Goal: Task Accomplishment & Management: Use online tool/utility

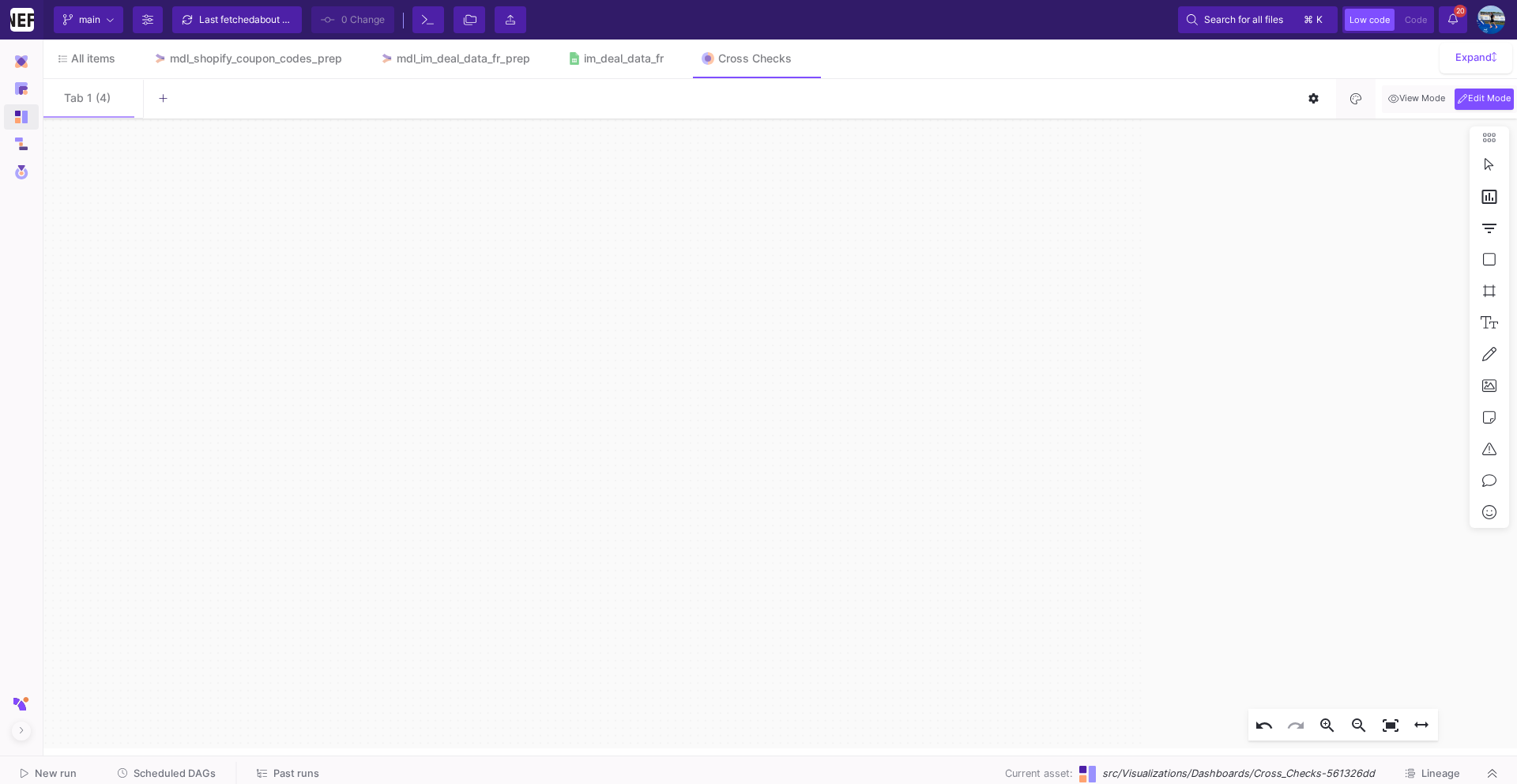
click at [1489, 105] on button "Edit Mode" at bounding box center [1483, 98] width 60 height 21
click at [221, 54] on div "mdl_shopify_coupon_codes_prep" at bounding box center [255, 58] width 172 height 13
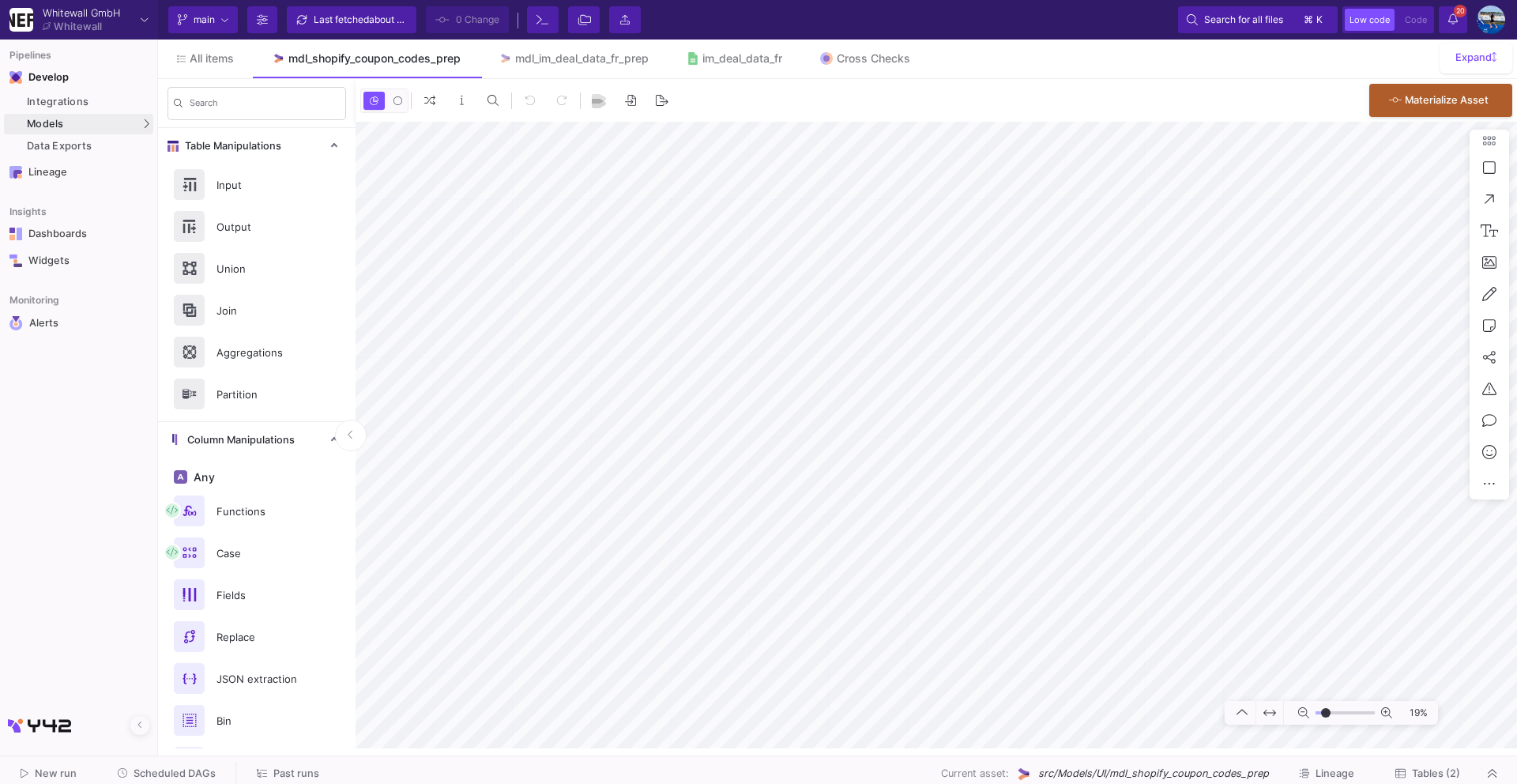
type input "-8"
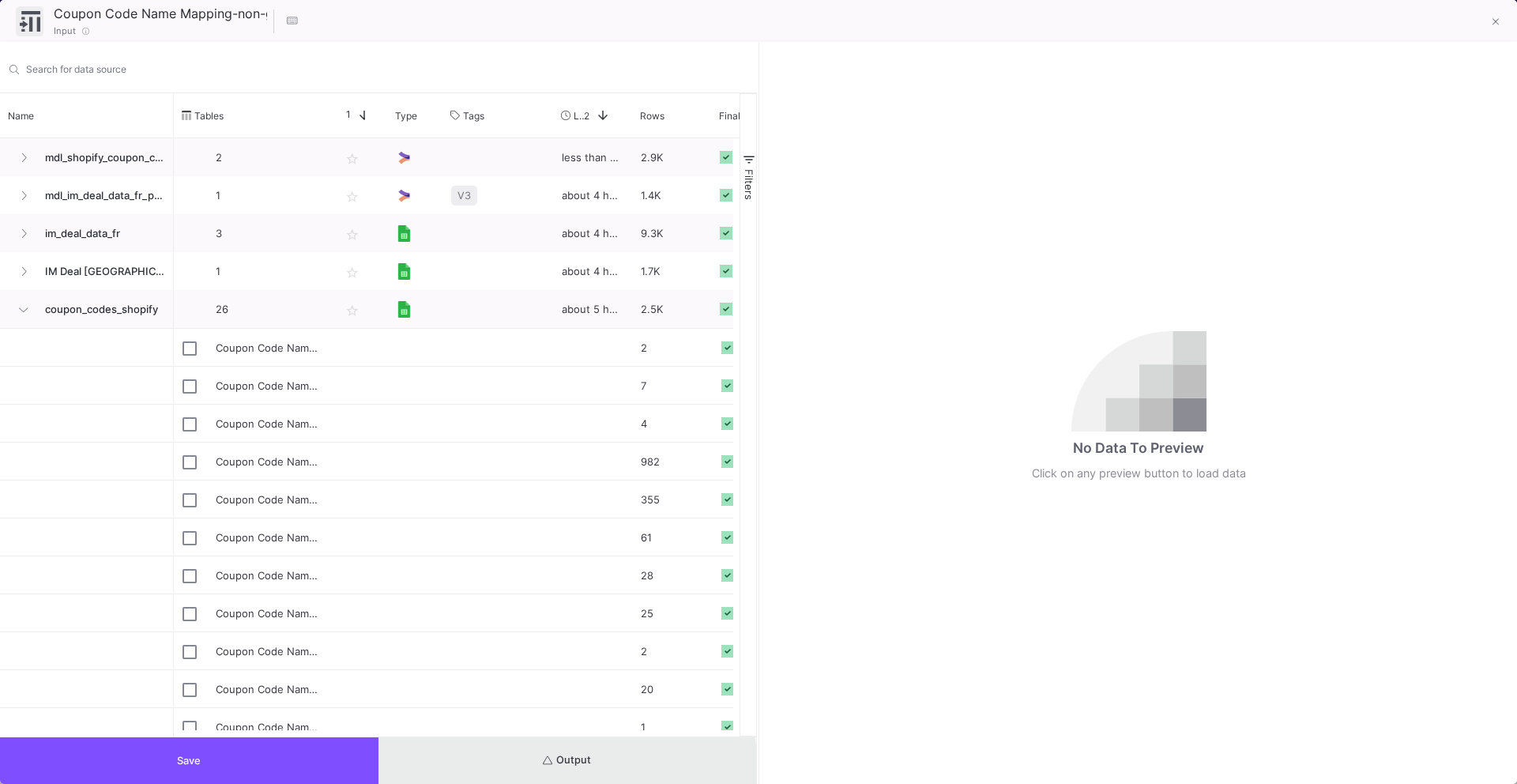
click at [541, 763] on button "Output" at bounding box center [568, 760] width 379 height 47
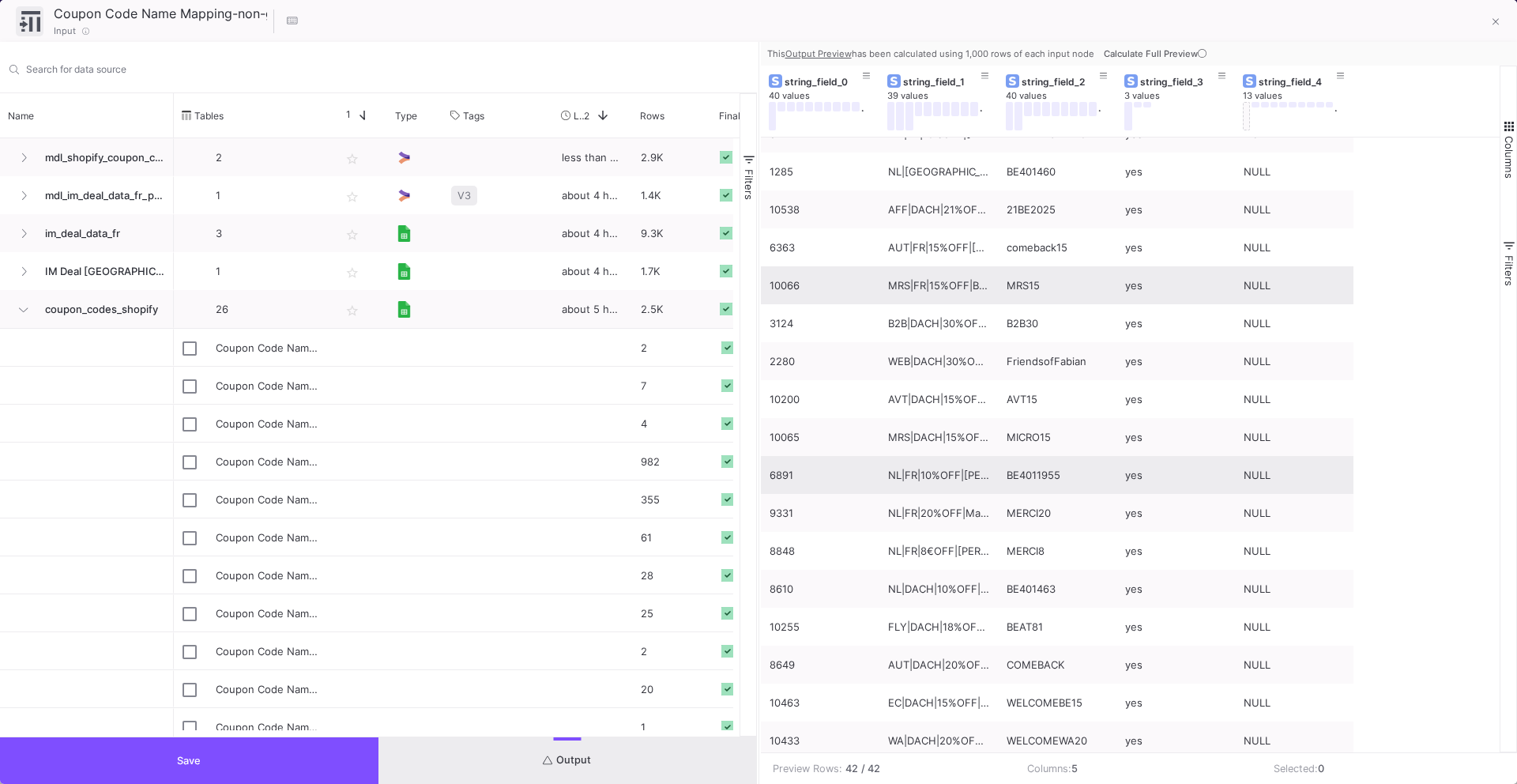
scroll to position [133, 0]
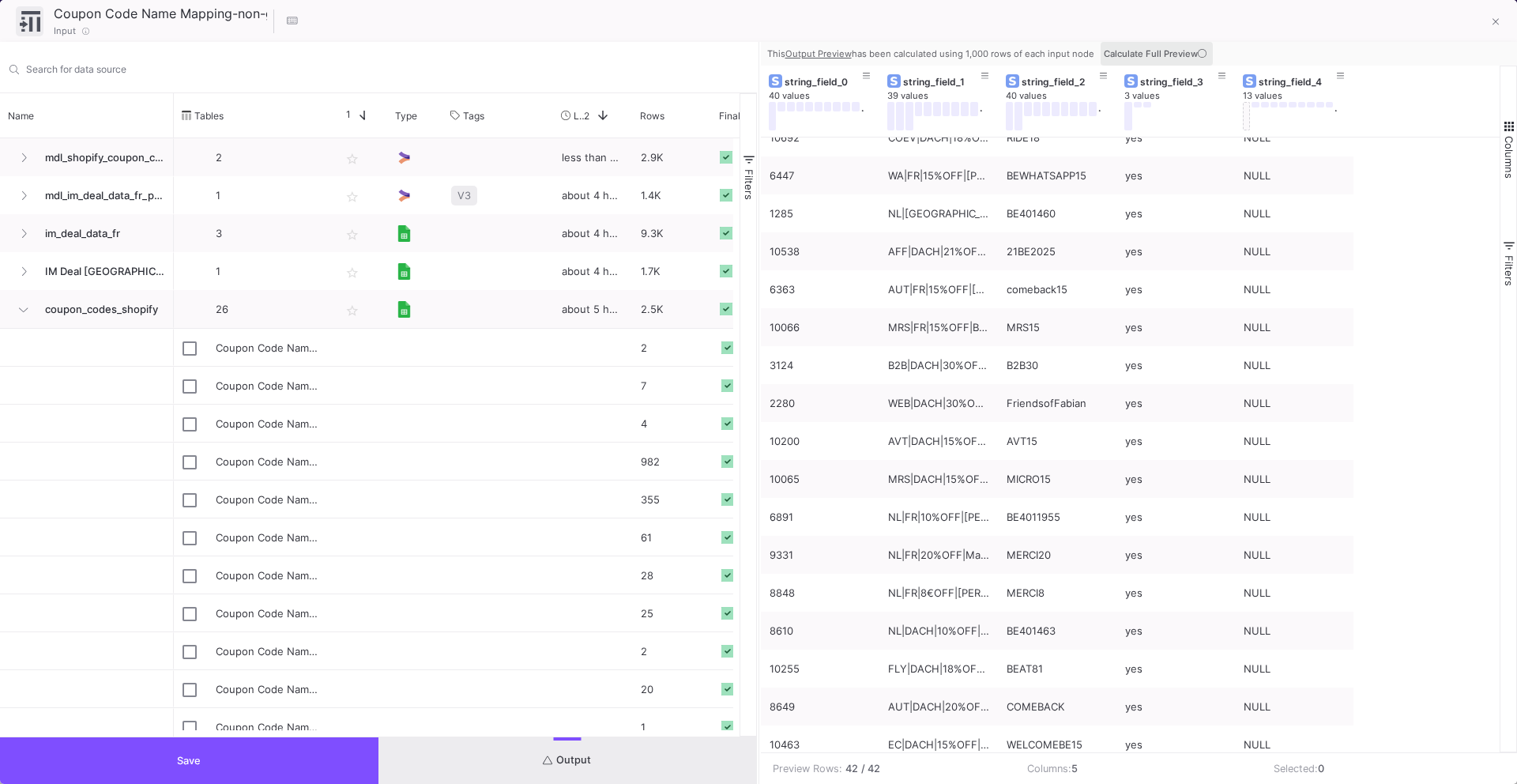
click at [1203, 50] on icon at bounding box center [1202, 53] width 8 height 8
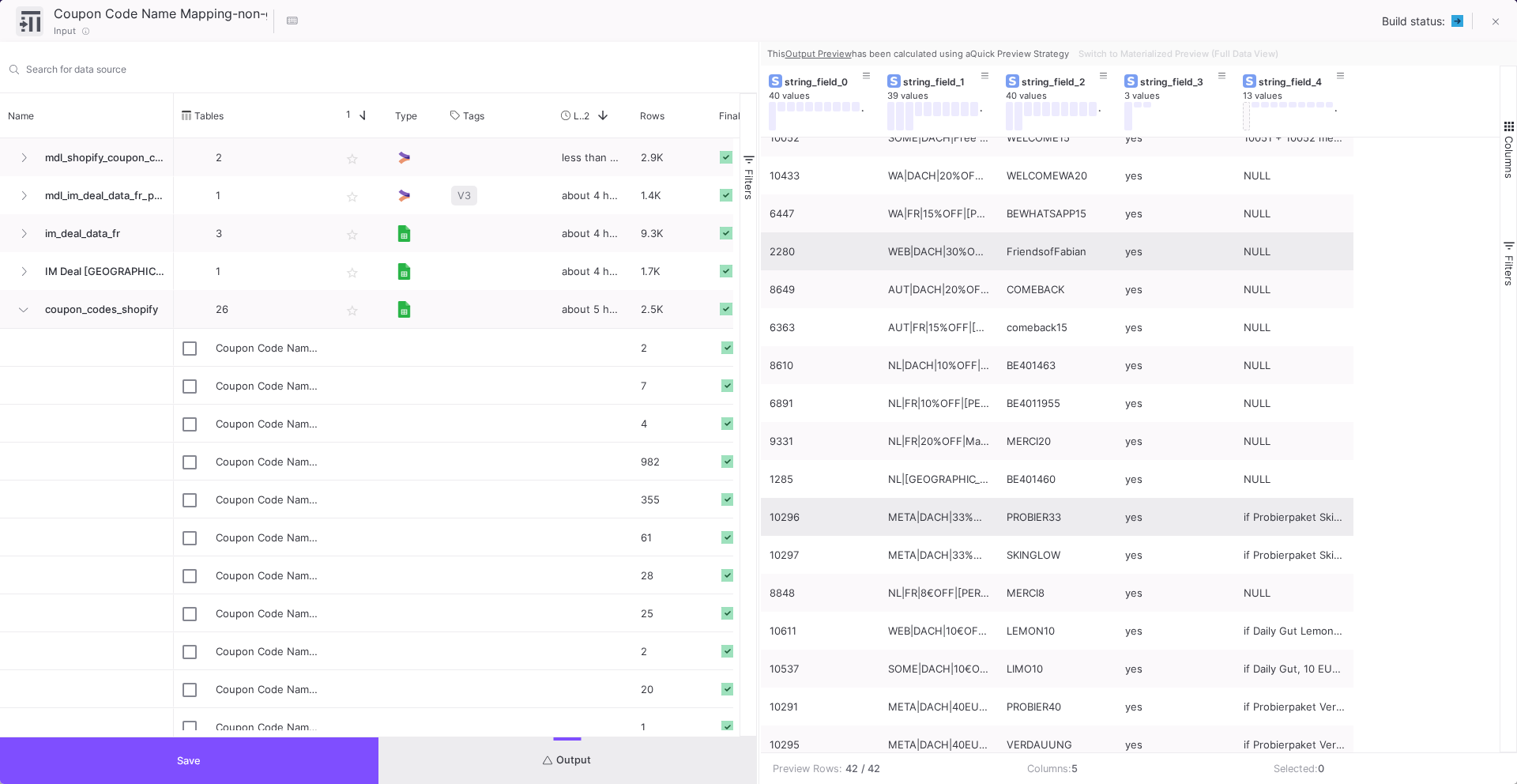
scroll to position [476, 0]
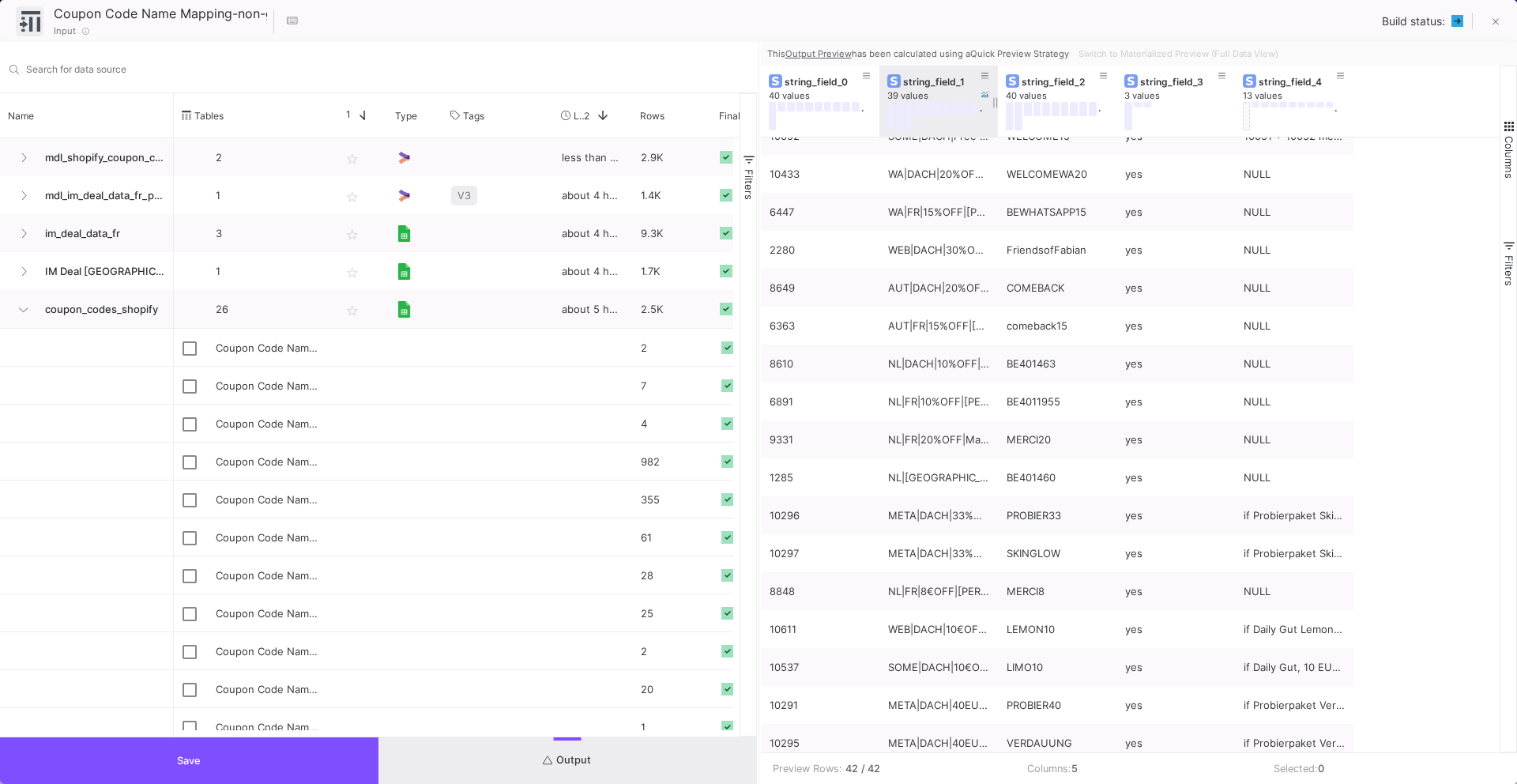
click at [924, 76] on div "string_field_1" at bounding box center [942, 81] width 78 height 12
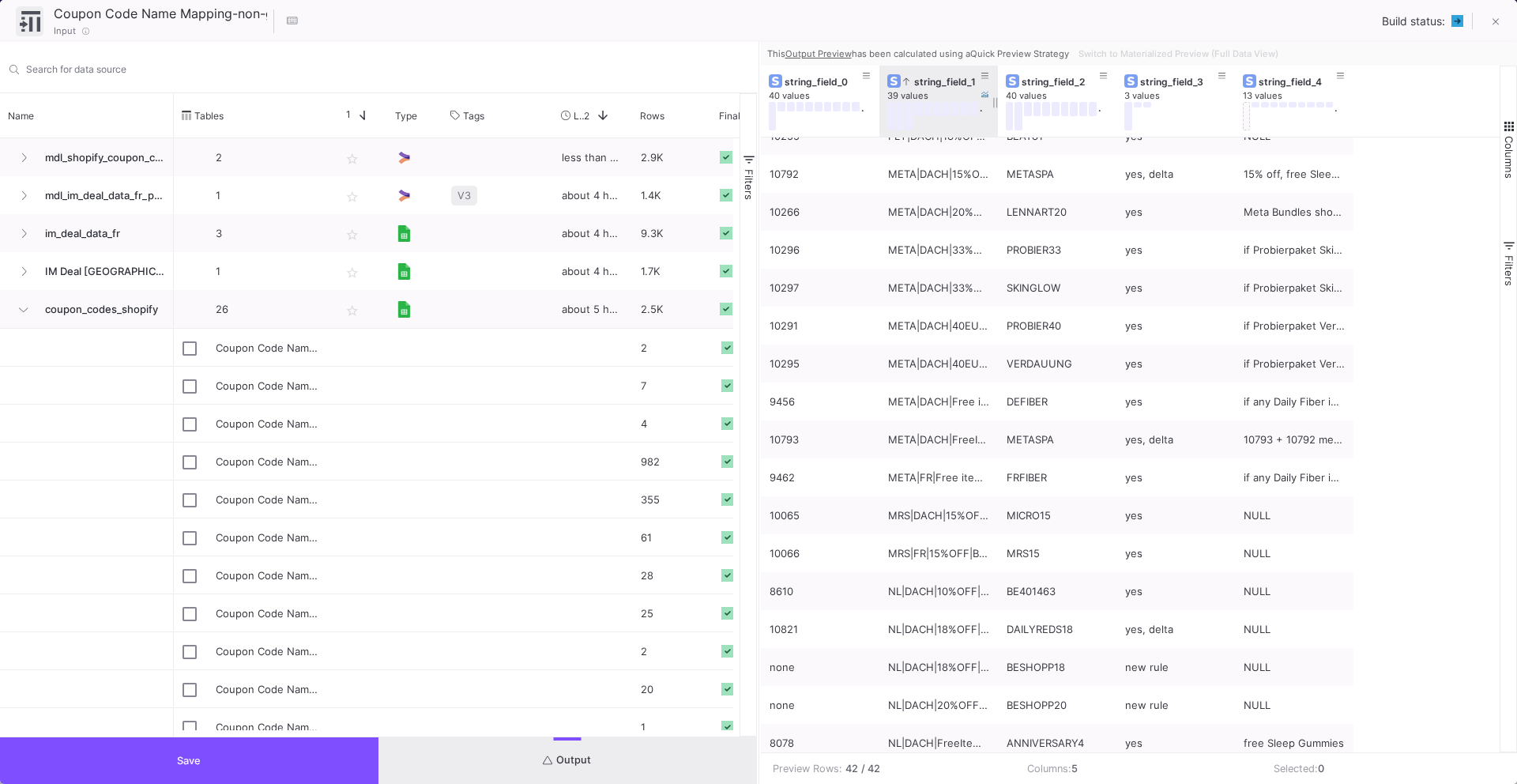
click at [924, 76] on div "string_field_1" at bounding box center [942, 81] width 78 height 12
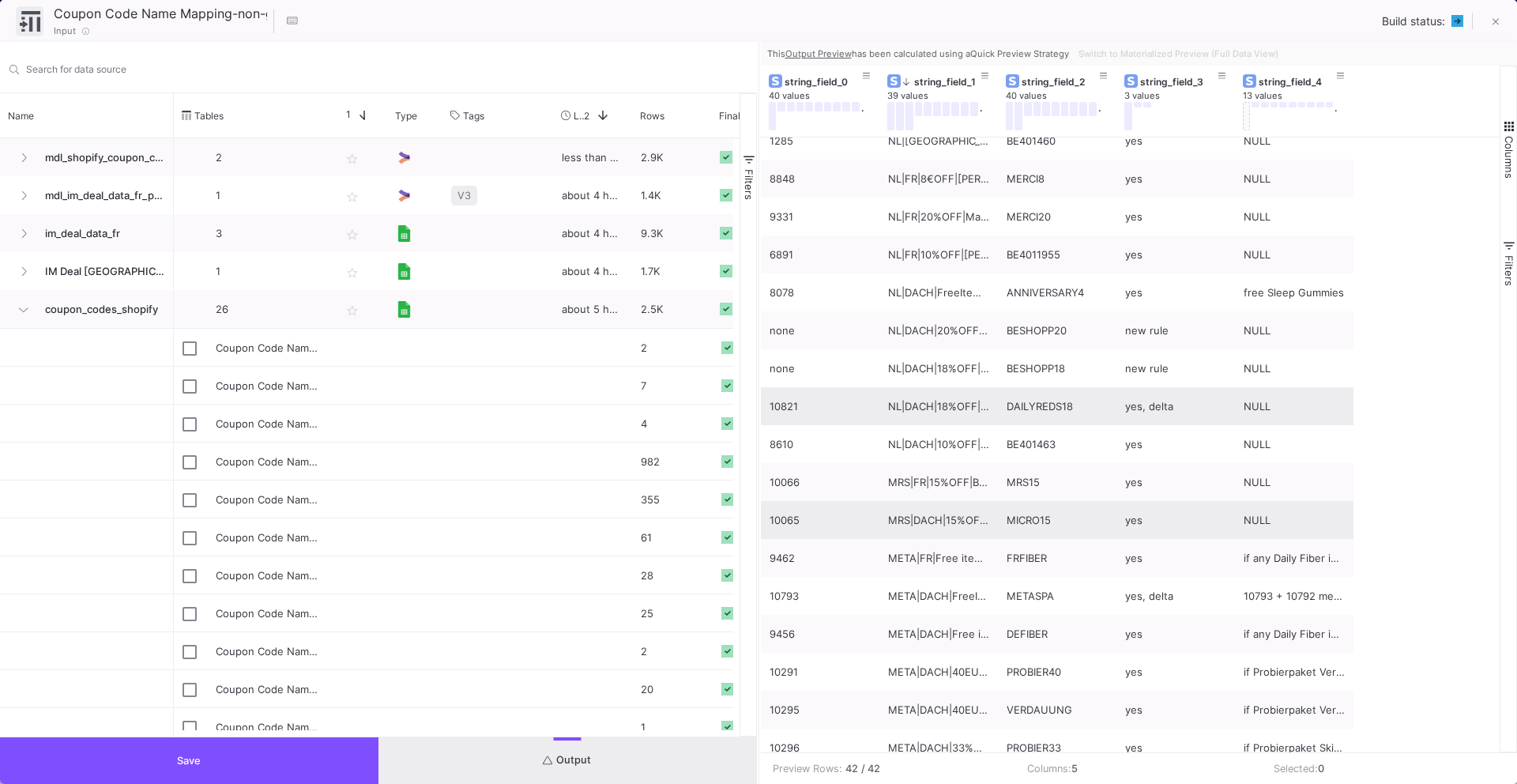
scroll to position [355, 0]
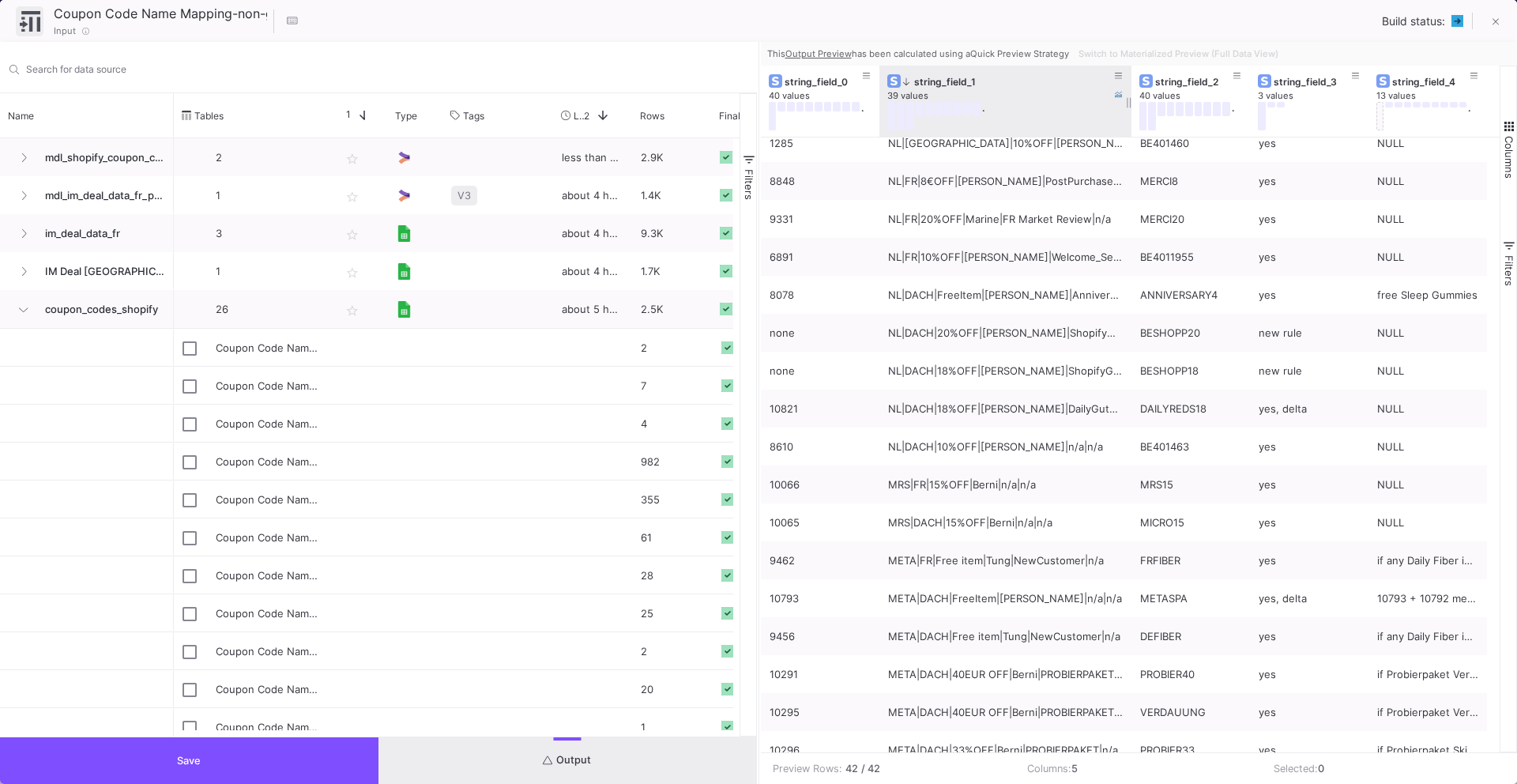
drag, startPoint x: 996, startPoint y: 100, endPoint x: 1129, endPoint y: 100, distance: 133.0
click at [1129, 100] on div at bounding box center [1132, 101] width 7 height 71
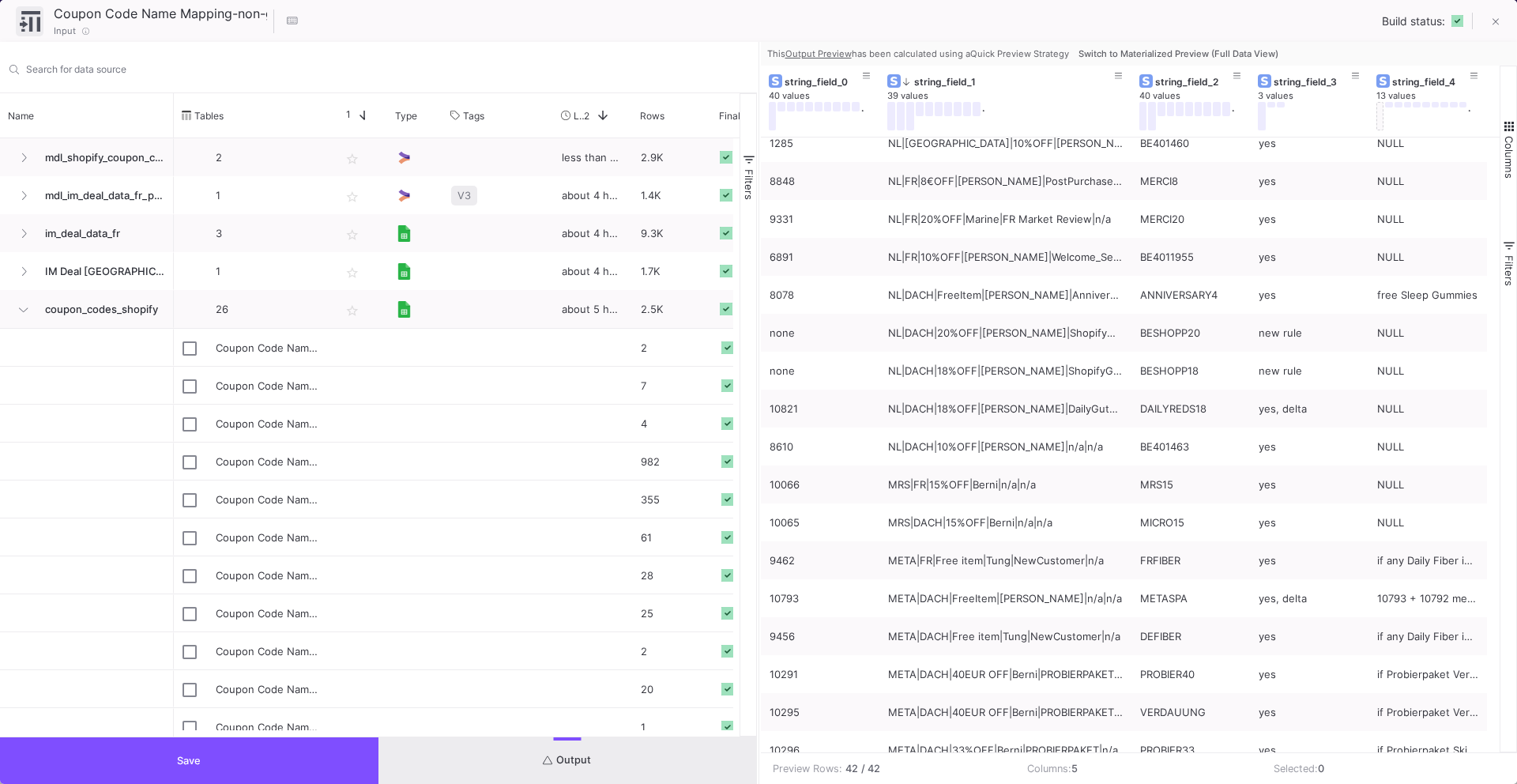
click at [300, 755] on button "Save" at bounding box center [189, 760] width 379 height 47
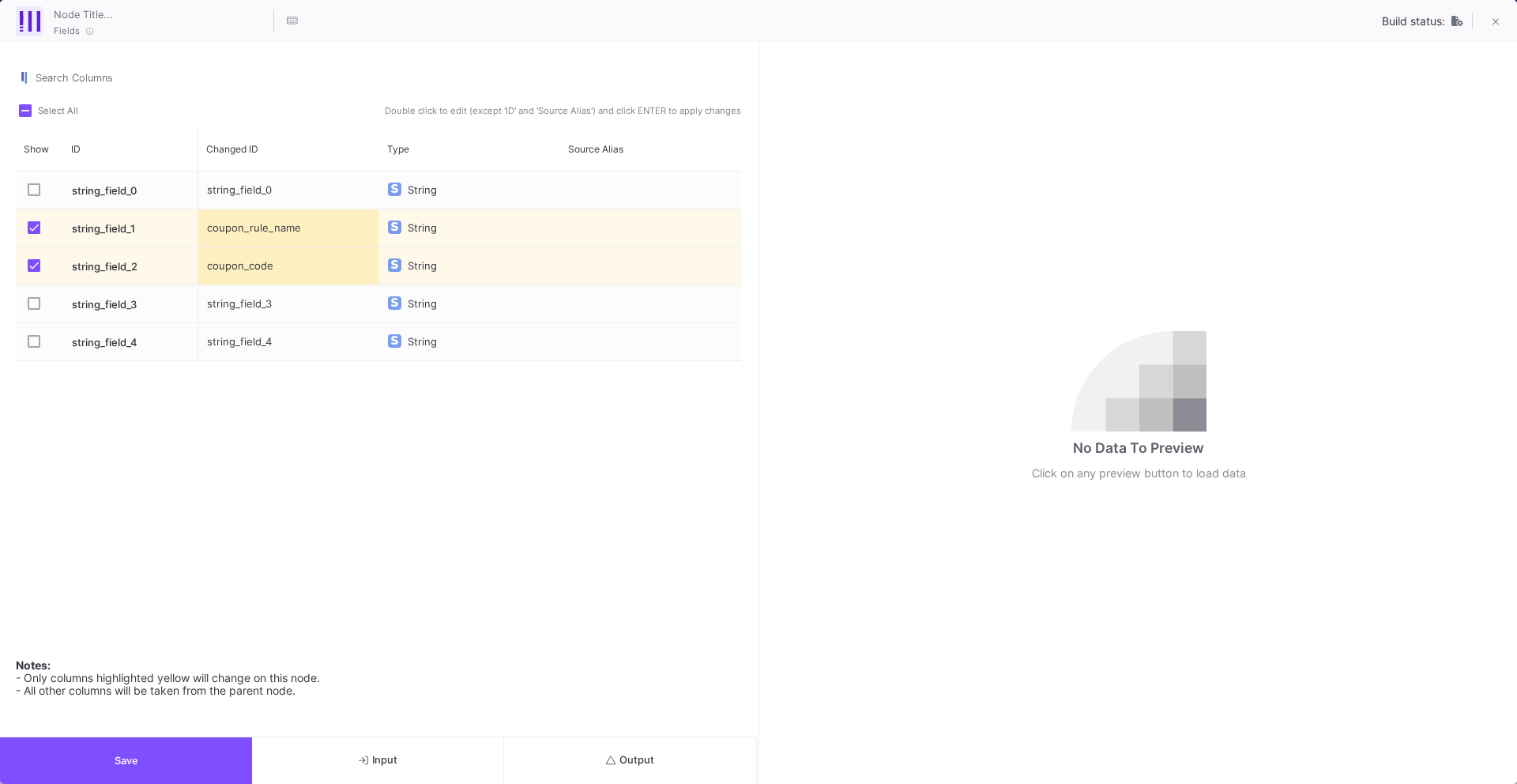
click at [623, 758] on span "Output" at bounding box center [630, 760] width 48 height 12
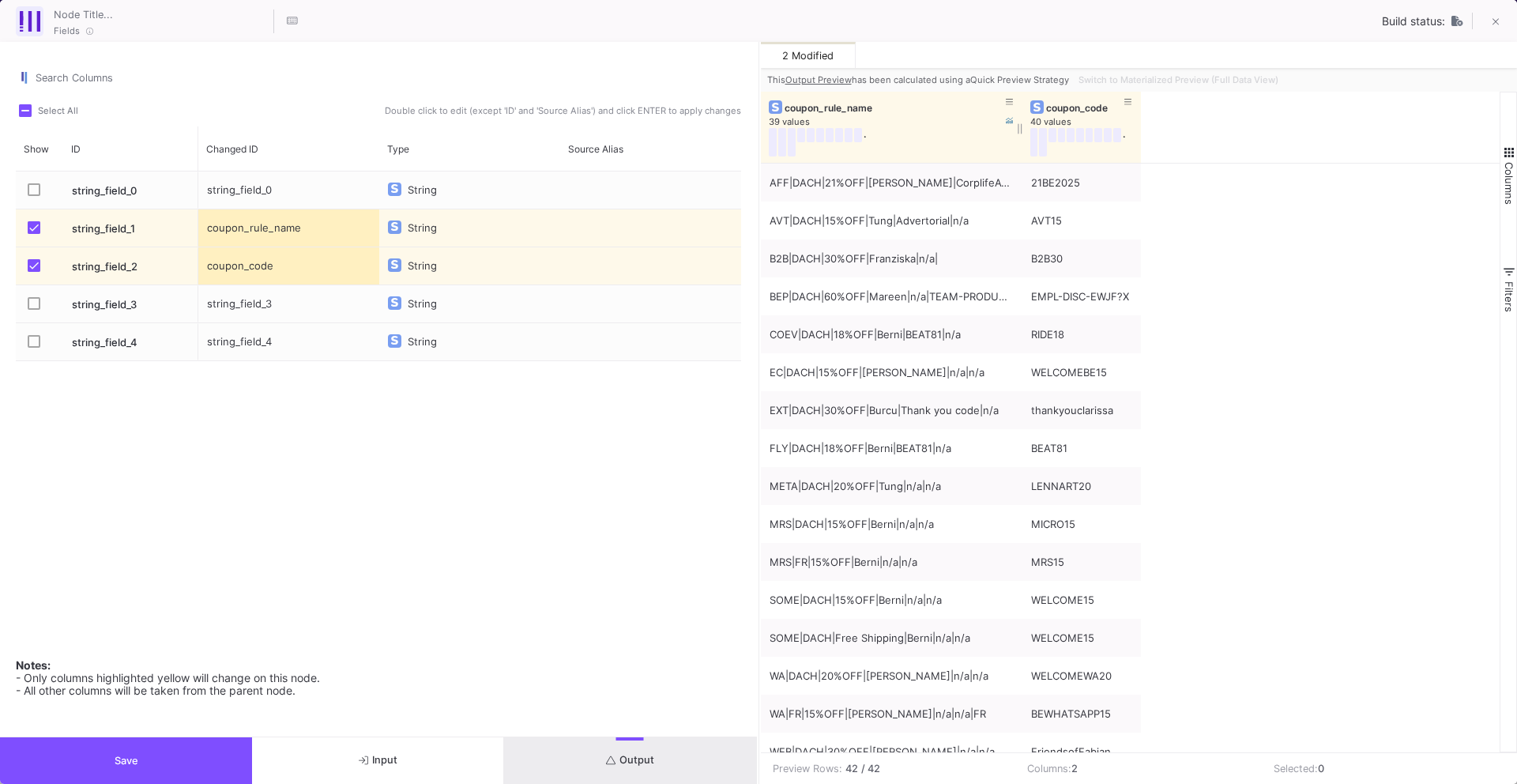
drag, startPoint x: 877, startPoint y: 124, endPoint x: 1020, endPoint y: 129, distance: 143.1
click at [1020, 129] on div at bounding box center [1023, 127] width 7 height 71
click at [844, 112] on div "coupon_rule_name" at bounding box center [894, 107] width 221 height 12
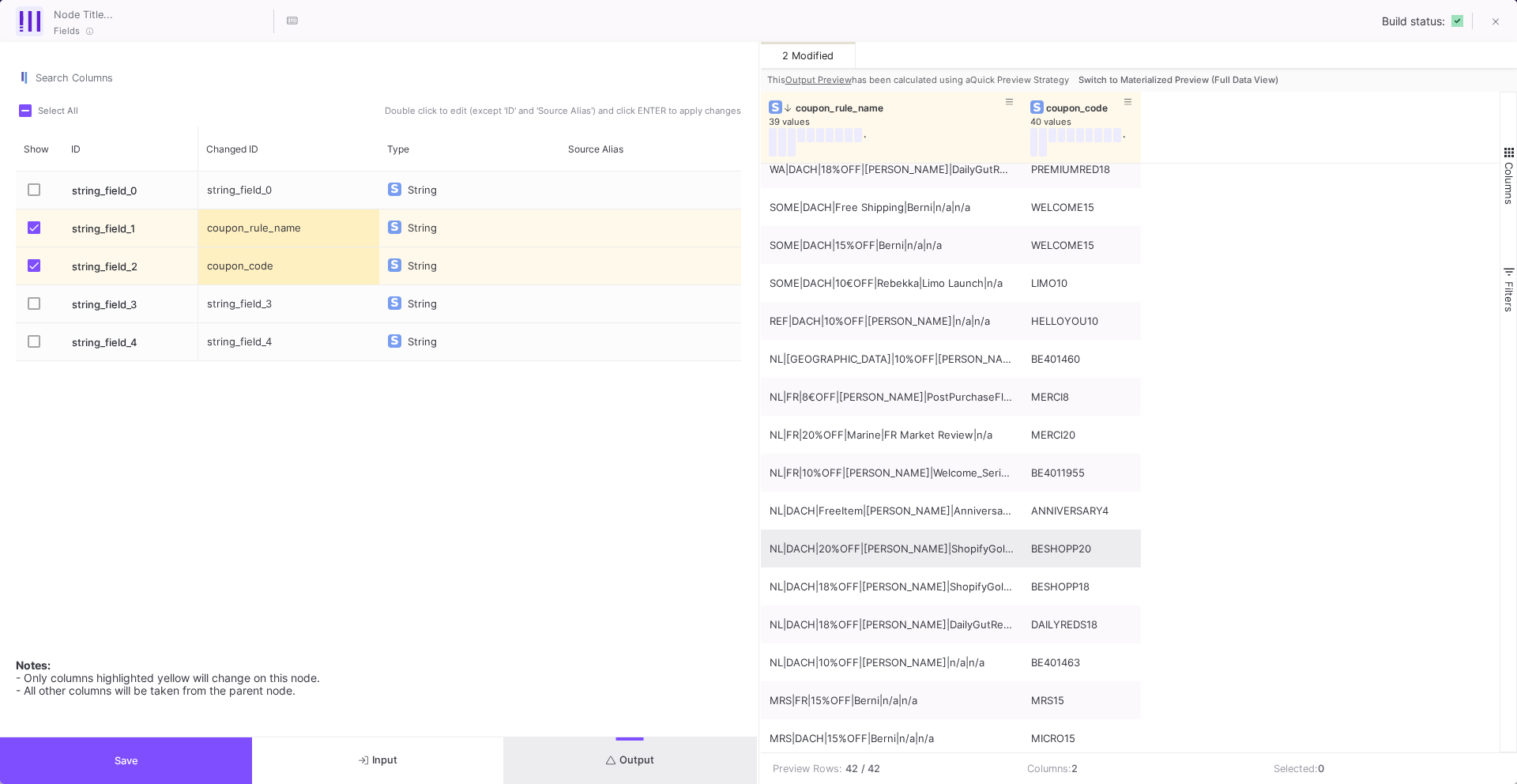
scroll to position [0, 0]
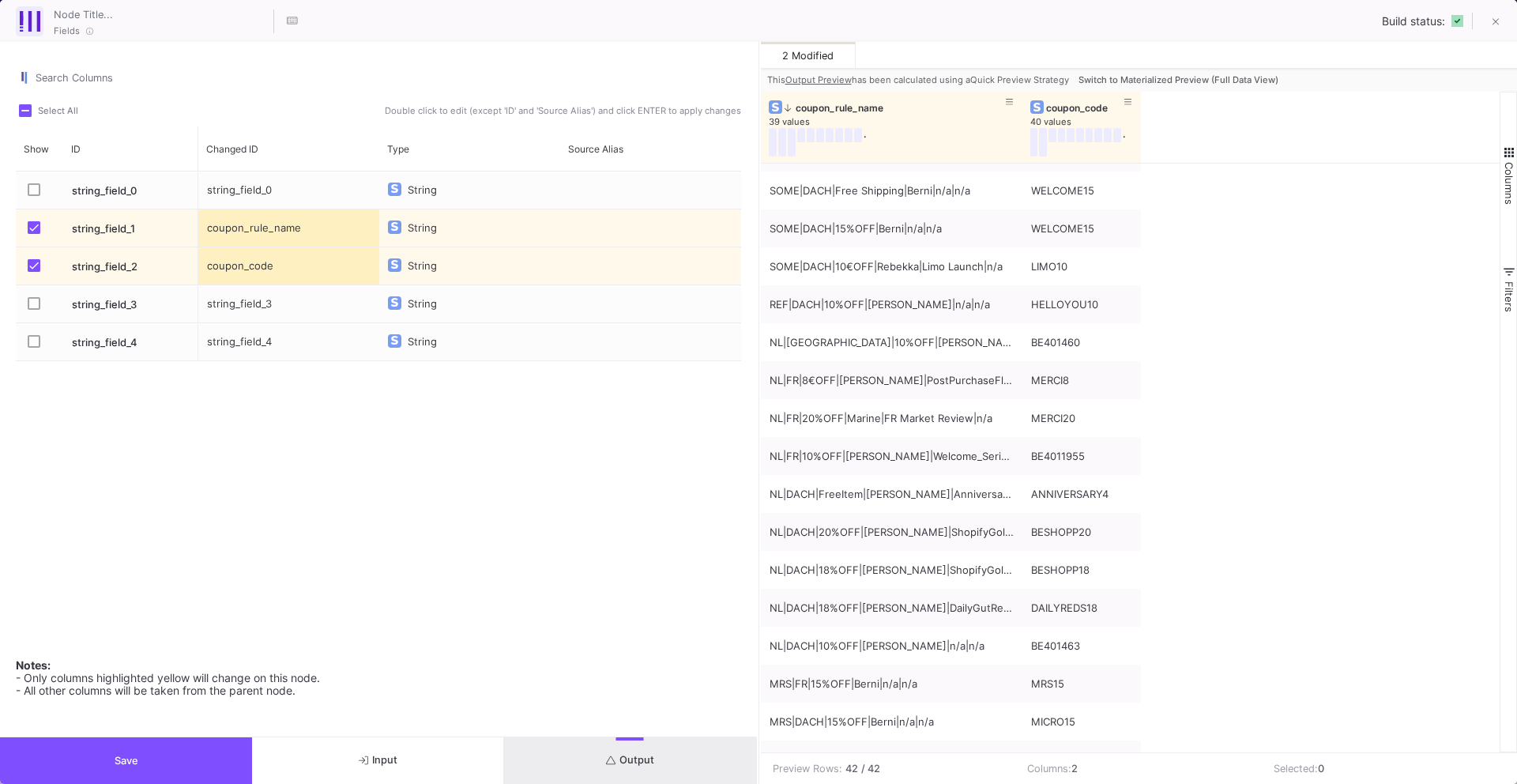
click at [170, 774] on button "Save" at bounding box center [126, 760] width 252 height 47
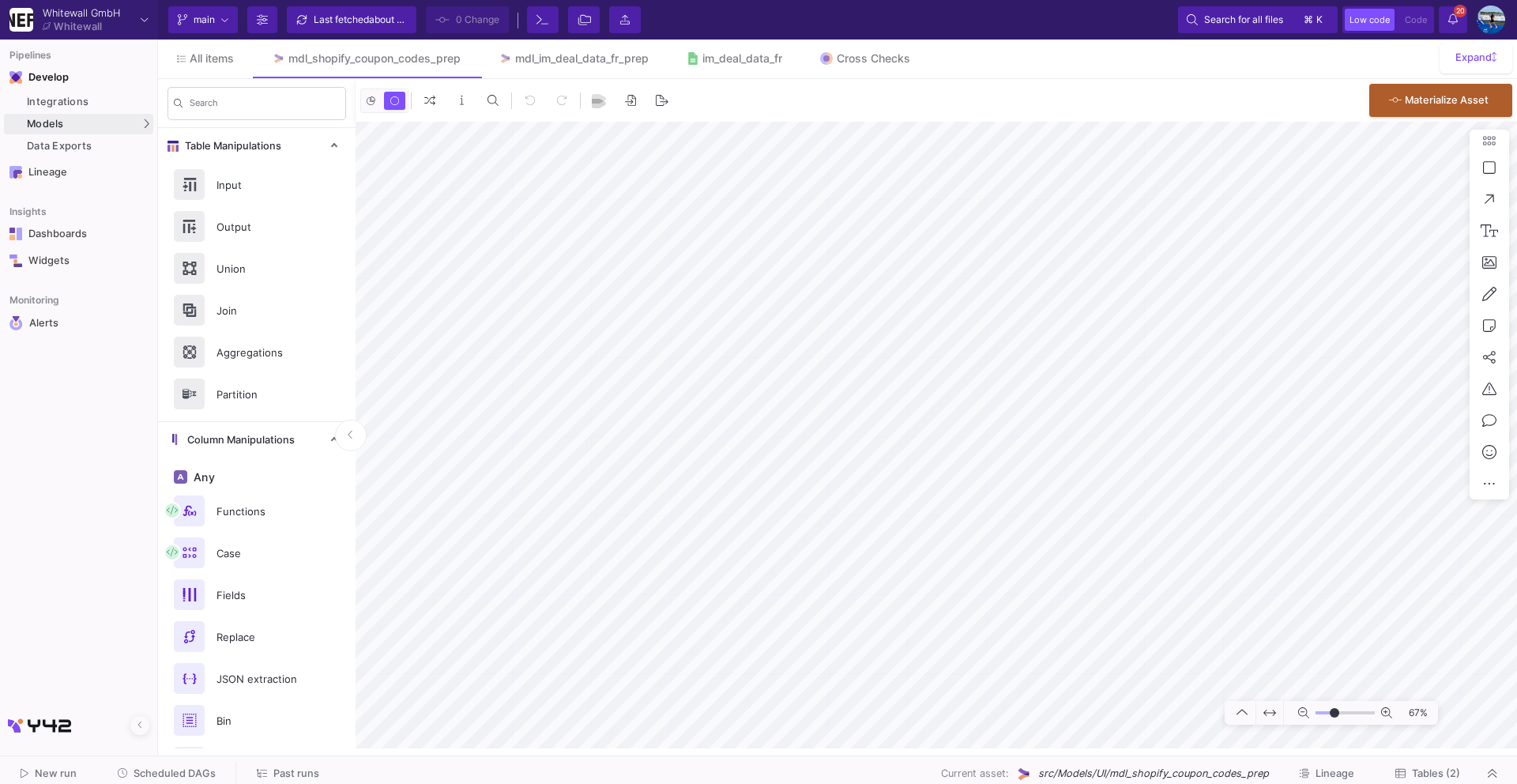
type input "-25"
click at [194, 764] on button "Scheduled DAGs" at bounding box center [167, 773] width 137 height 24
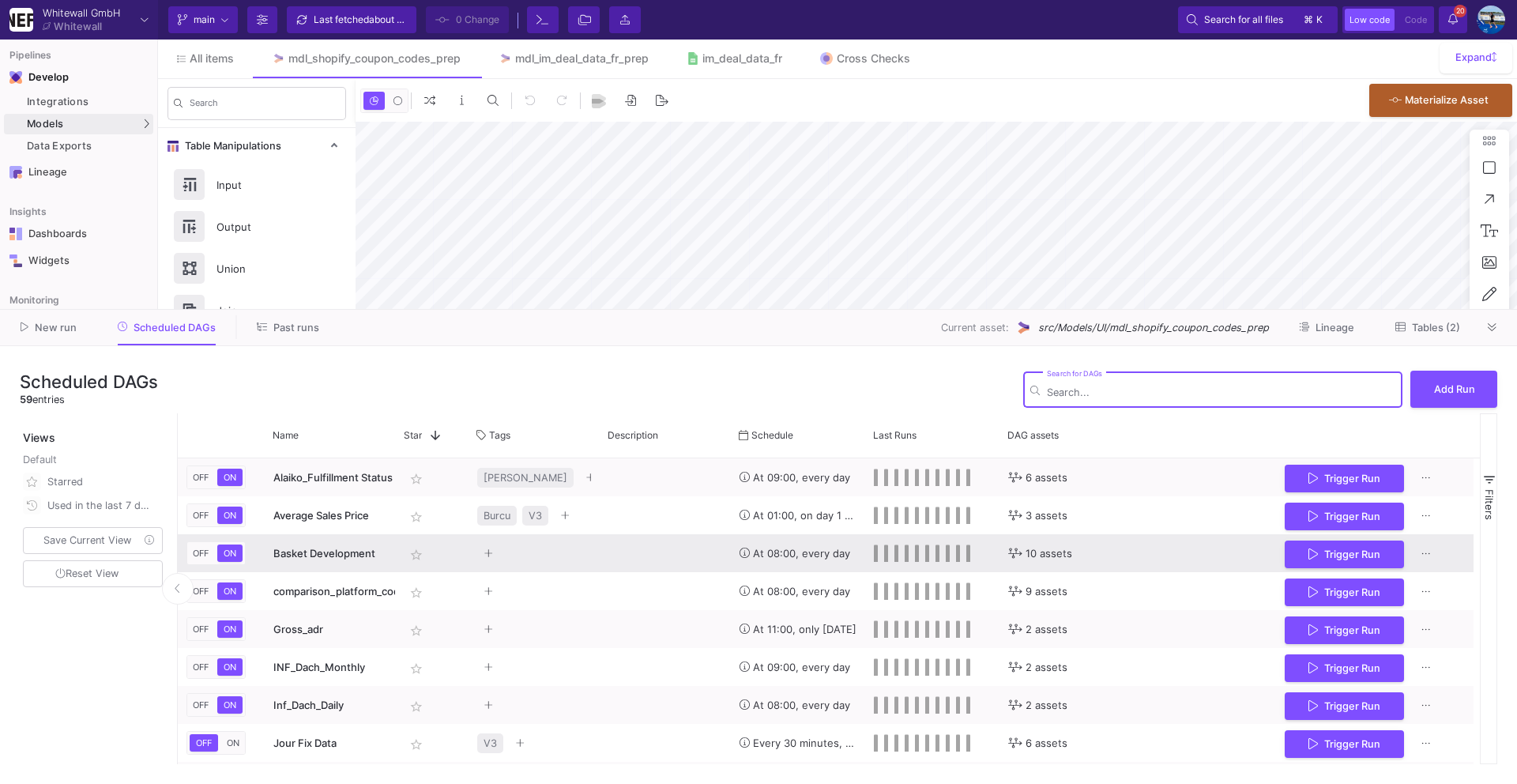
type input "-34"
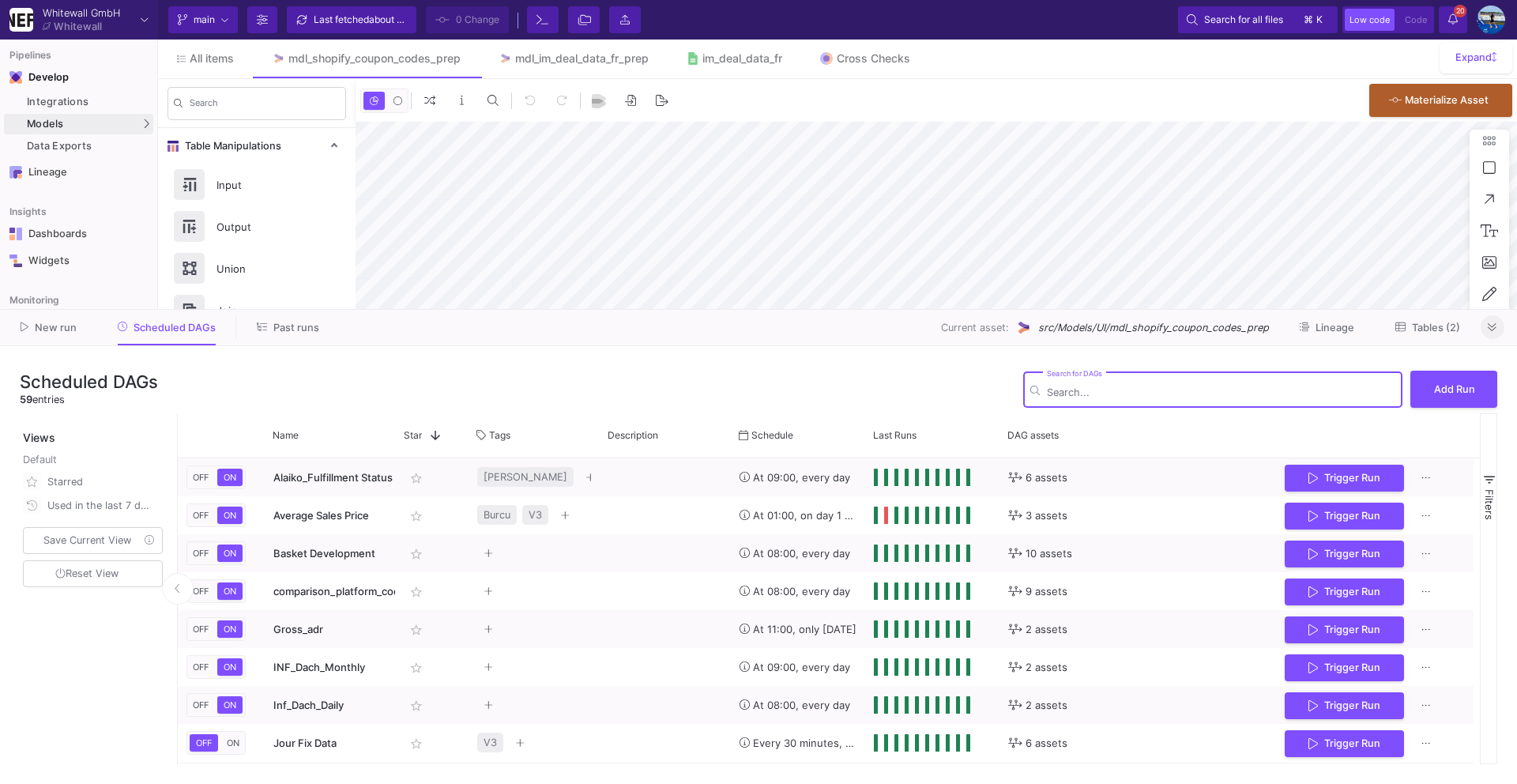
click at [1491, 323] on icon at bounding box center [1492, 327] width 8 height 10
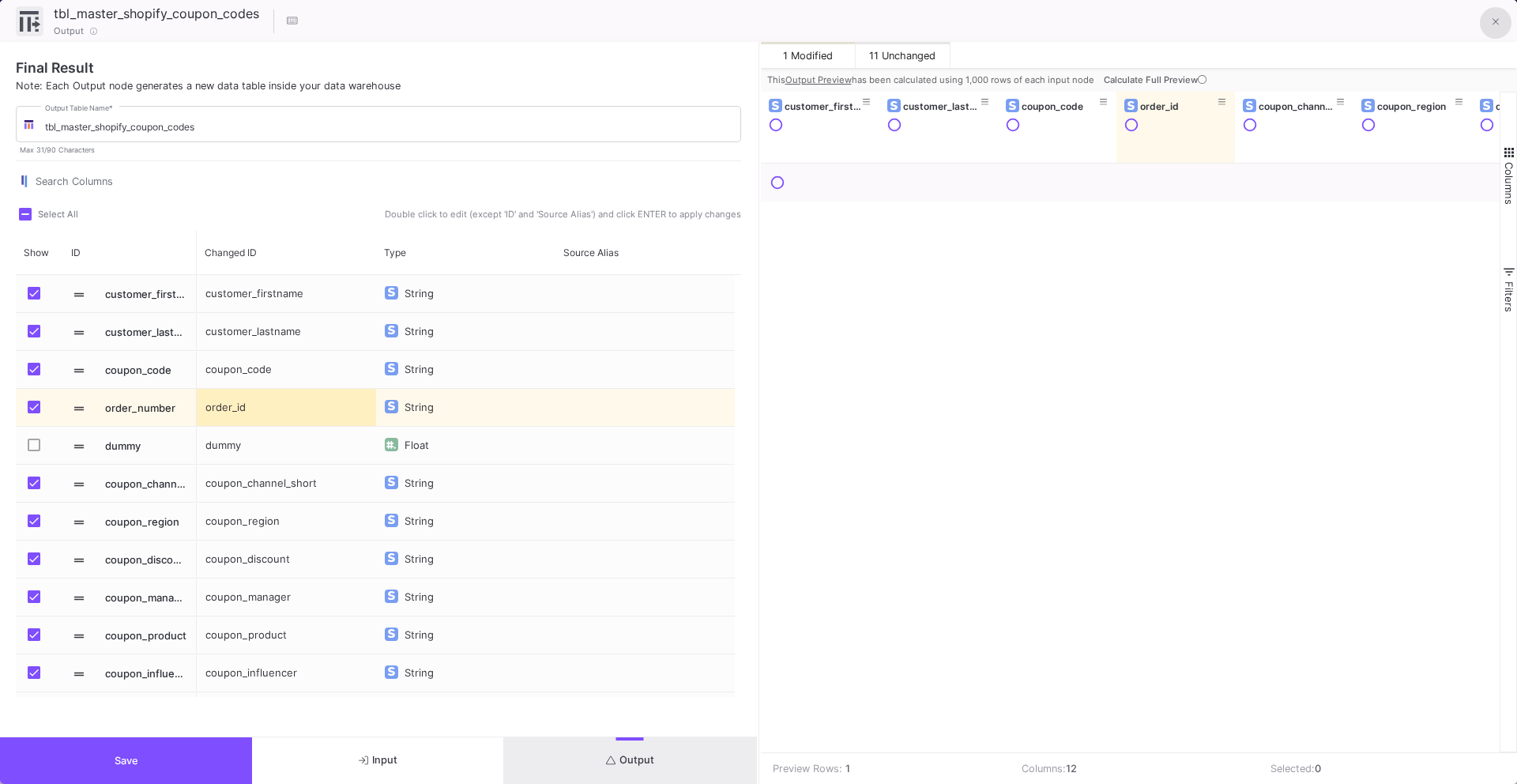
click at [1508, 20] on button at bounding box center [1496, 23] width 32 height 32
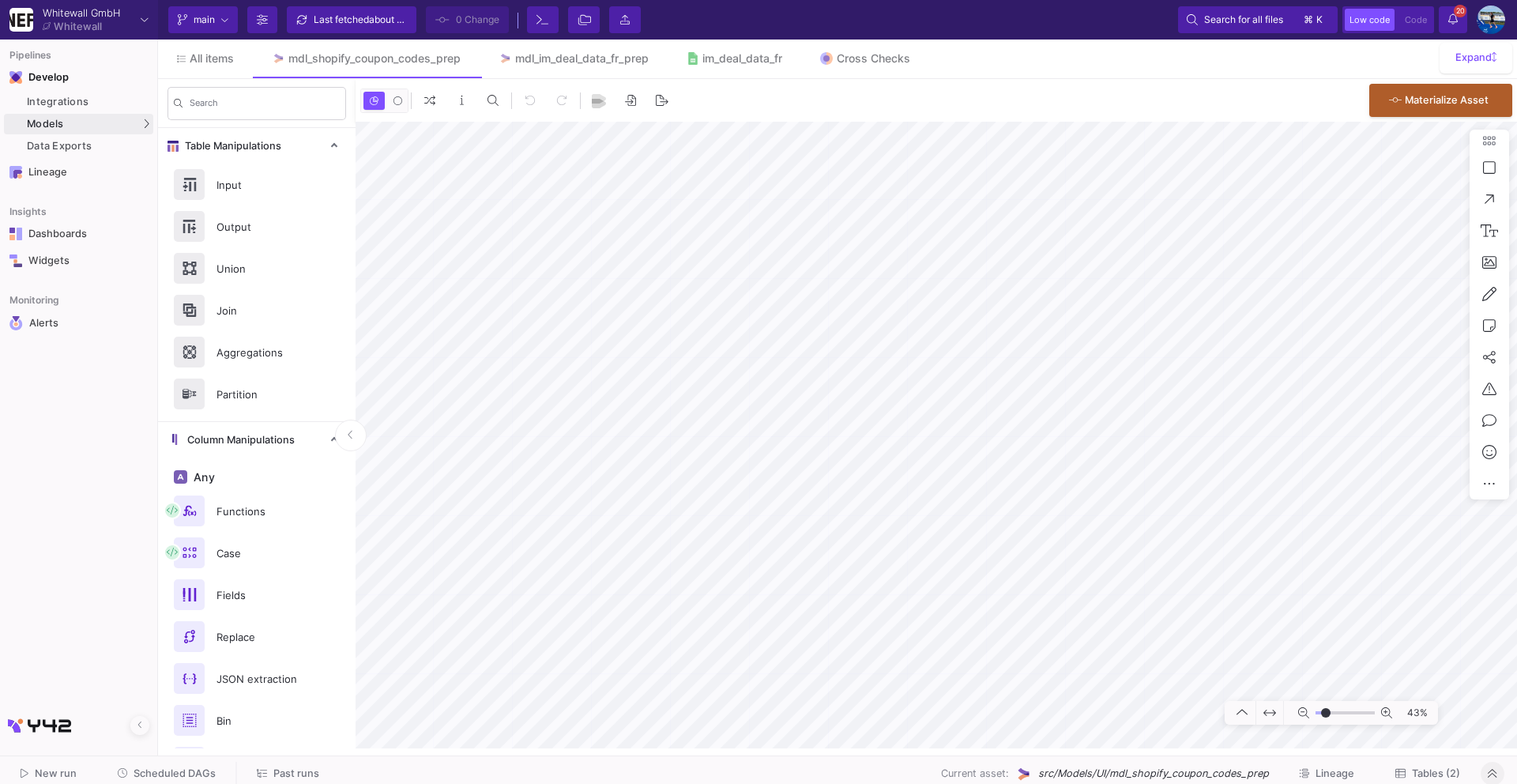
type input "-17"
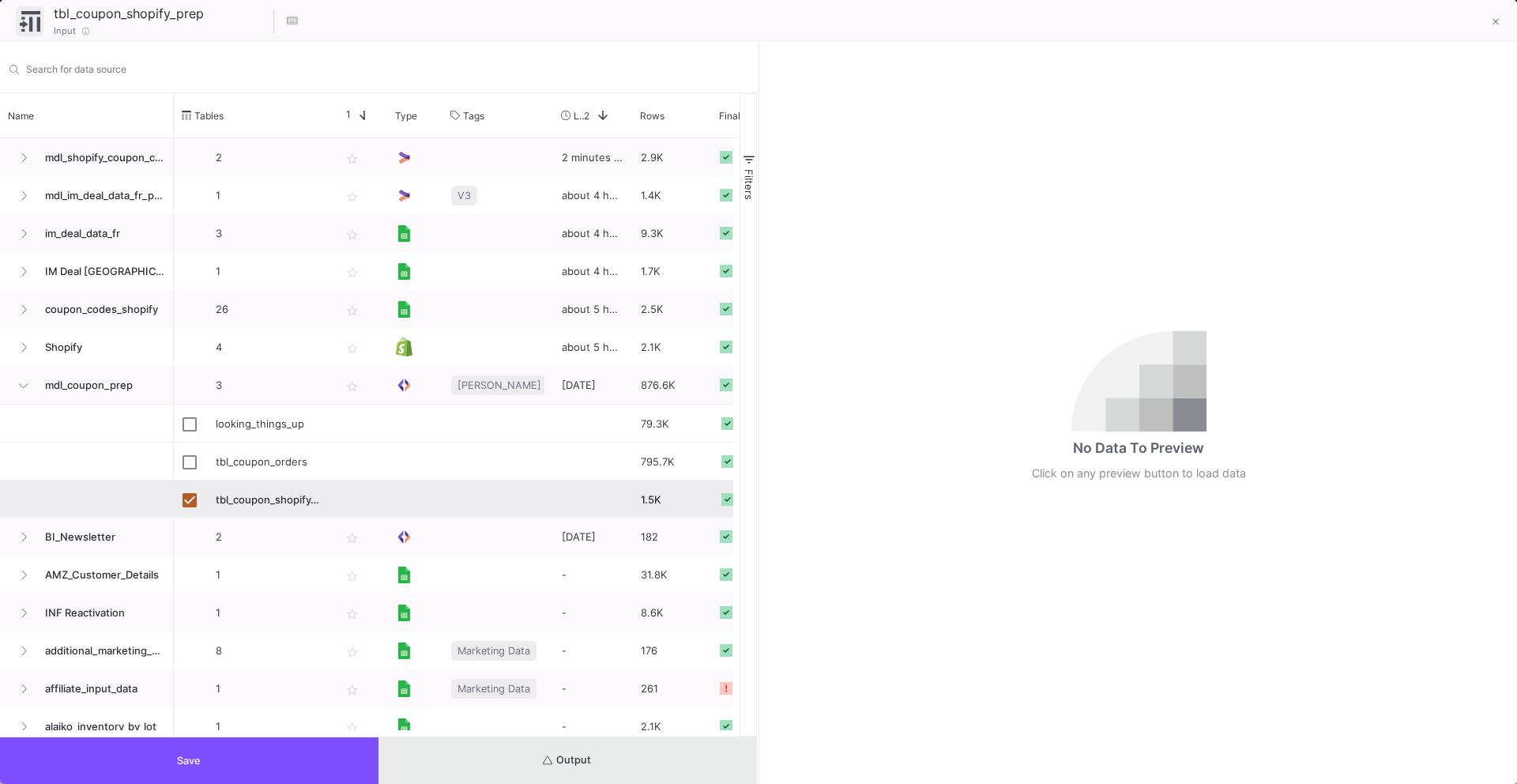
click at [577, 767] on button "Output" at bounding box center [568, 760] width 379 height 47
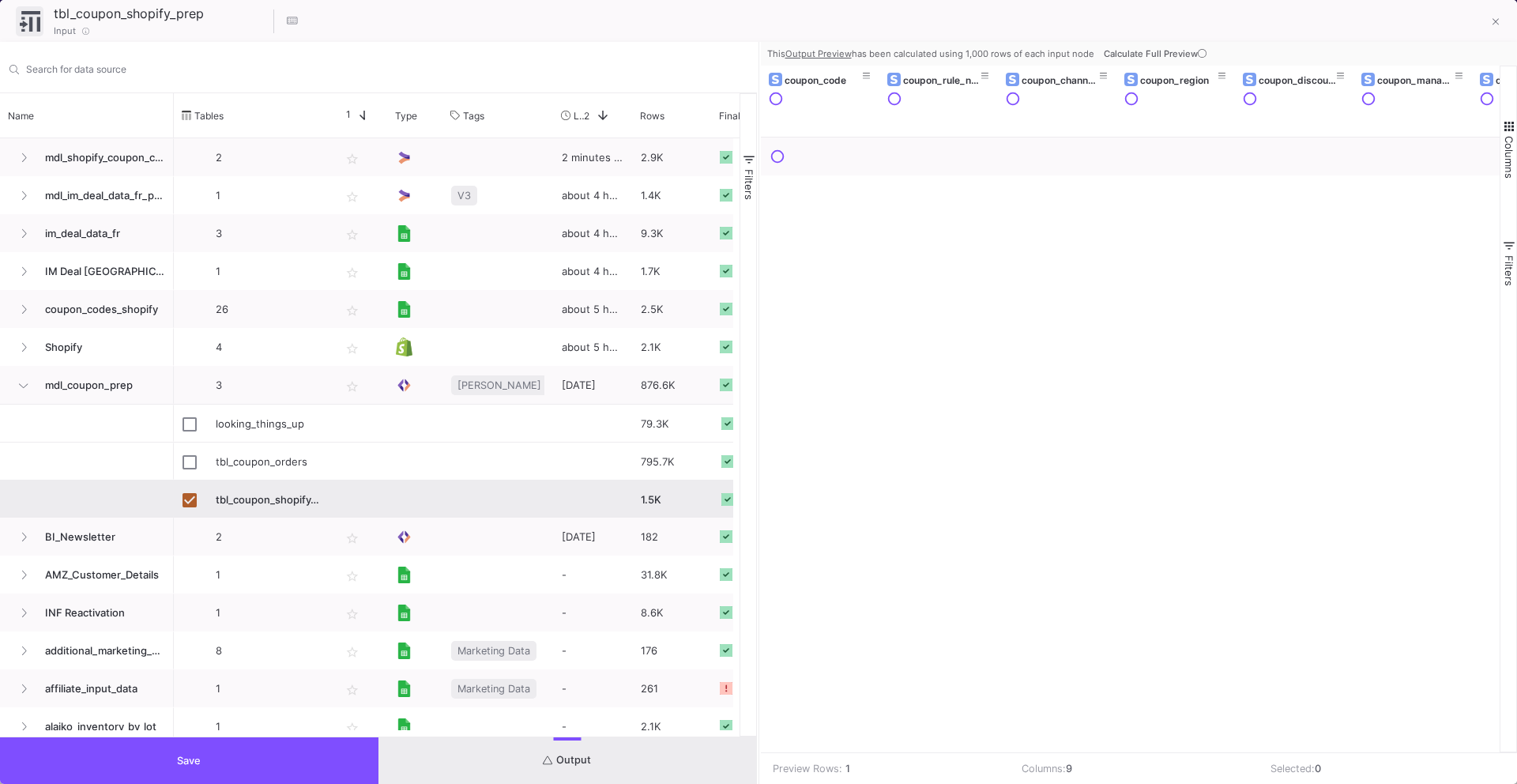
click at [1199, 56] on icon at bounding box center [1202, 53] width 8 height 8
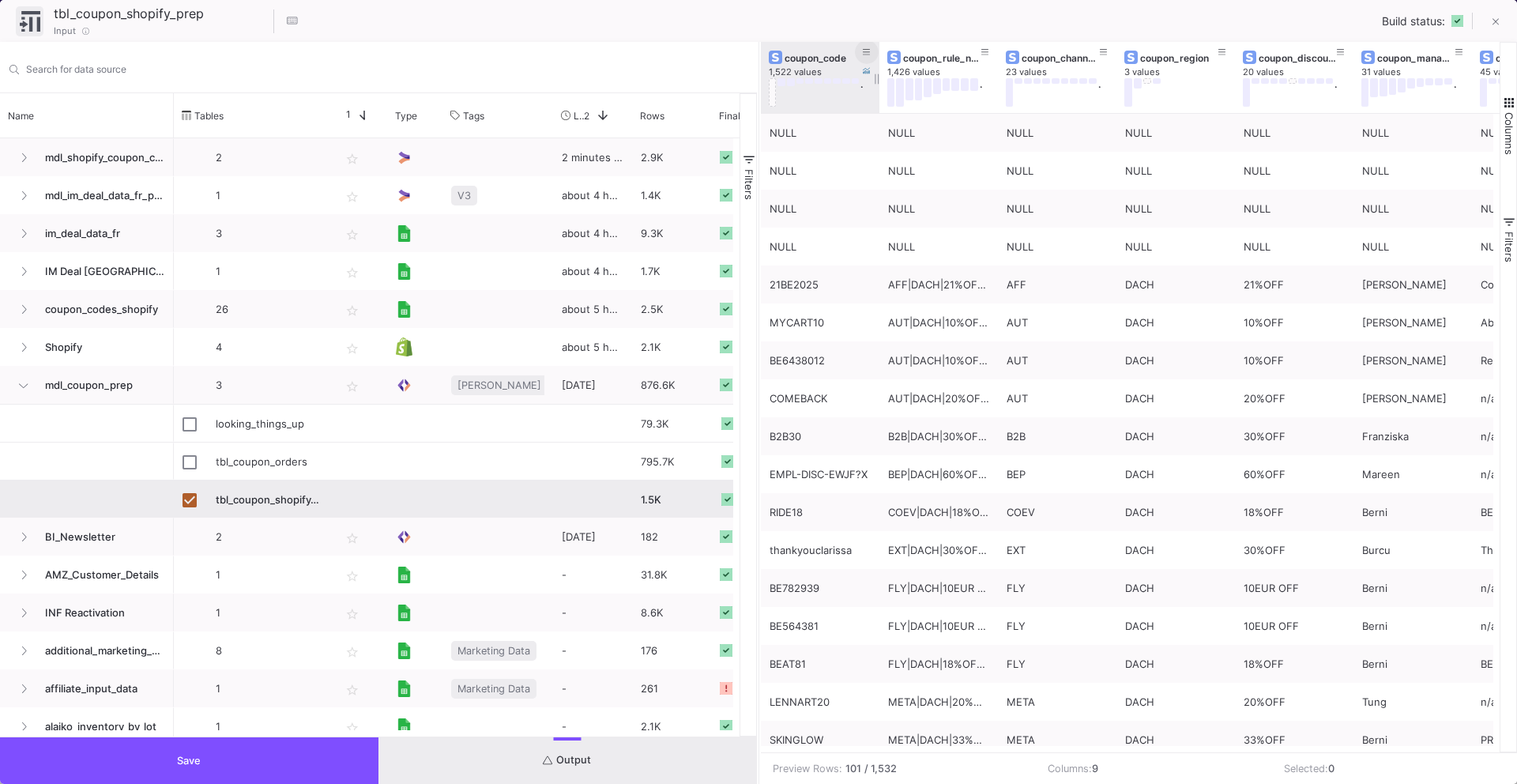
click at [869, 52] on icon at bounding box center [866, 52] width 8 height 7
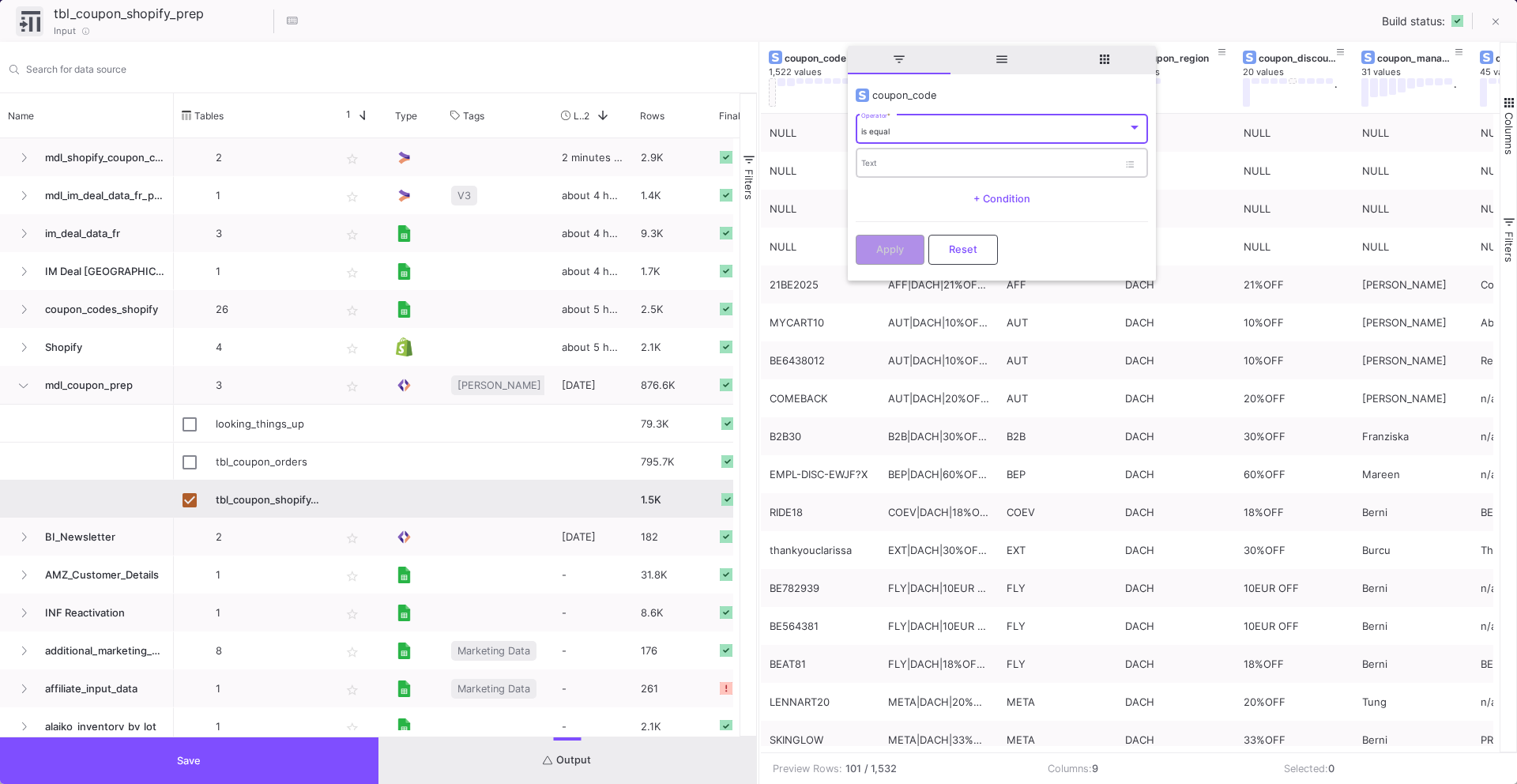
click at [892, 160] on input "Text" at bounding box center [990, 165] width 257 height 10
type input "beshopp"
click at [920, 122] on div "is equal Operator *" at bounding box center [1002, 128] width 280 height 33
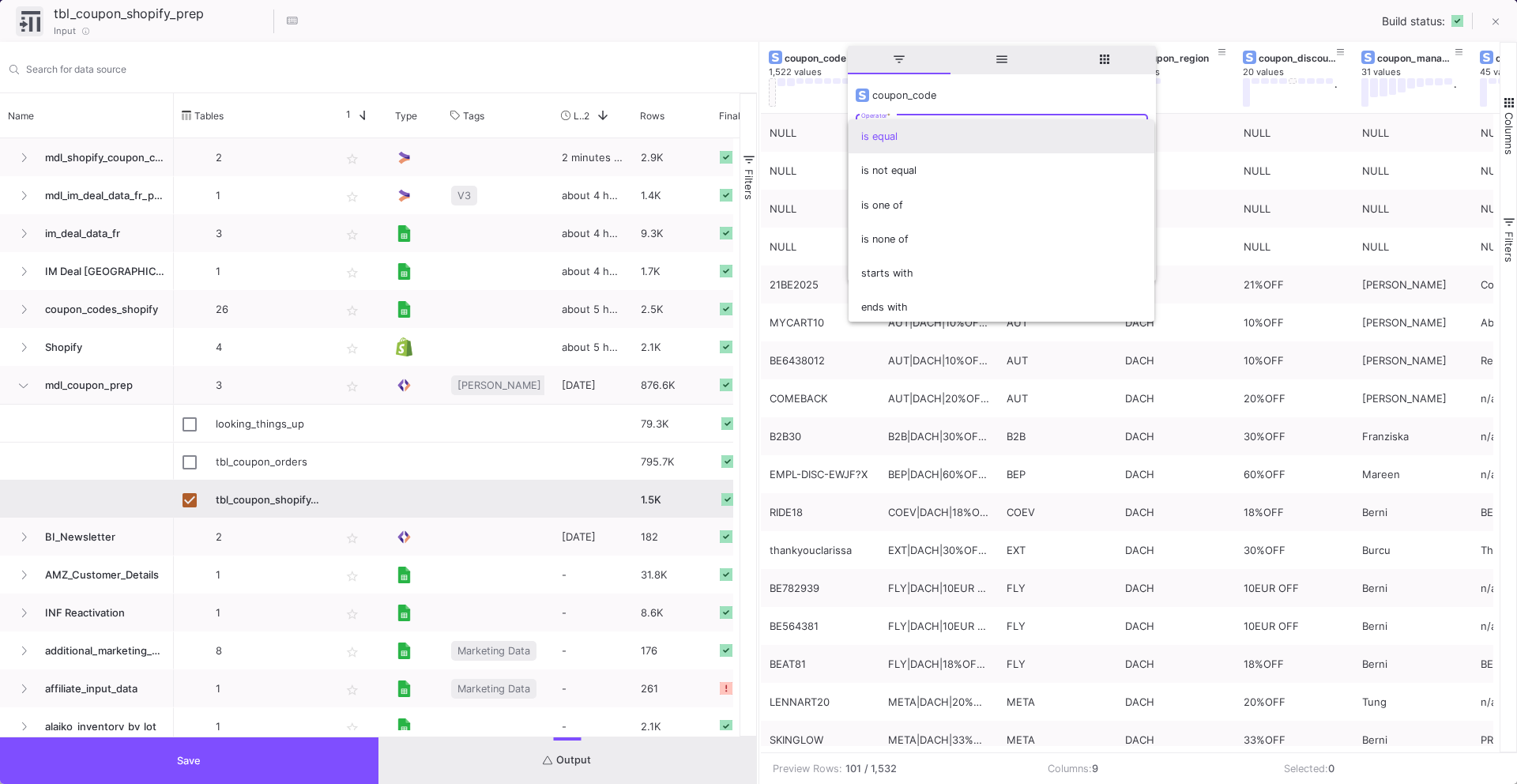
click at [923, 136] on span "is equal" at bounding box center [1002, 136] width 280 height 34
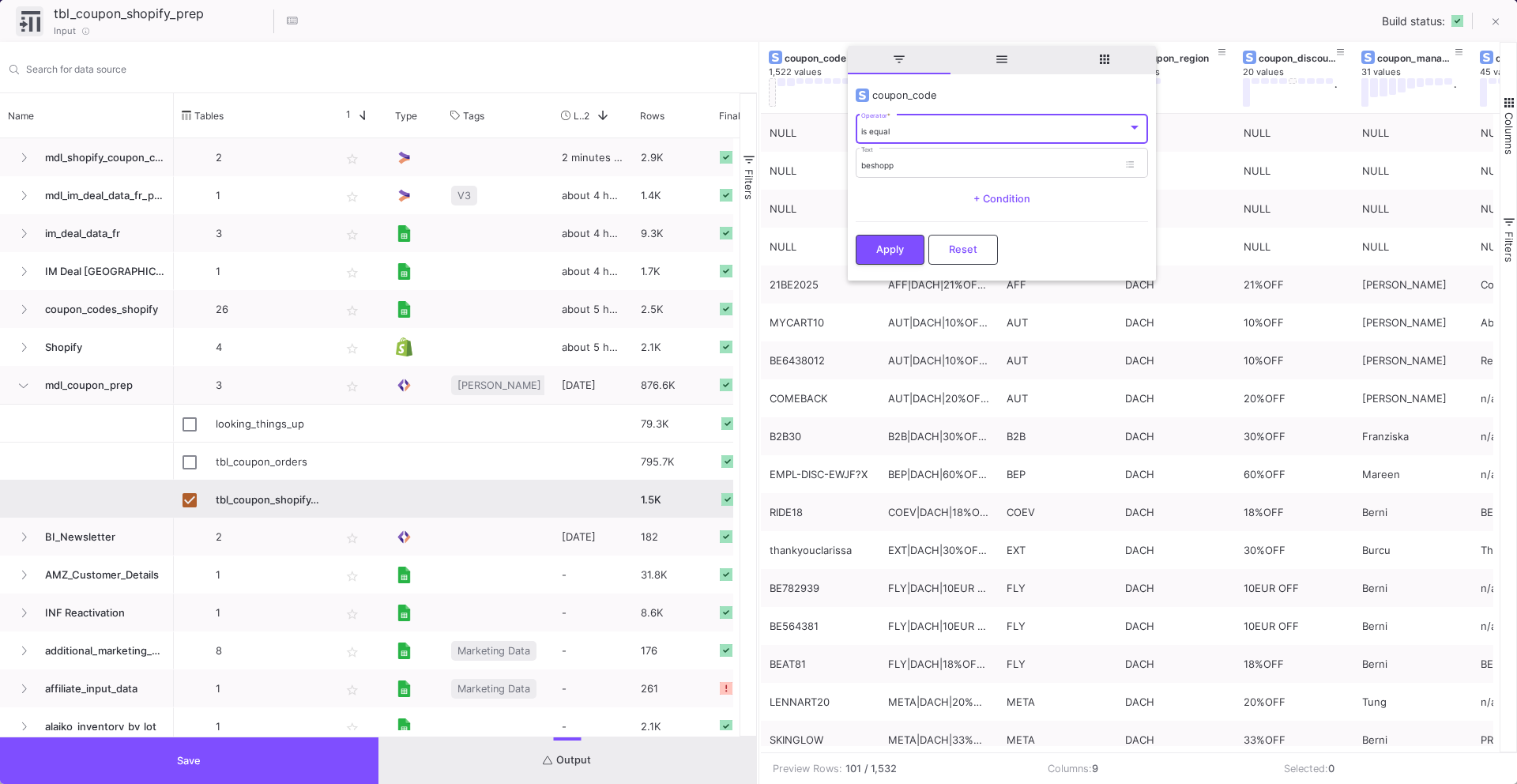
click at [923, 136] on div "is equal Operator *" at bounding box center [1002, 128] width 280 height 33
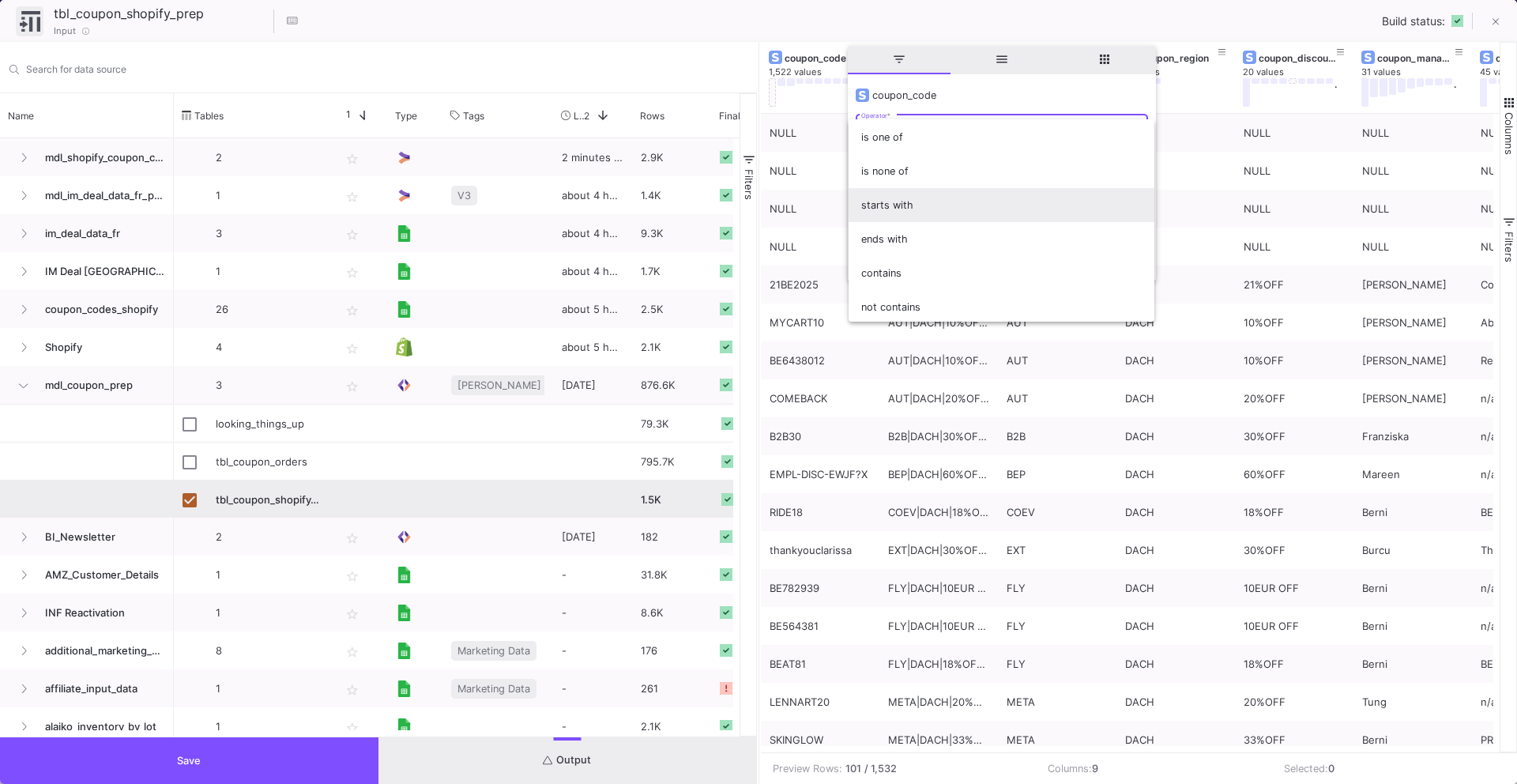
scroll to position [97, 0]
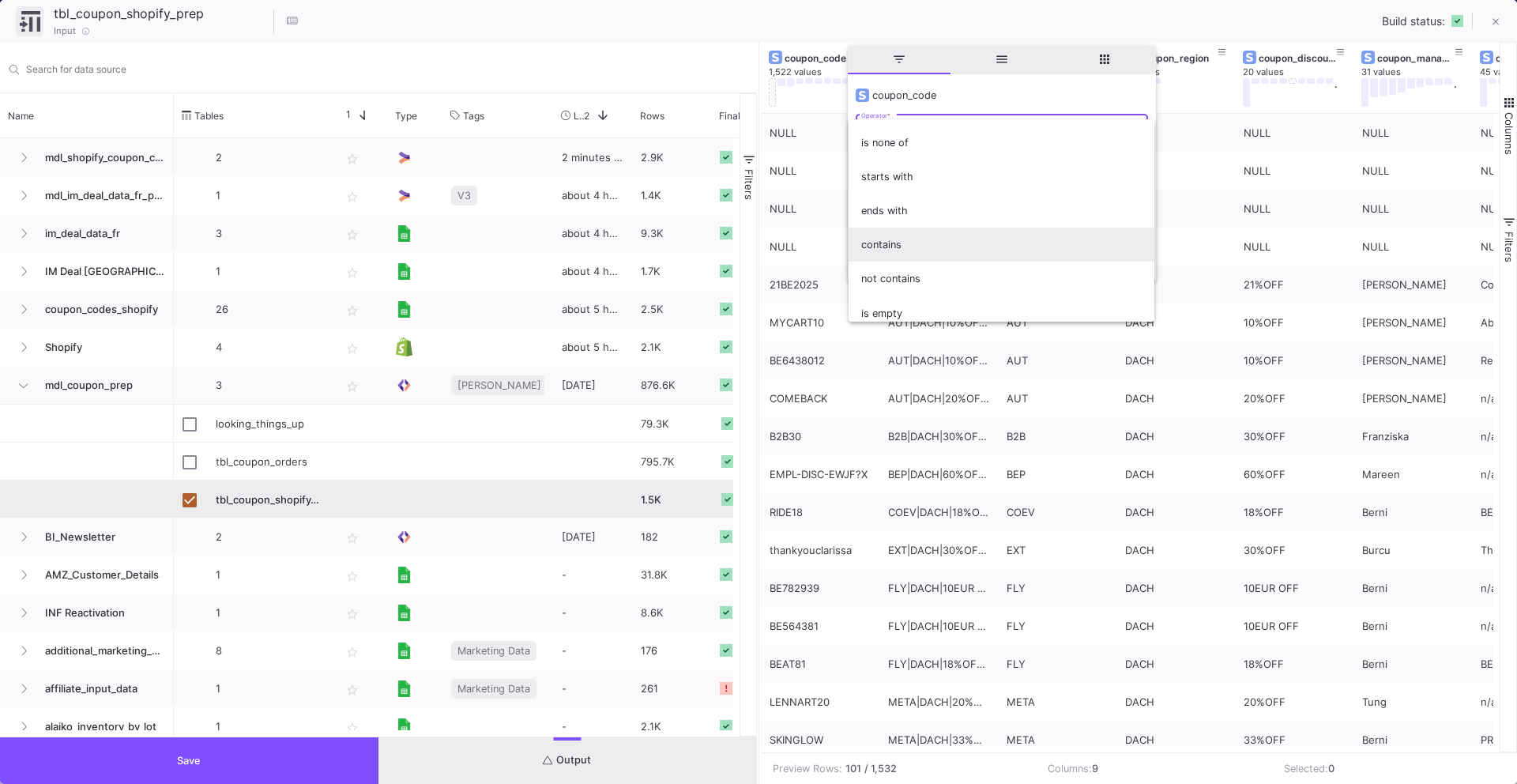
click at [933, 248] on span "contains" at bounding box center [1002, 244] width 280 height 34
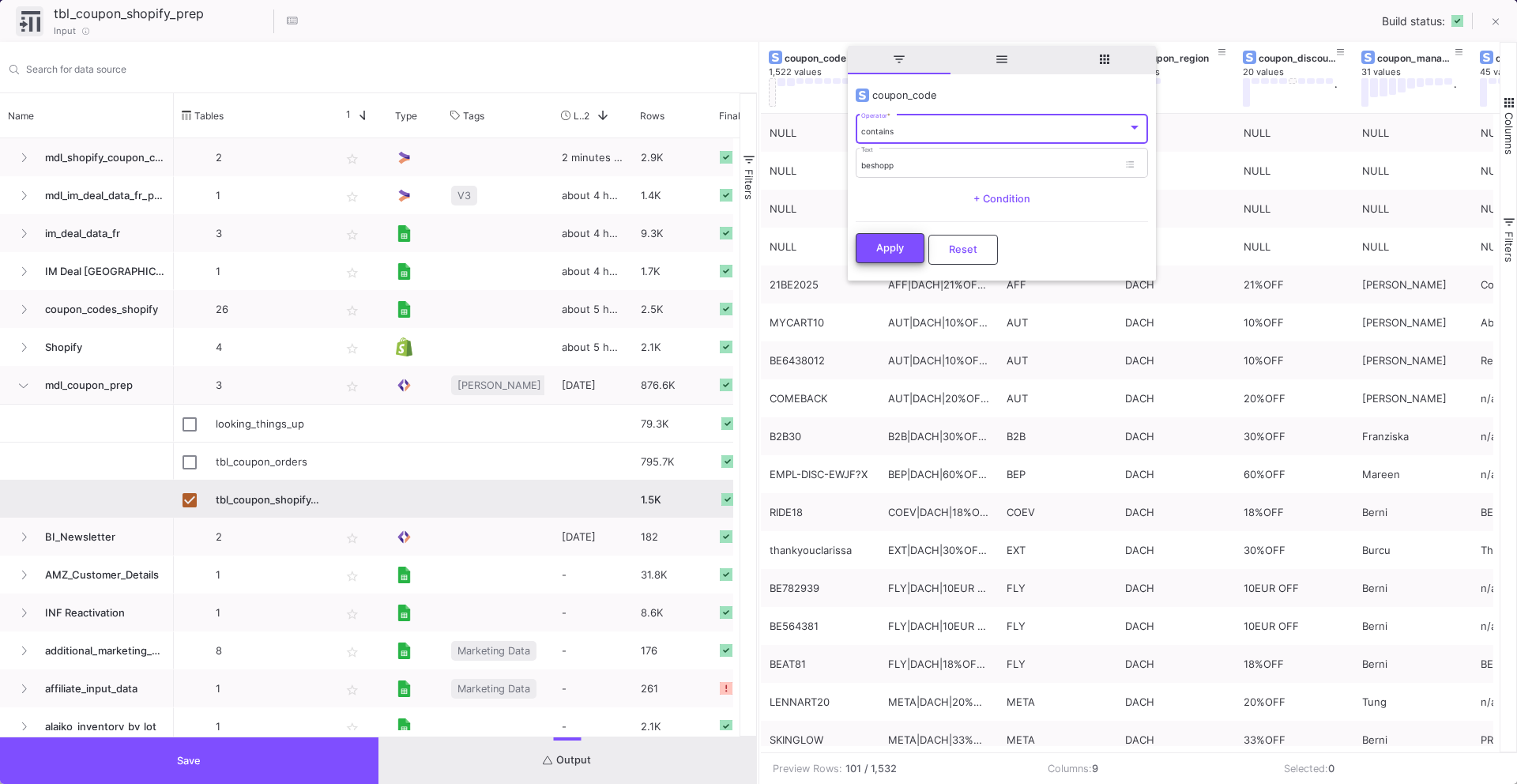
click at [897, 255] on button "Apply" at bounding box center [890, 248] width 69 height 30
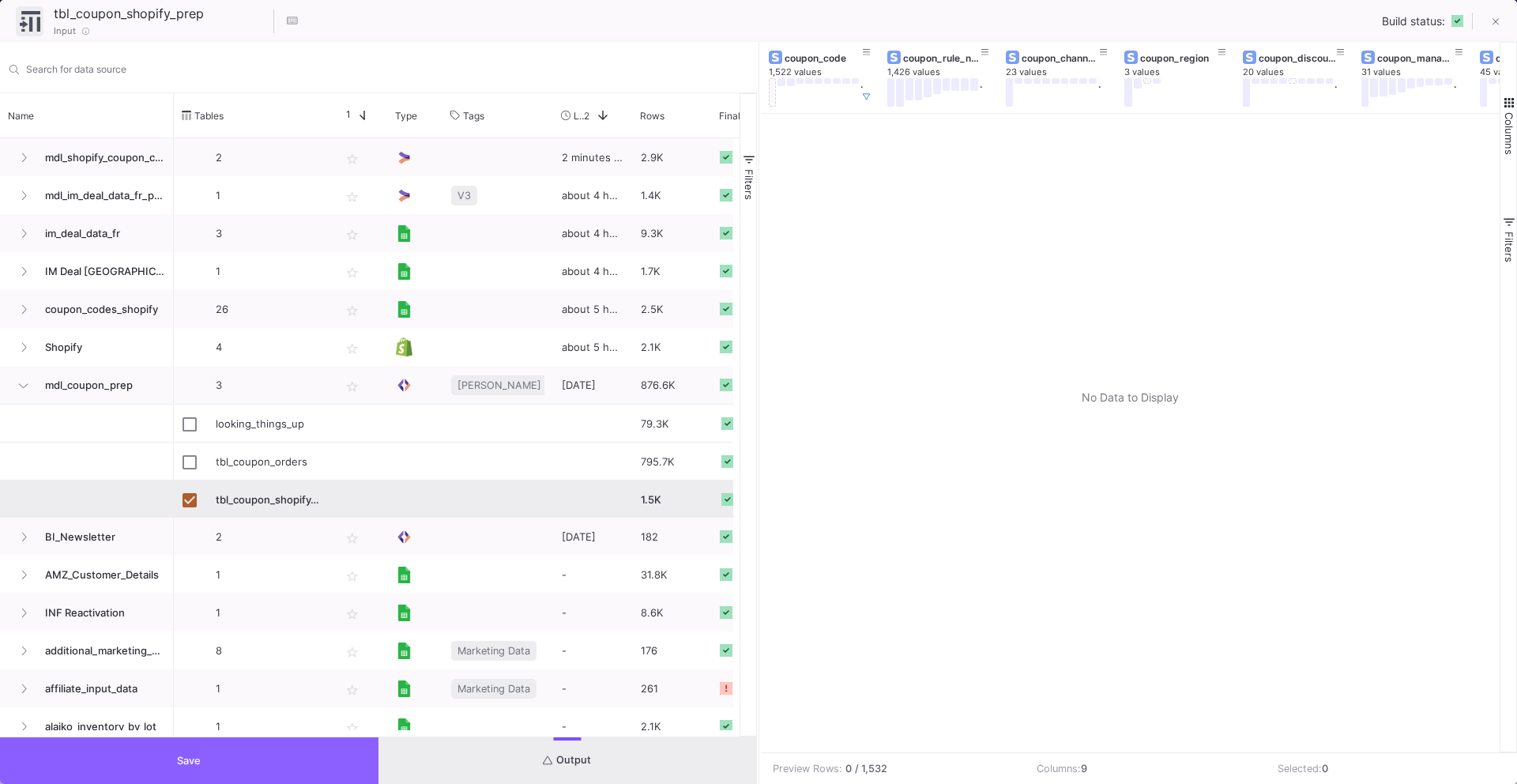
click at [269, 771] on button "Save" at bounding box center [189, 760] width 379 height 47
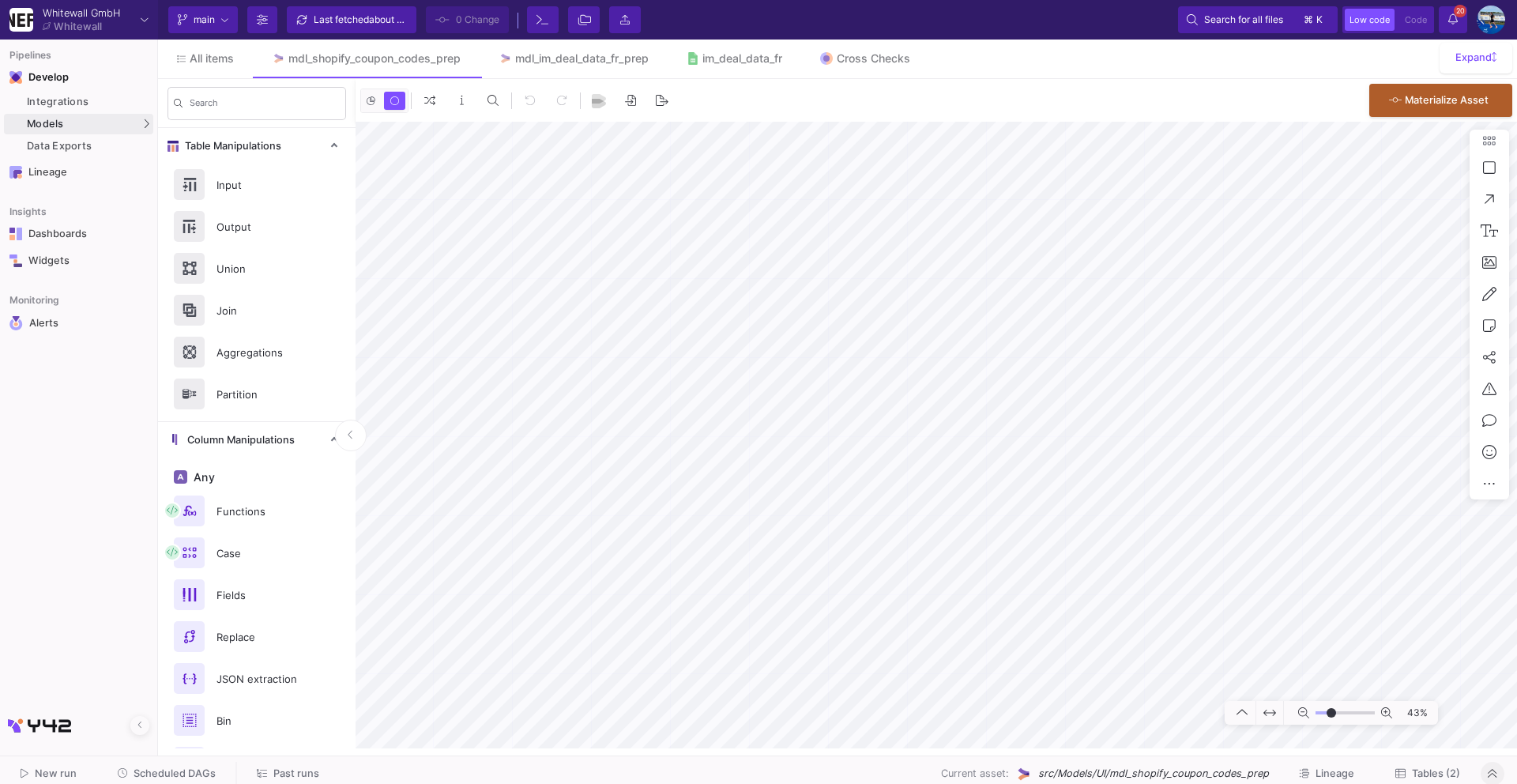
click at [191, 777] on span "Scheduled DAGs" at bounding box center [175, 773] width 82 height 12
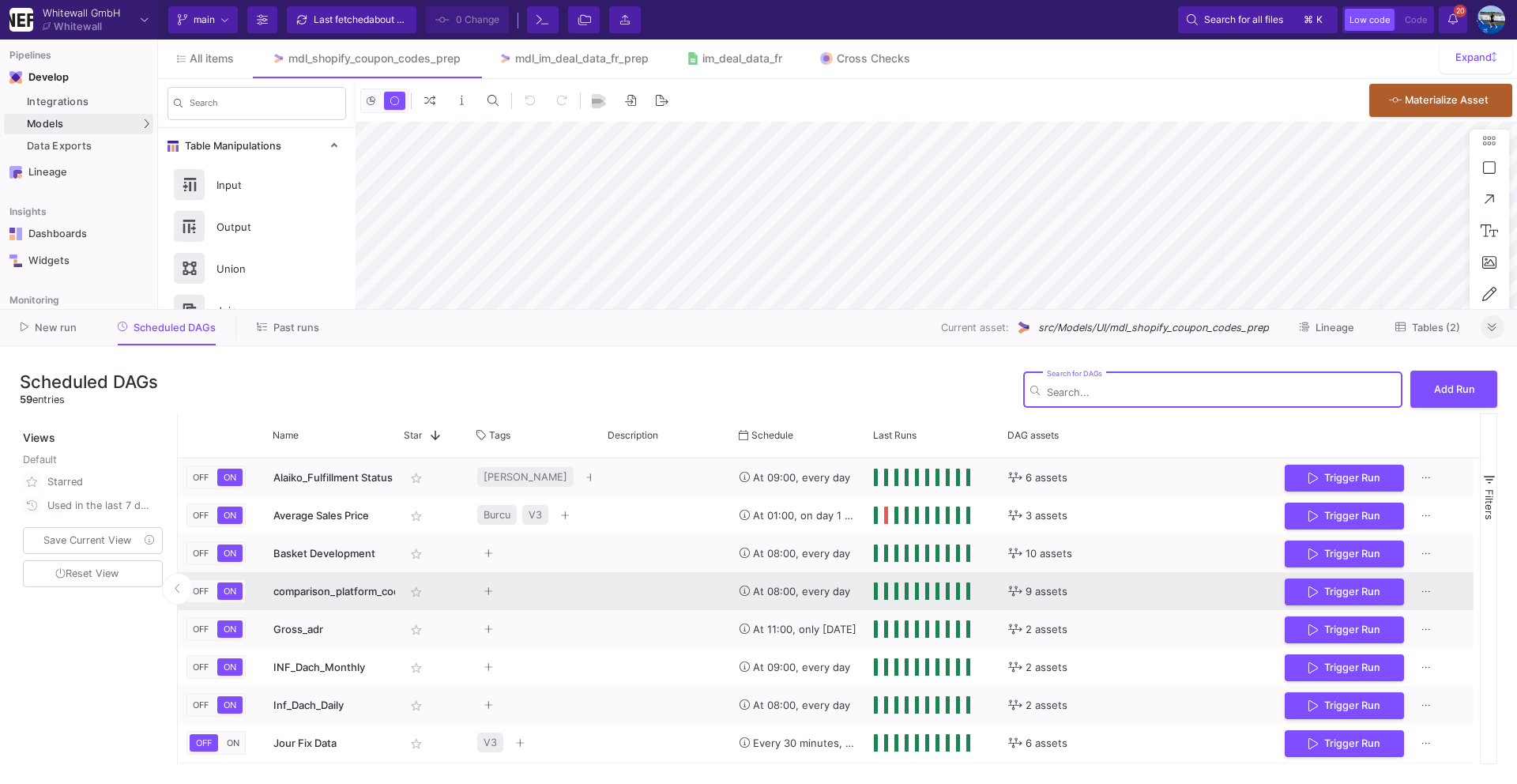
scroll to position [8, 0]
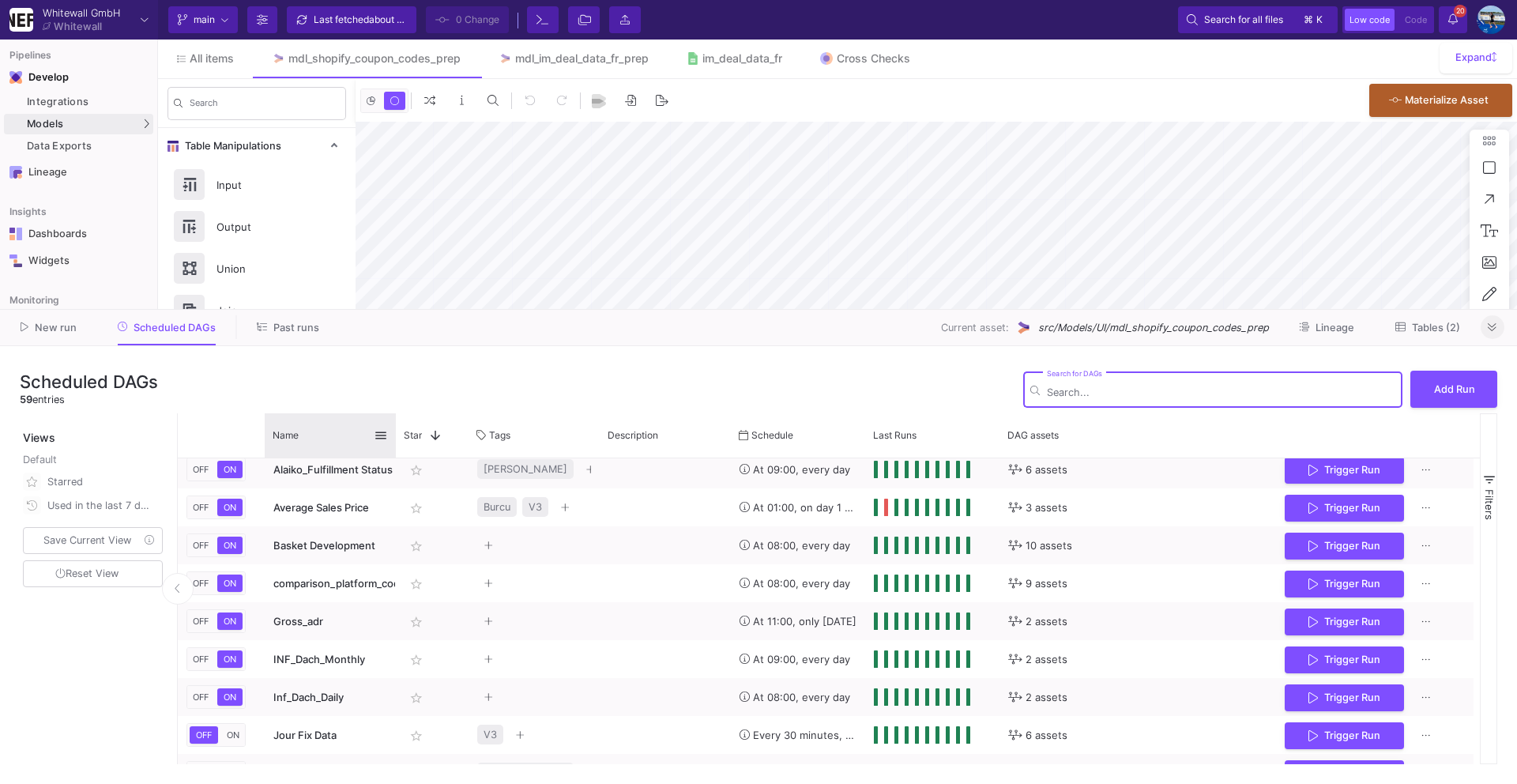
drag, startPoint x: 393, startPoint y: 426, endPoint x: 566, endPoint y: 426, distance: 173.0
click at [399, 426] on div at bounding box center [396, 435] width 7 height 44
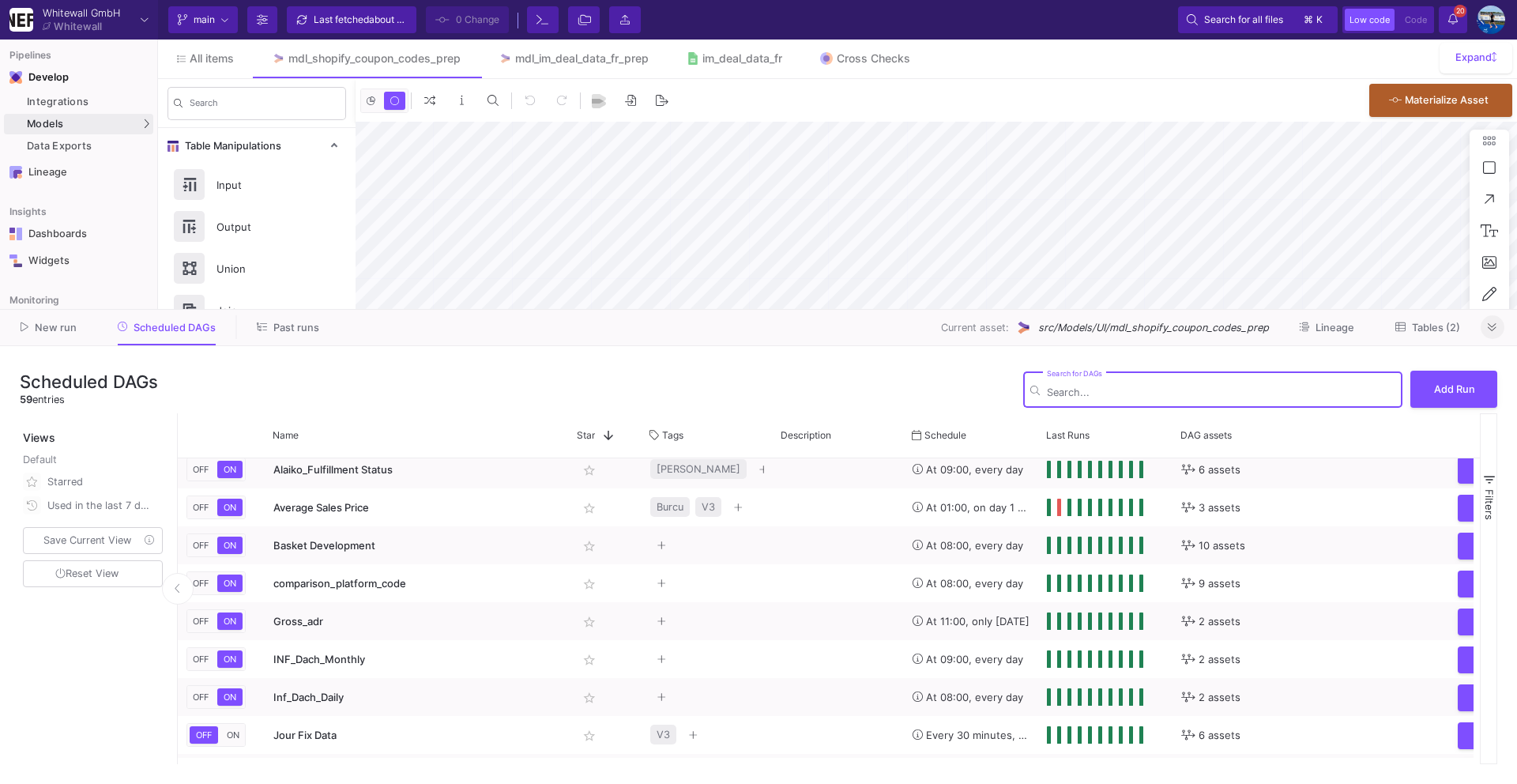
click at [1066, 388] on input "Search for DAGs" at bounding box center [1221, 392] width 348 height 12
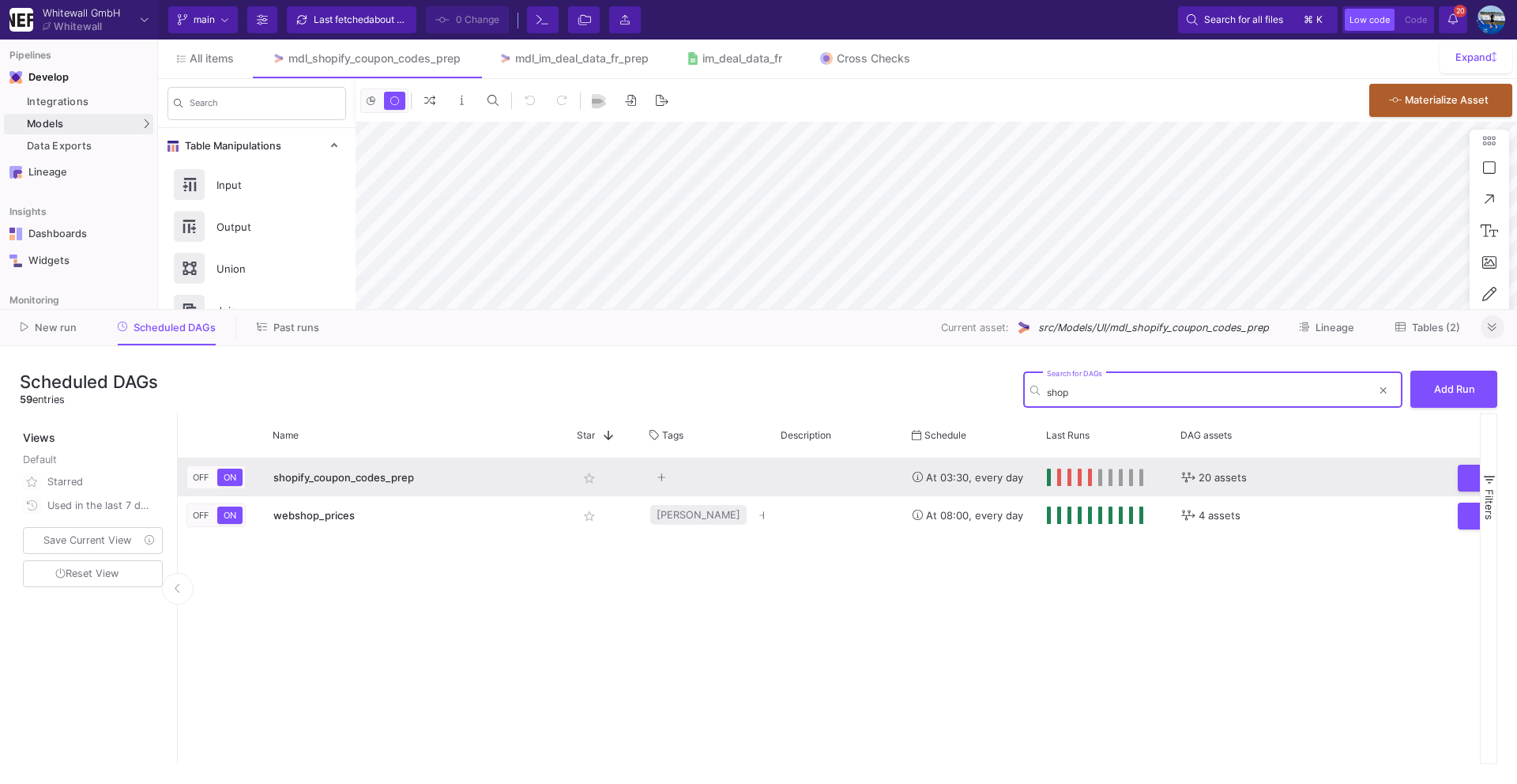
type input "shop"
click at [363, 479] on span "shopify_coupon_codes_prep" at bounding box center [344, 477] width 141 height 13
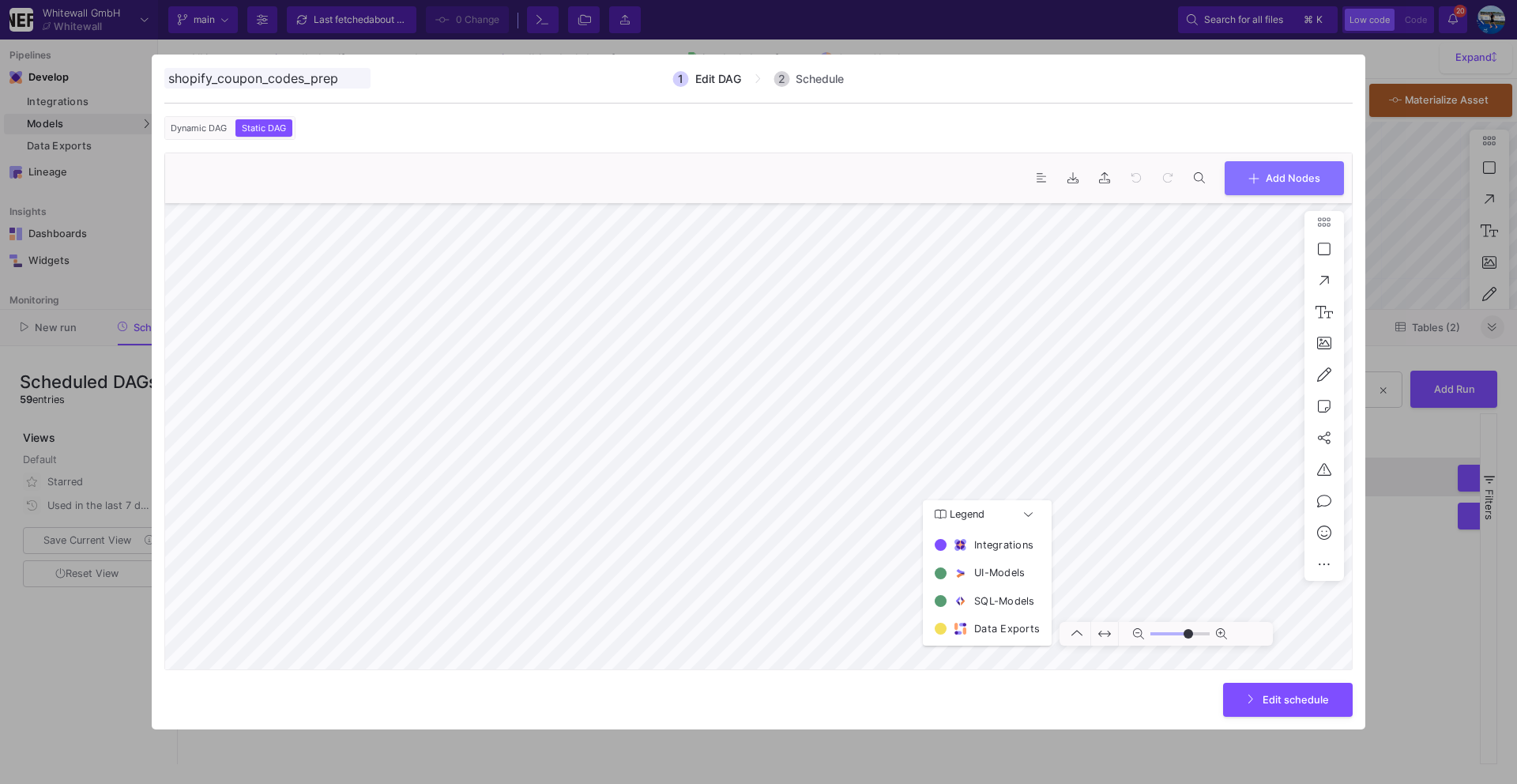
type input "1"
click at [1286, 173] on span "Add Nodes" at bounding box center [1293, 176] width 55 height 12
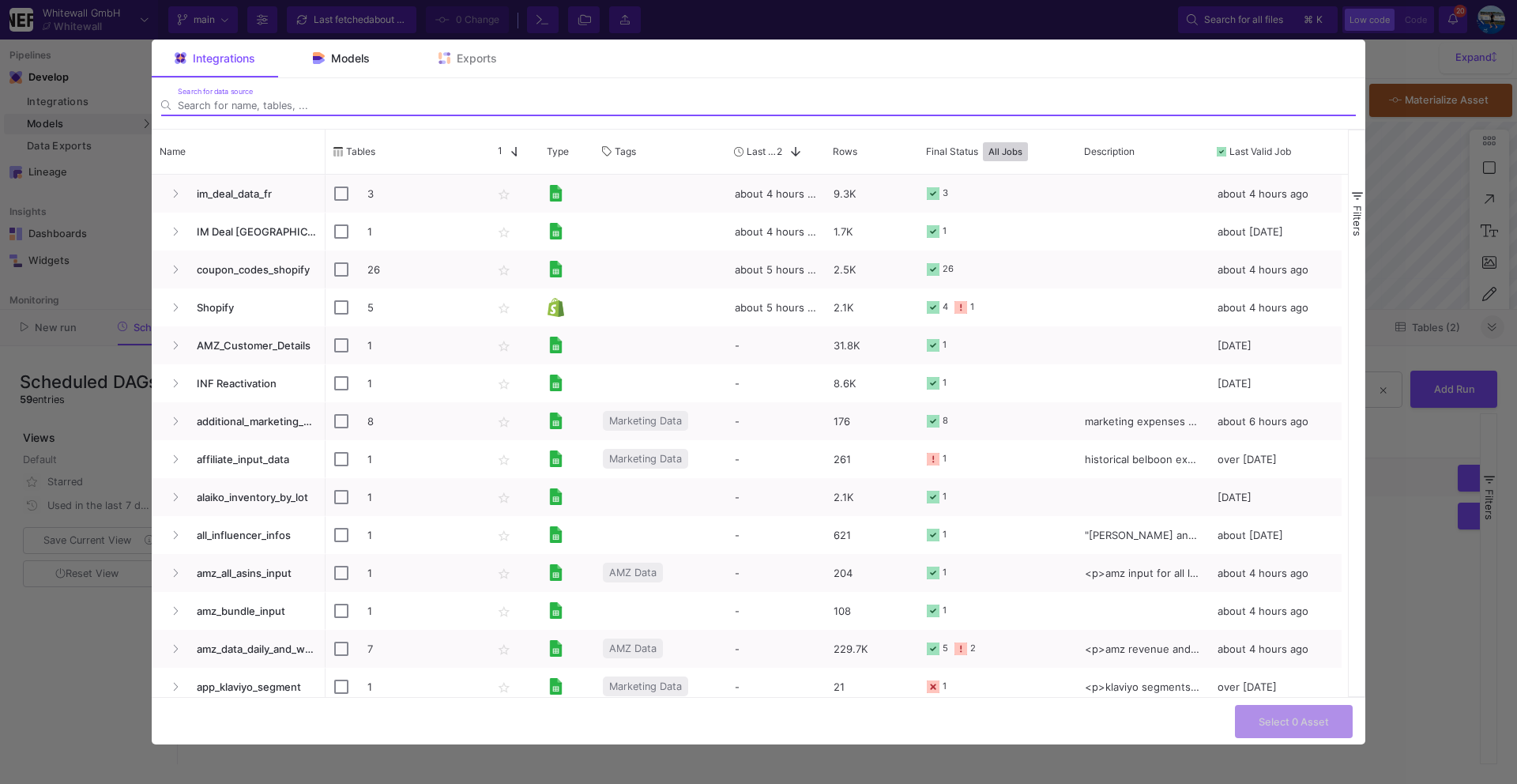
click at [347, 48] on div "Models" at bounding box center [341, 58] width 127 height 38
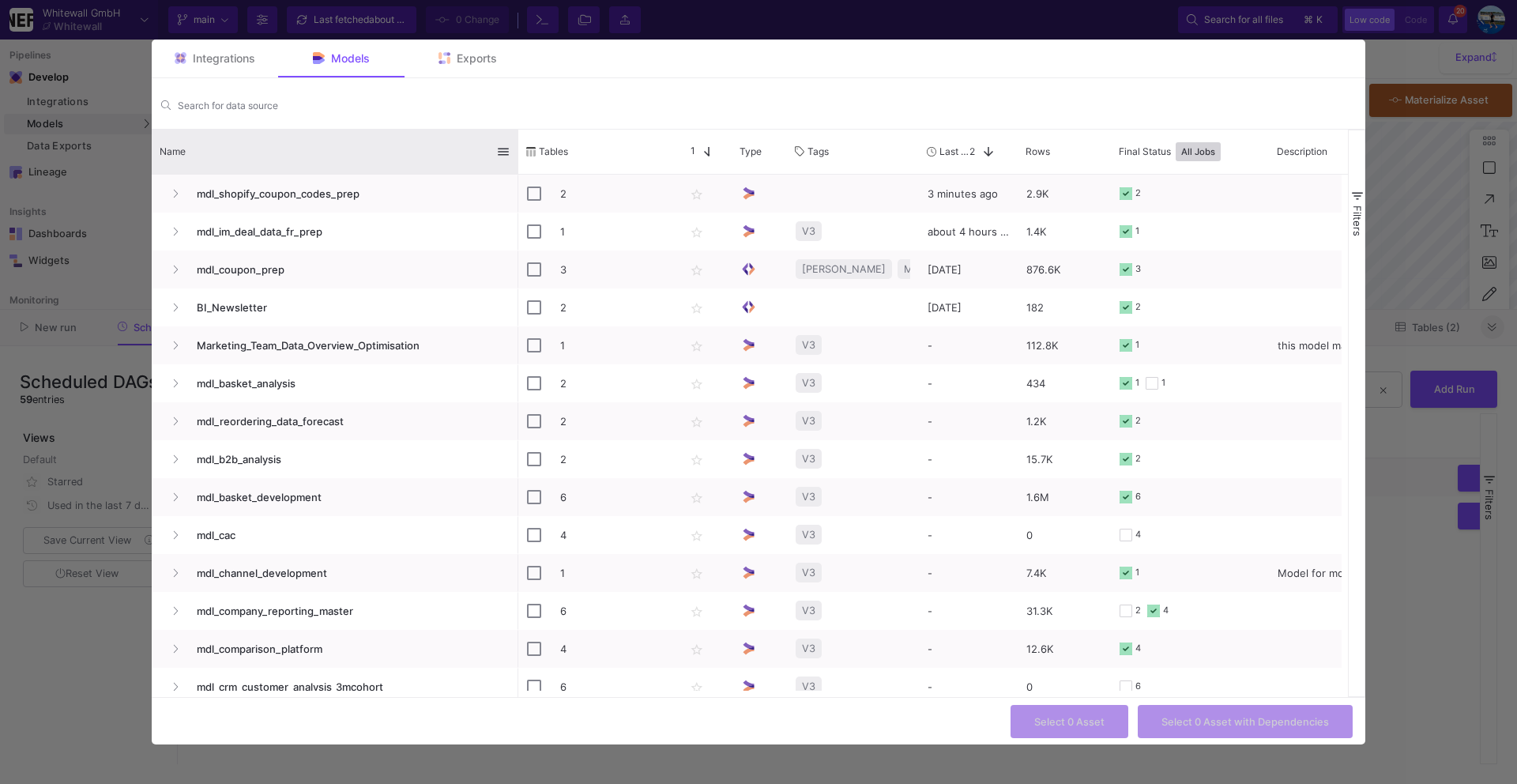
drag, startPoint x: 322, startPoint y: 155, endPoint x: 512, endPoint y: 149, distance: 190.1
click at [515, 149] on div at bounding box center [519, 151] width 7 height 44
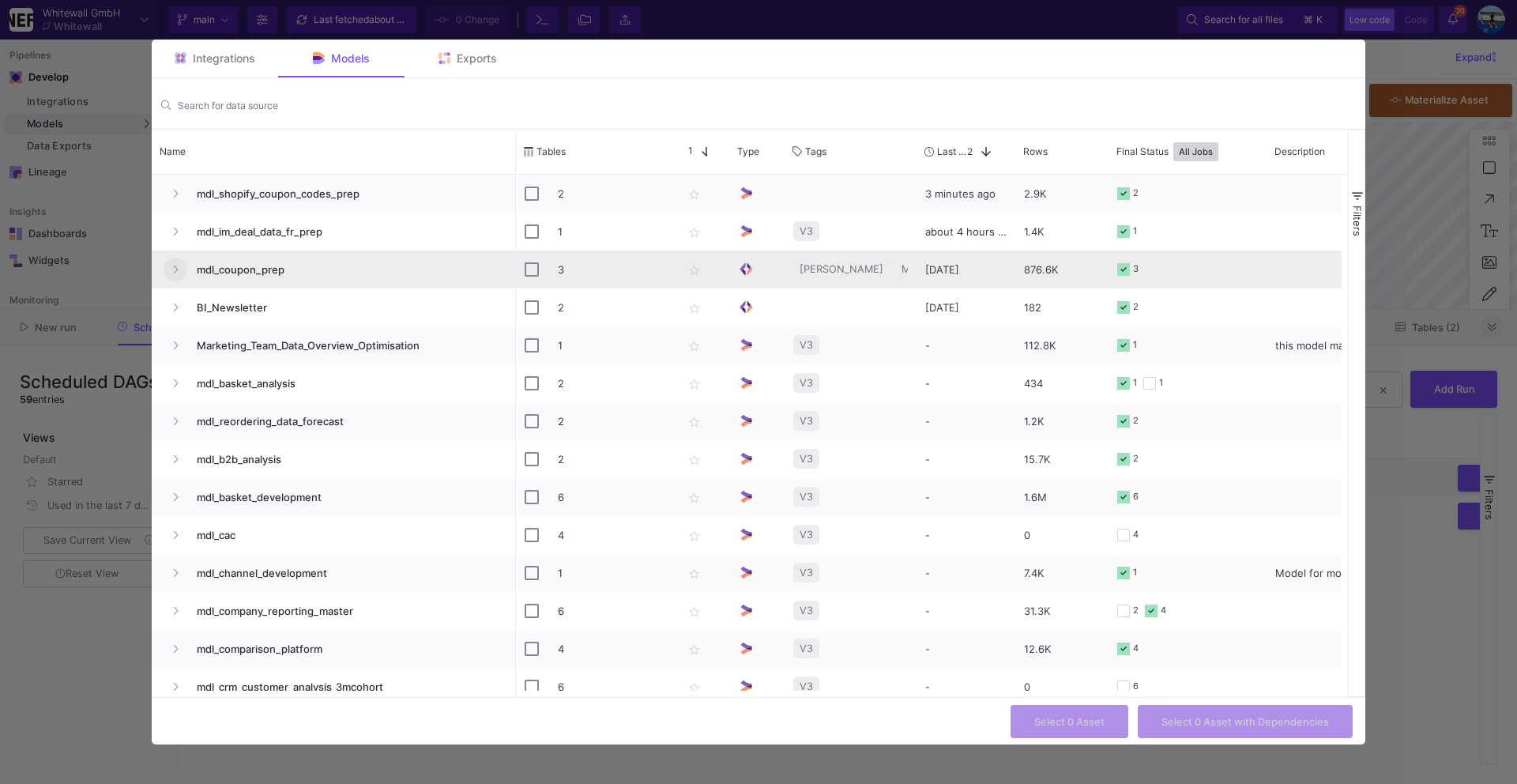
click at [176, 273] on icon "Press SPACE to select this row." at bounding box center [175, 269] width 7 height 10
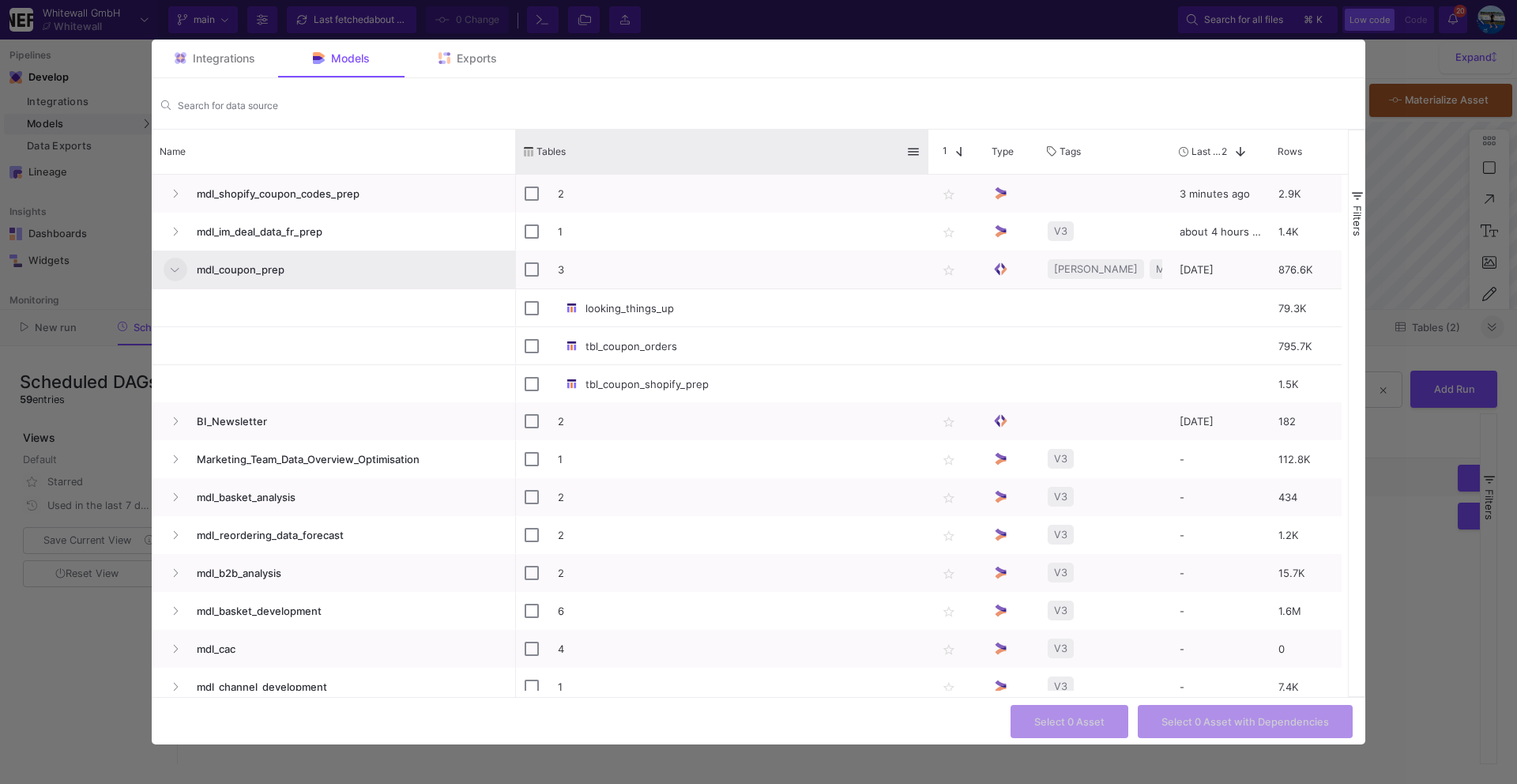
drag, startPoint x: 672, startPoint y: 140, endPoint x: 916, endPoint y: 155, distance: 244.5
click at [925, 155] on div at bounding box center [929, 151] width 7 height 44
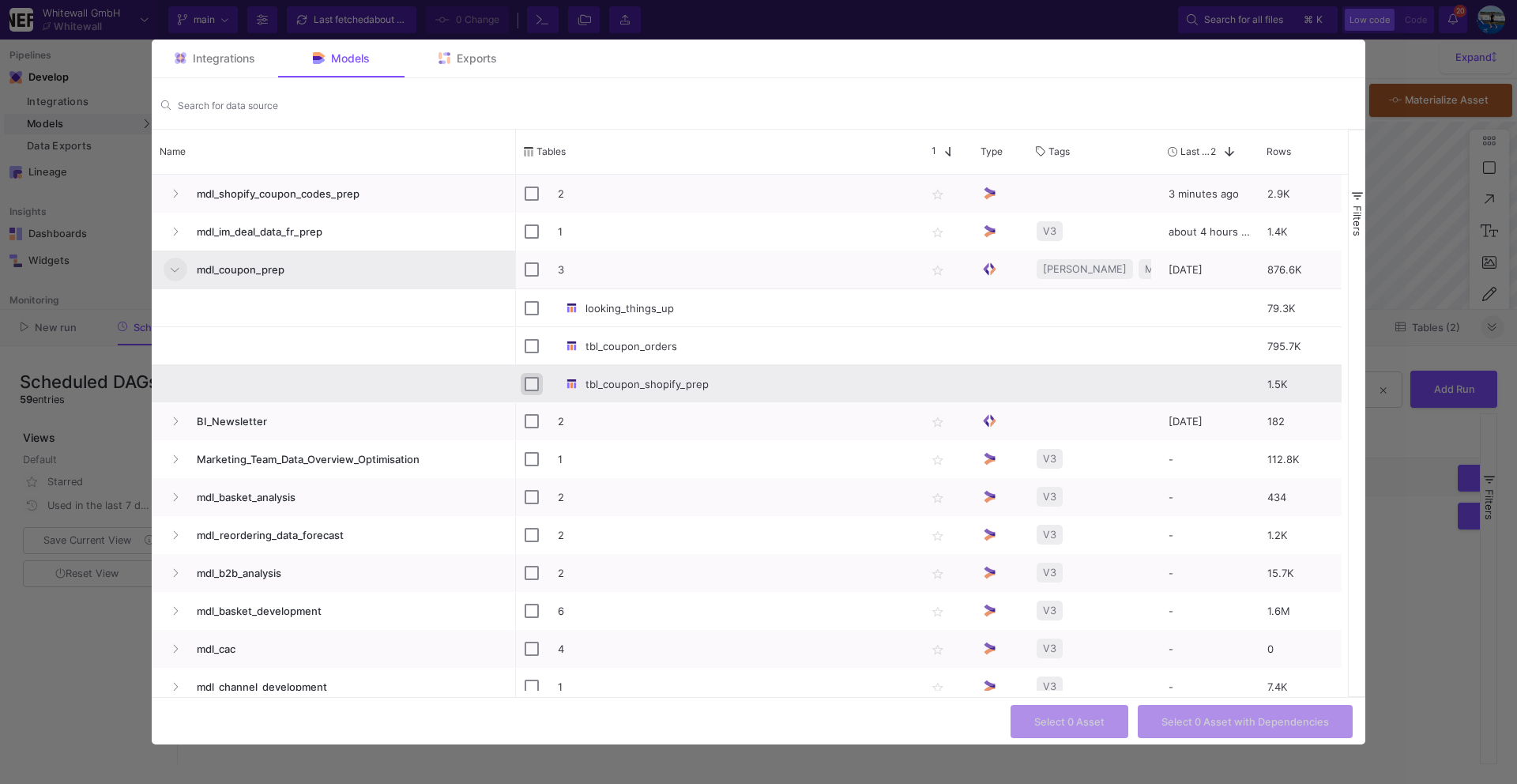
click at [527, 383] on input "Press Space to toggle row selection (unchecked)" at bounding box center [531, 384] width 14 height 14
checkbox input "true"
checkbox input "false"
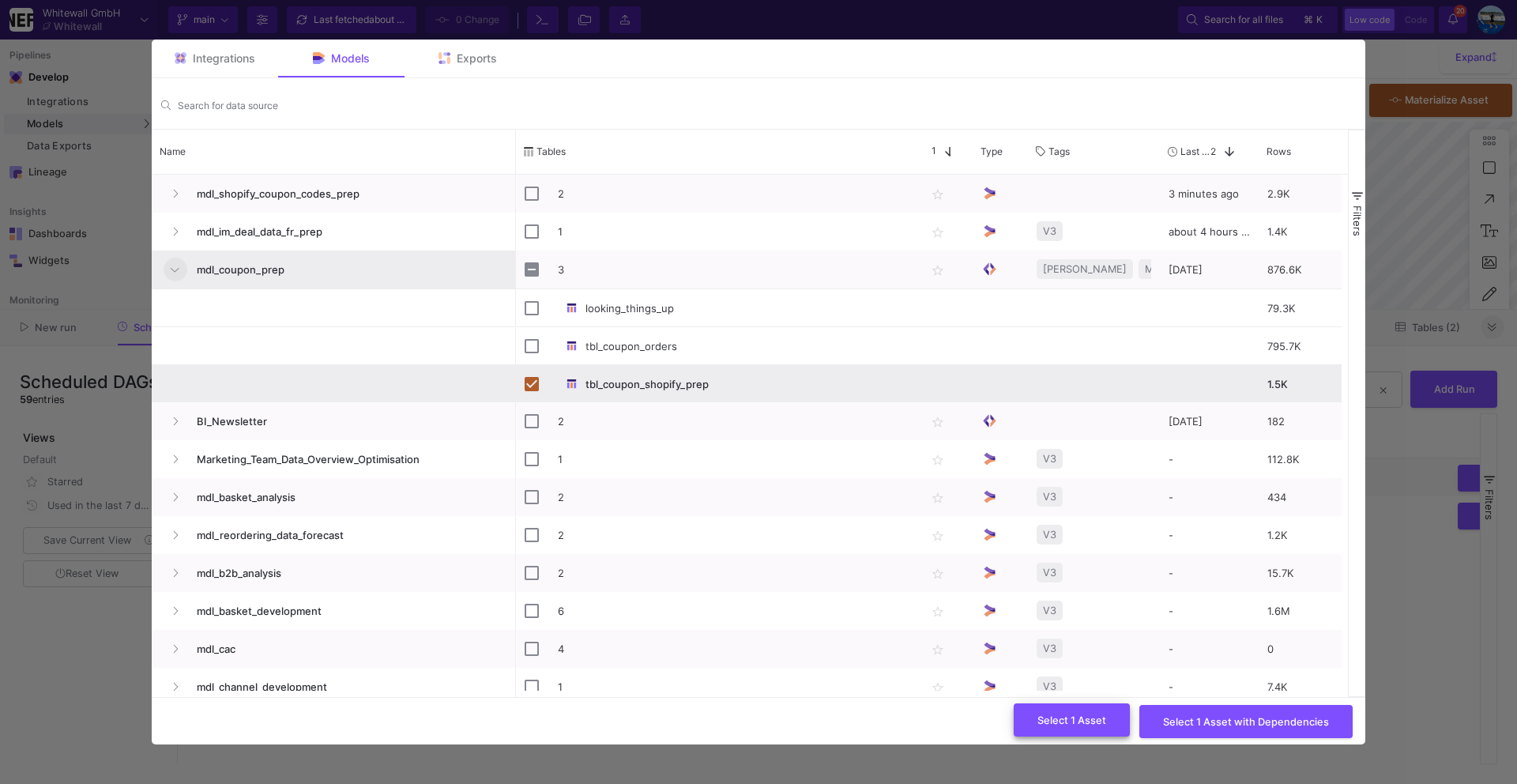
click at [1052, 725] on button "Select 1 Asset" at bounding box center [1071, 720] width 116 height 34
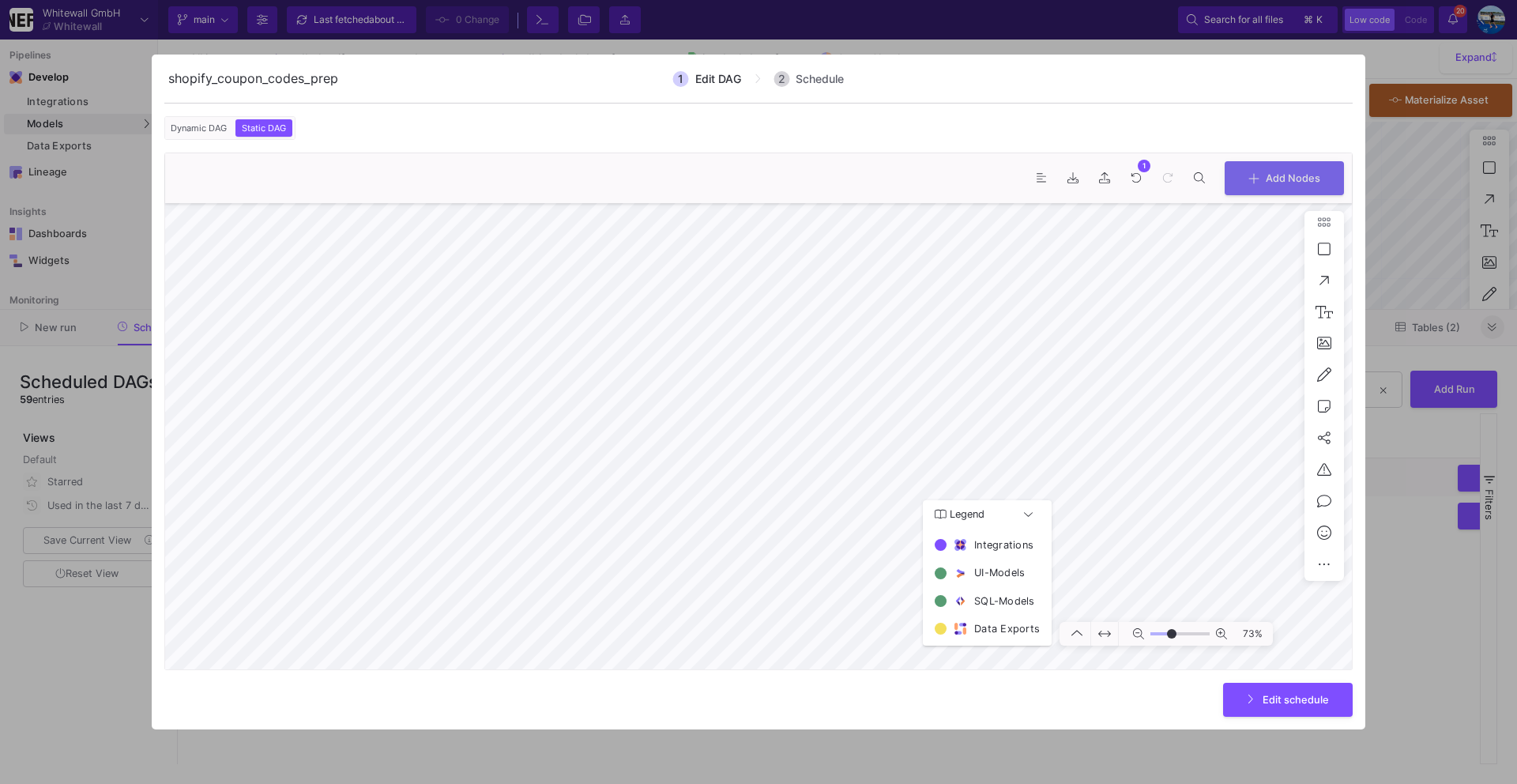
type input "-14"
click at [1288, 703] on button "Edit schedule" at bounding box center [1288, 698] width 129 height 34
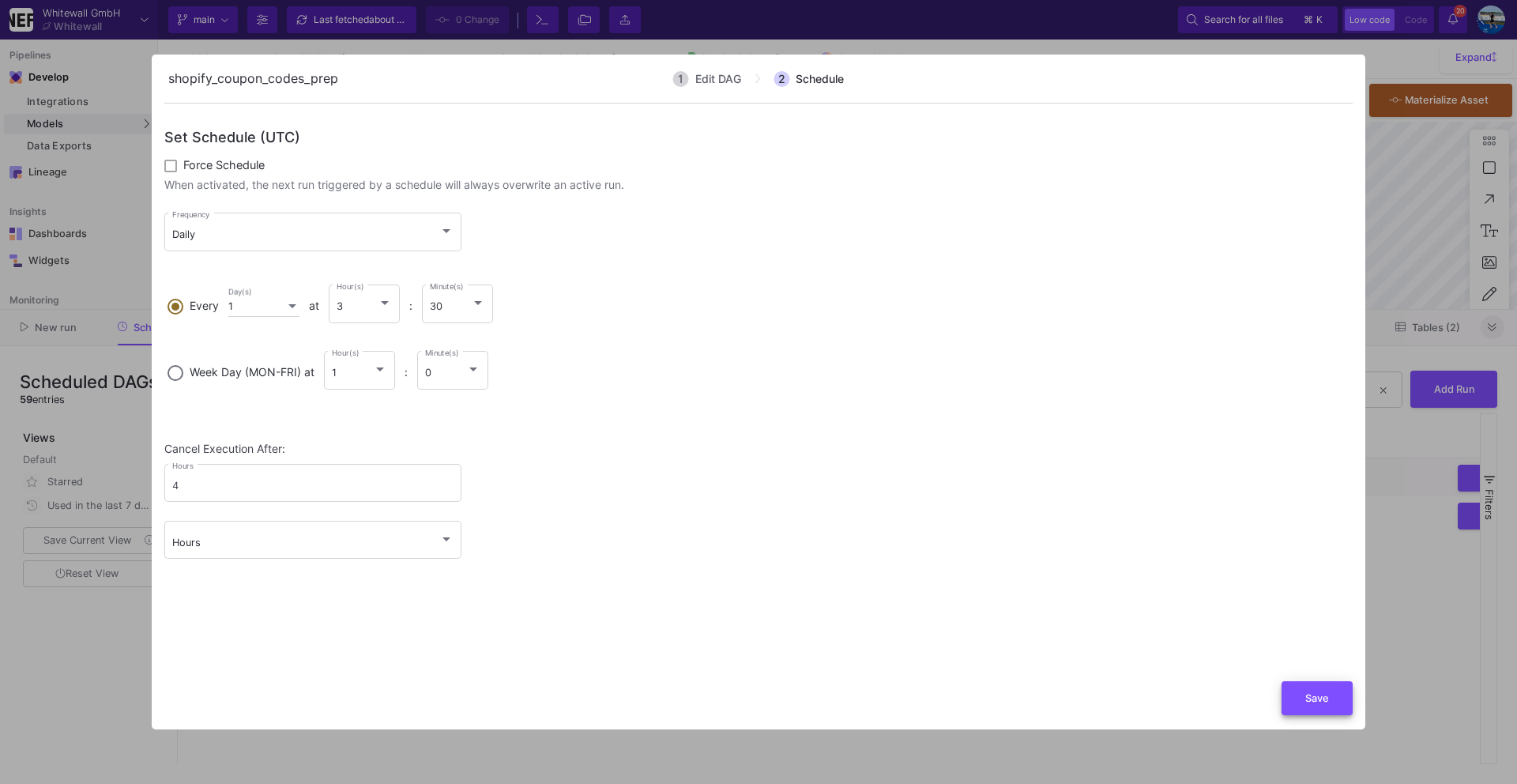
click at [1295, 699] on button "Save" at bounding box center [1316, 698] width 71 height 34
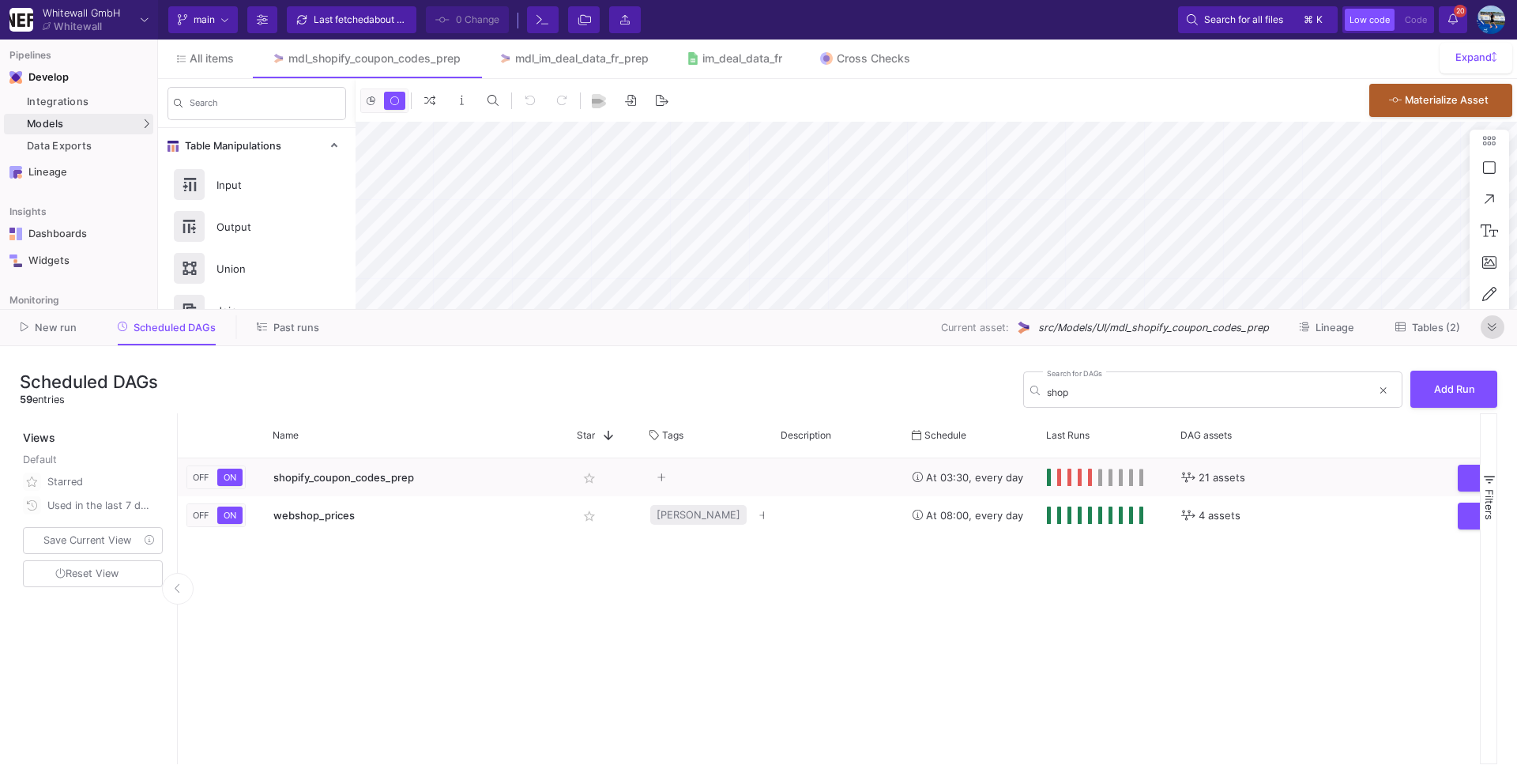
click at [1490, 327] on icon at bounding box center [1492, 327] width 8 height 10
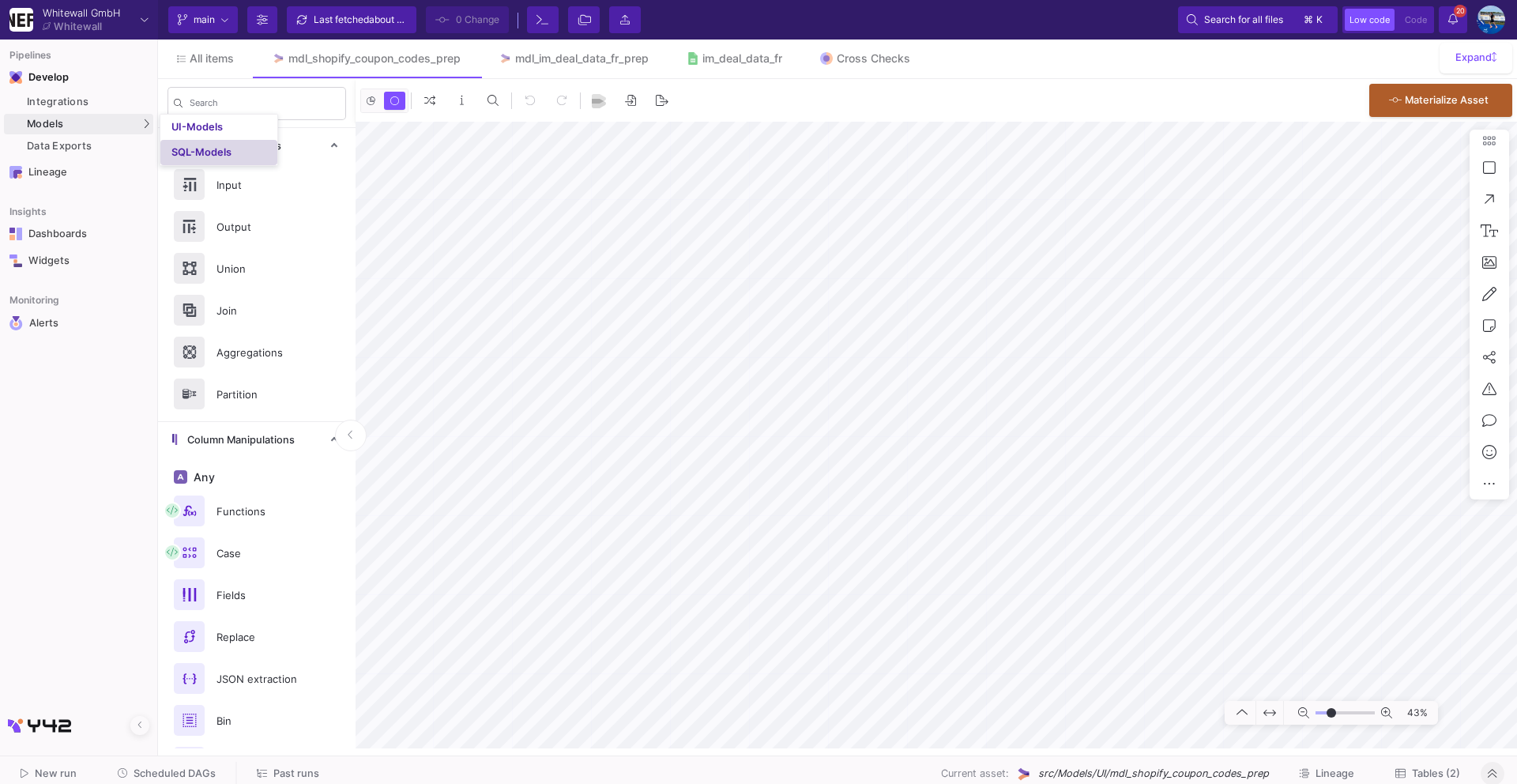
click at [194, 149] on div "SQL-Models" at bounding box center [201, 152] width 60 height 13
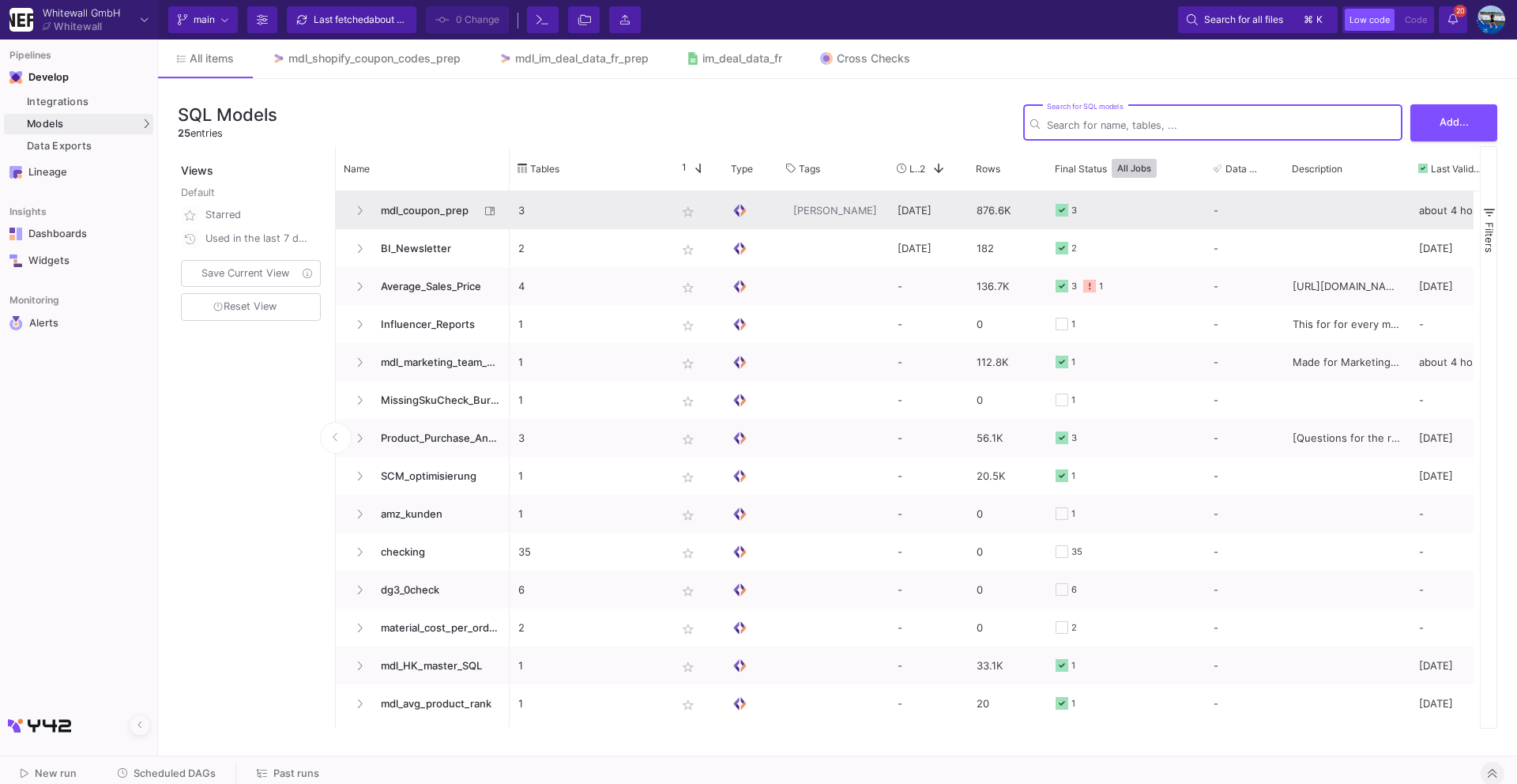
click at [434, 213] on span "mdl_coupon_prep" at bounding box center [425, 211] width 108 height 37
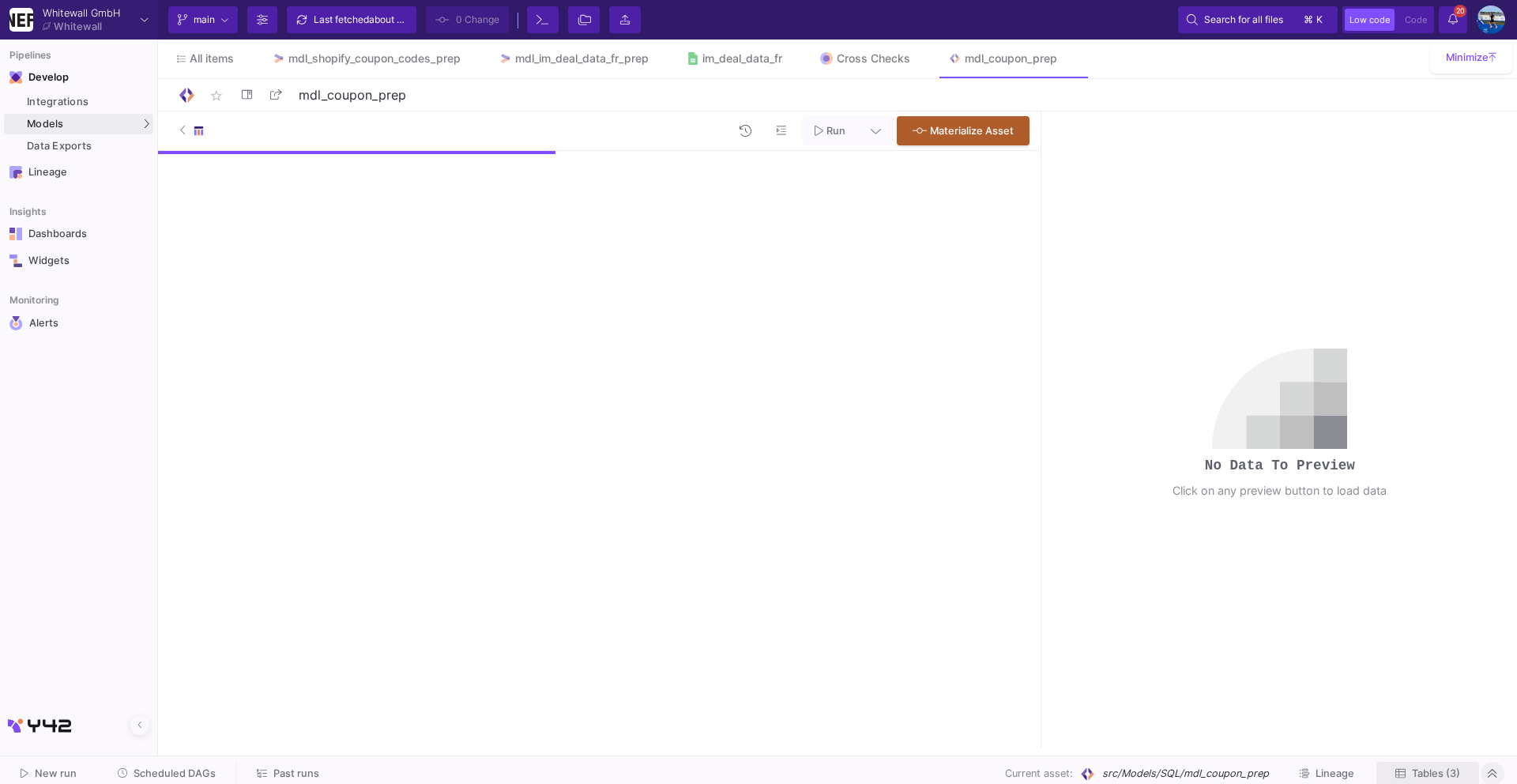
click at [1420, 773] on span "Tables (3)" at bounding box center [1436, 773] width 48 height 12
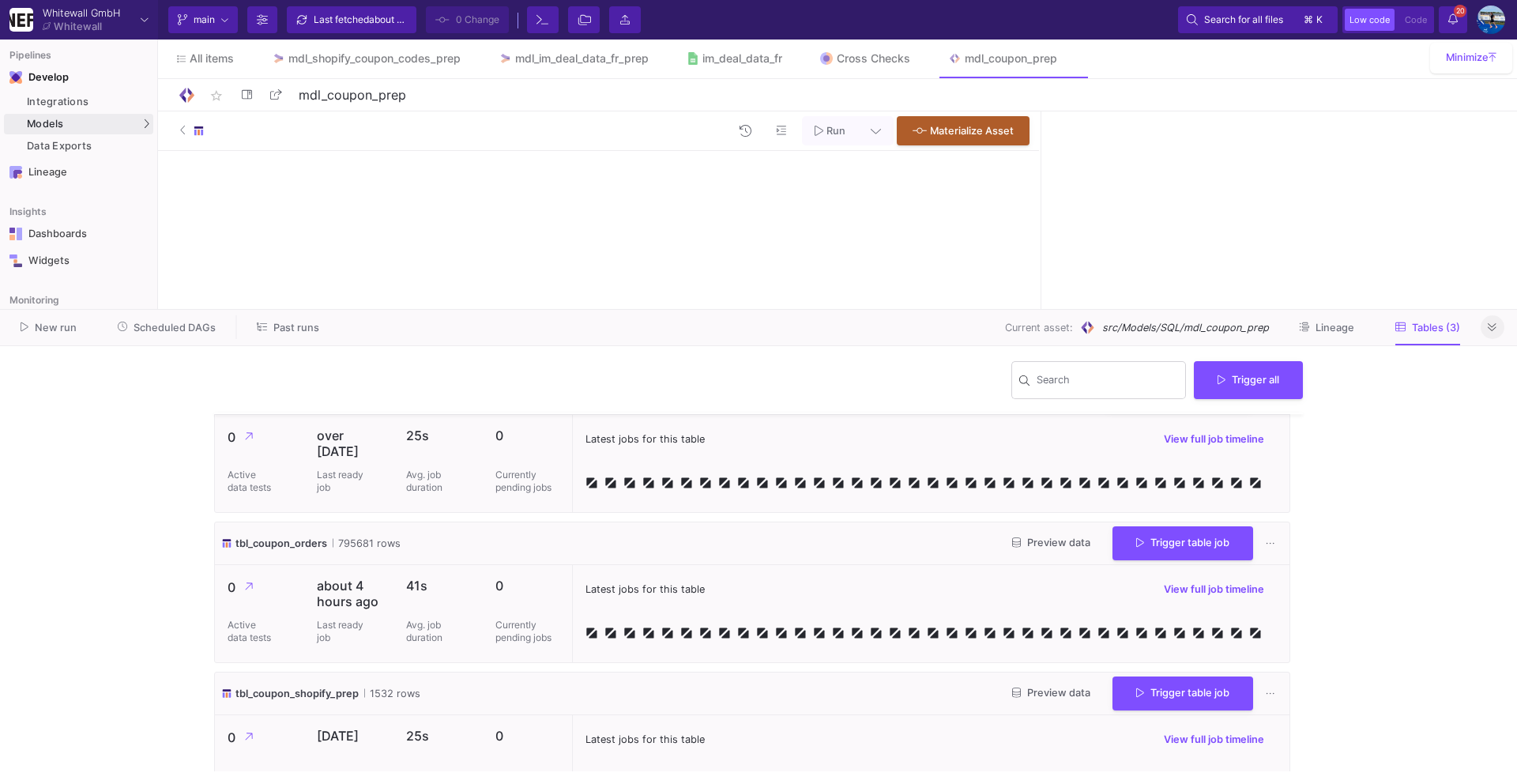
scroll to position [86, 0]
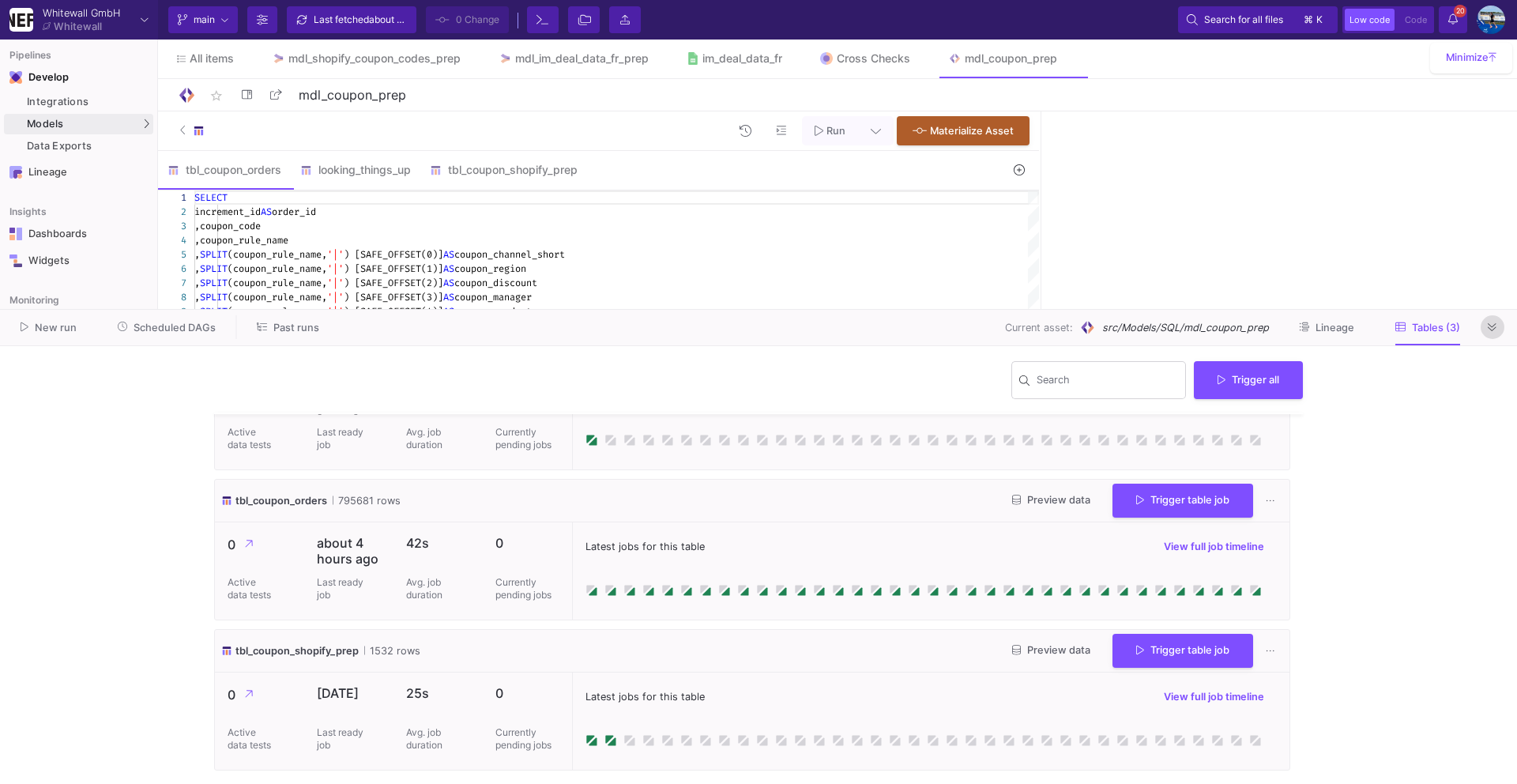
click at [1498, 324] on button at bounding box center [1493, 327] width 24 height 24
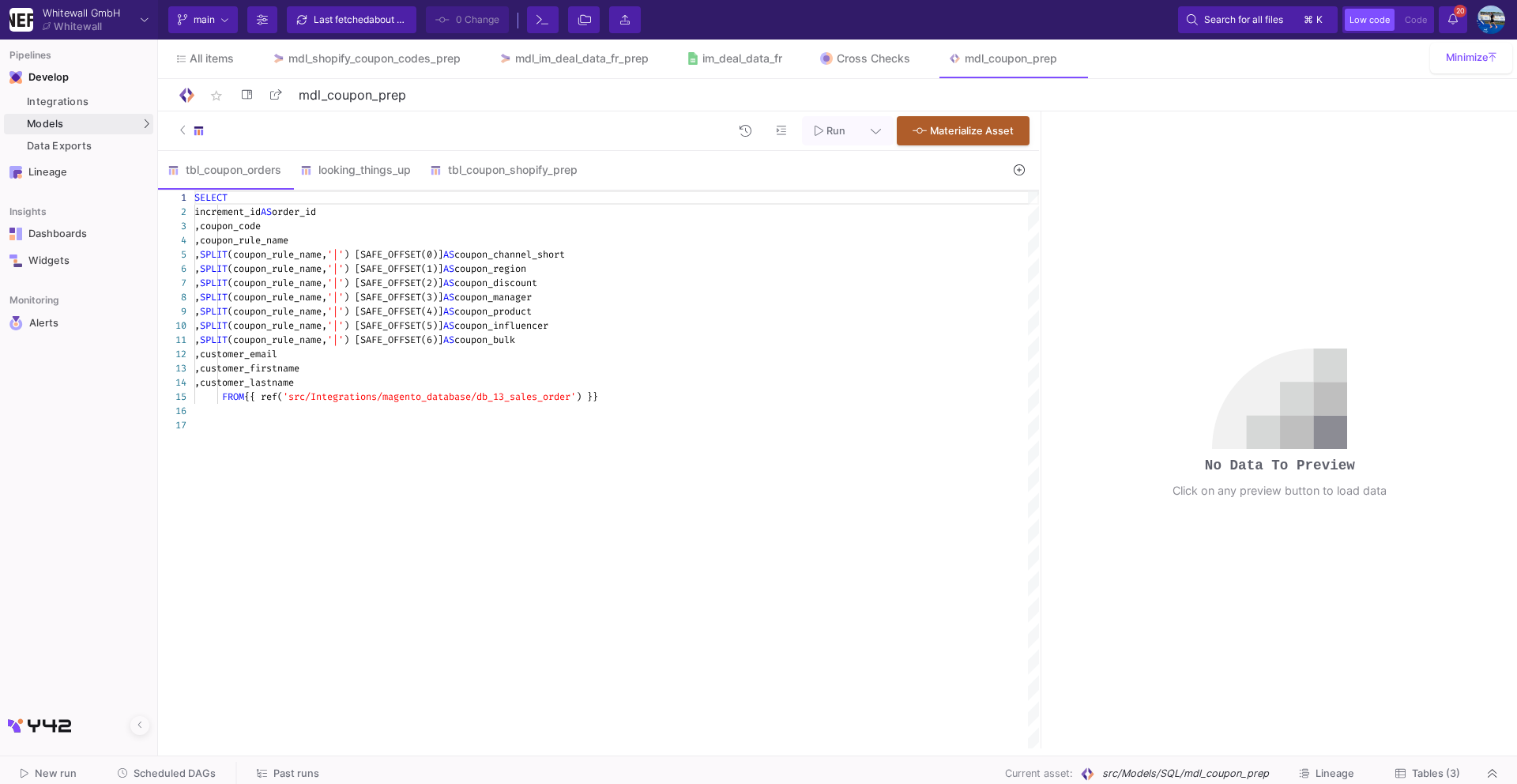
click at [177, 771] on span "Scheduled DAGs" at bounding box center [175, 773] width 82 height 12
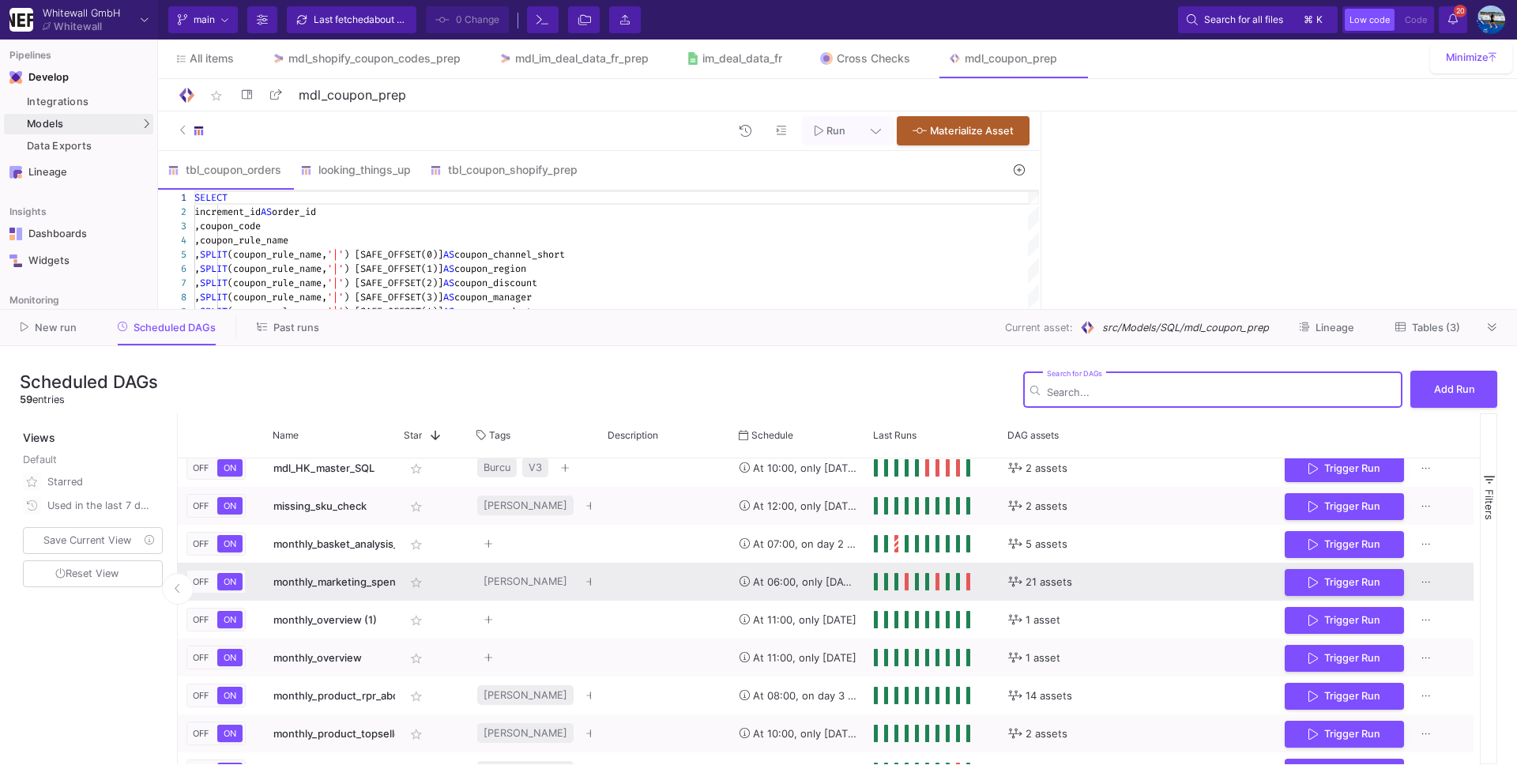
scroll to position [1293, 0]
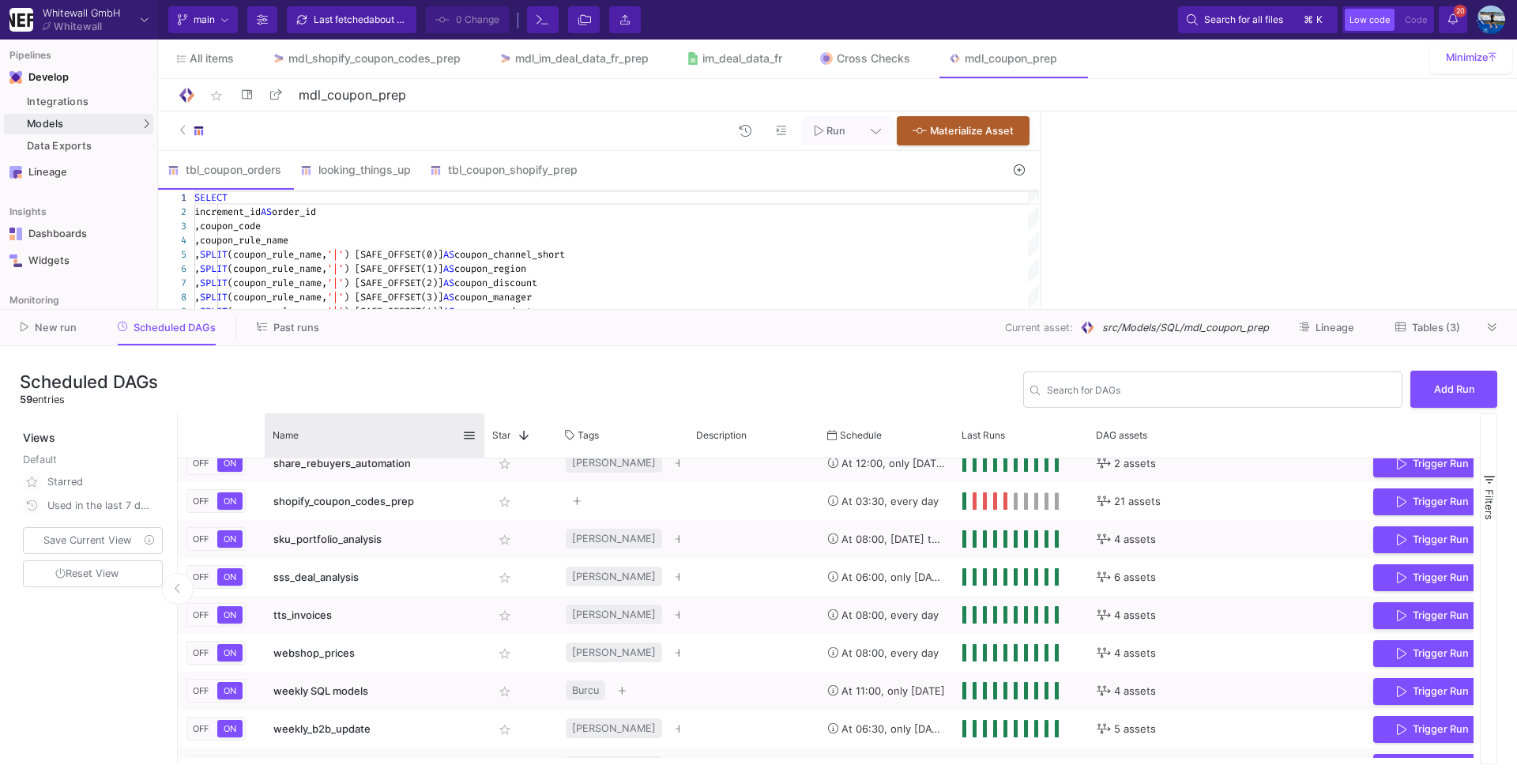
drag, startPoint x: 394, startPoint y: 425, endPoint x: 484, endPoint y: 427, distance: 90.0
click at [484, 428] on div at bounding box center [484, 435] width 7 height 44
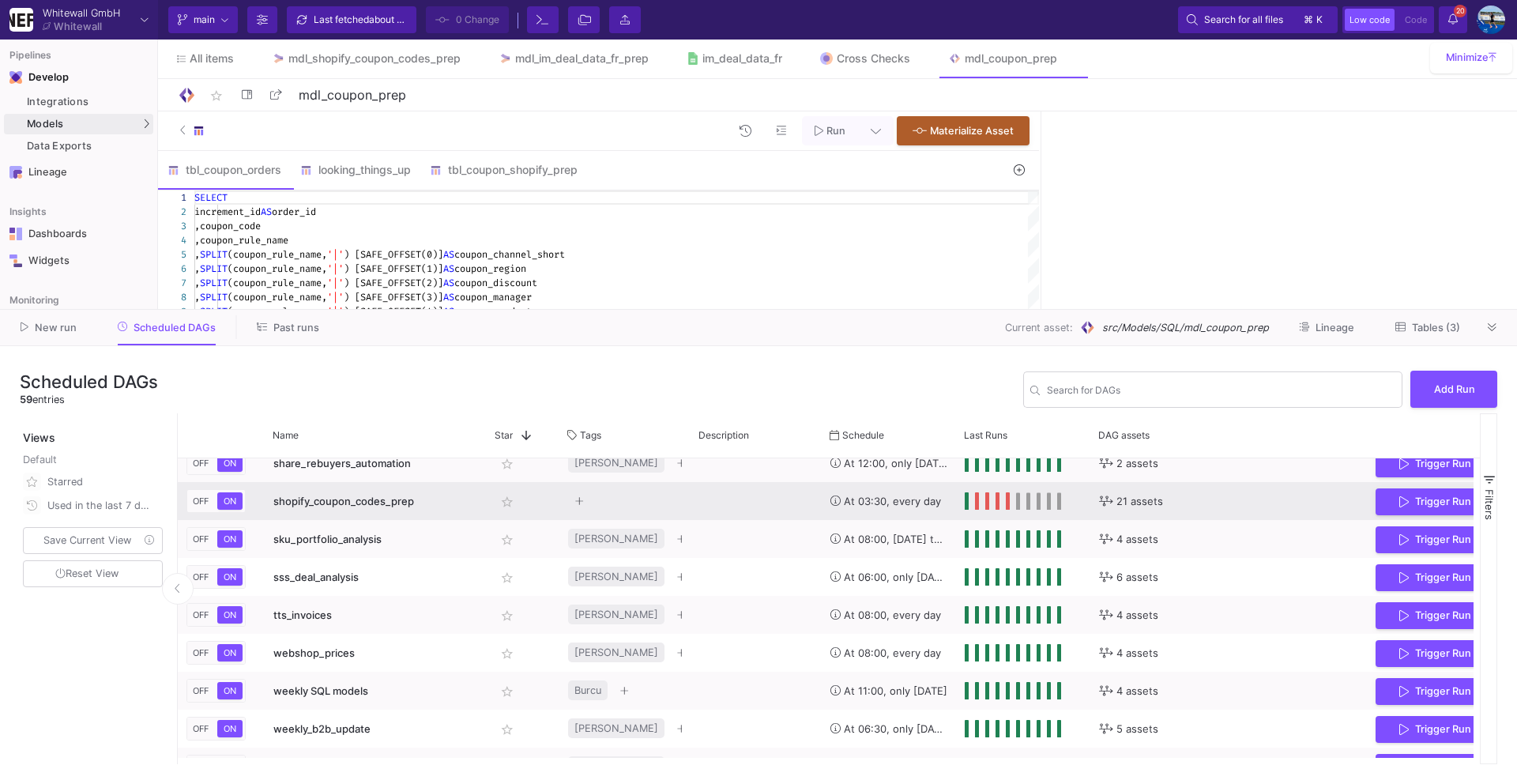
click at [431, 499] on div "shopify_coupon_codes_prep" at bounding box center [376, 501] width 205 height 37
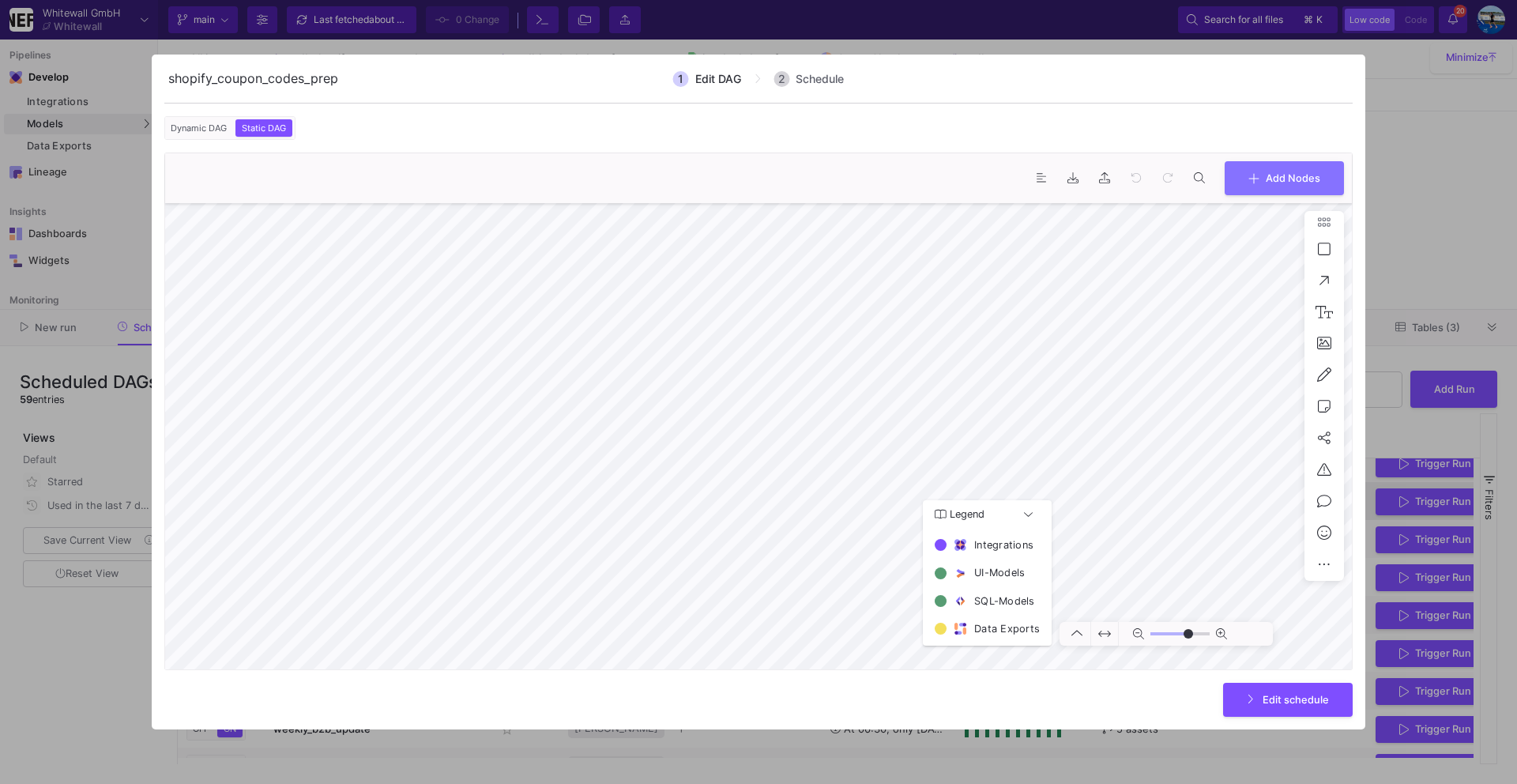
type input "0"
click at [1280, 705] on button "Edit schedule" at bounding box center [1288, 698] width 129 height 34
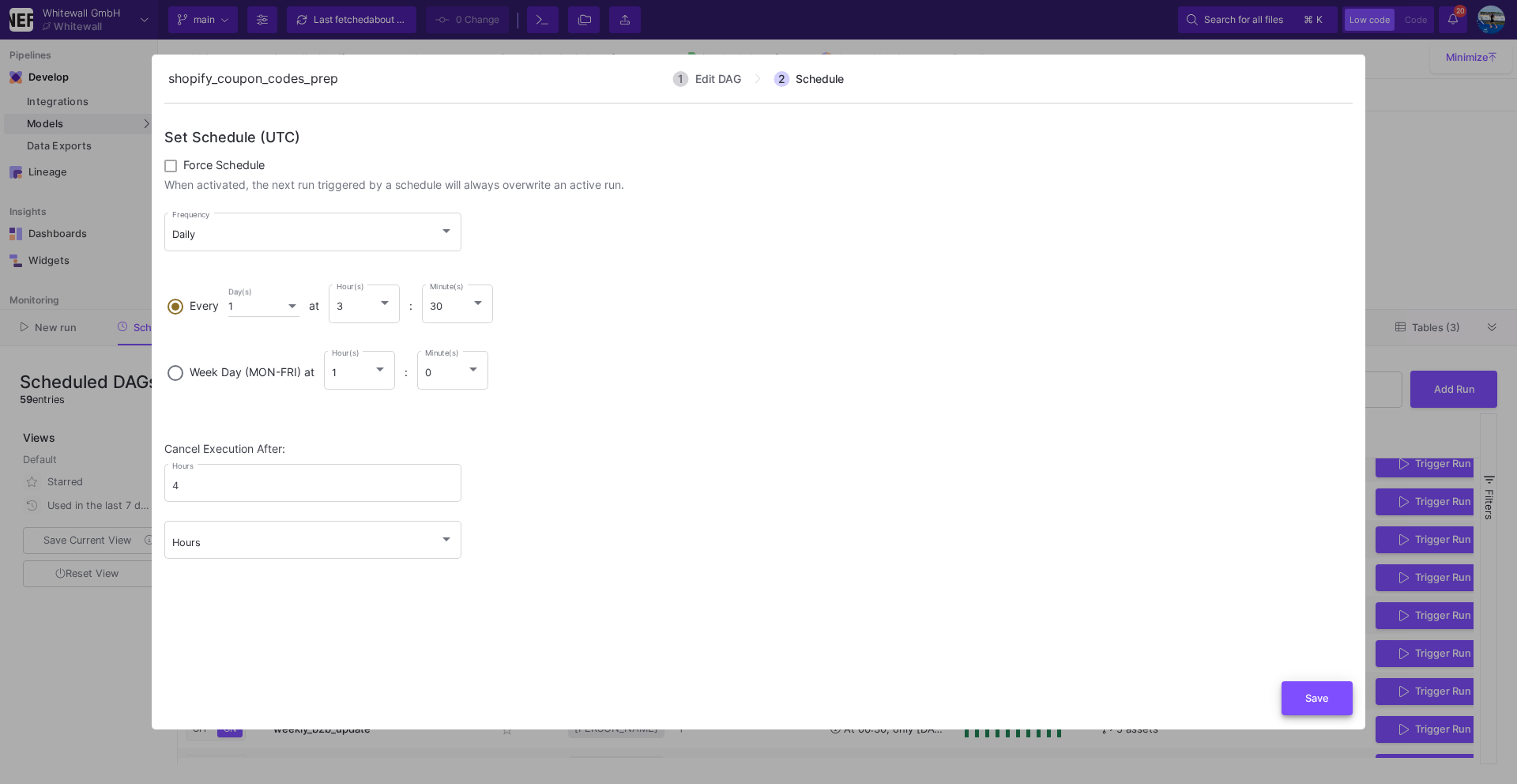
click at [1298, 697] on button "Save" at bounding box center [1316, 698] width 71 height 34
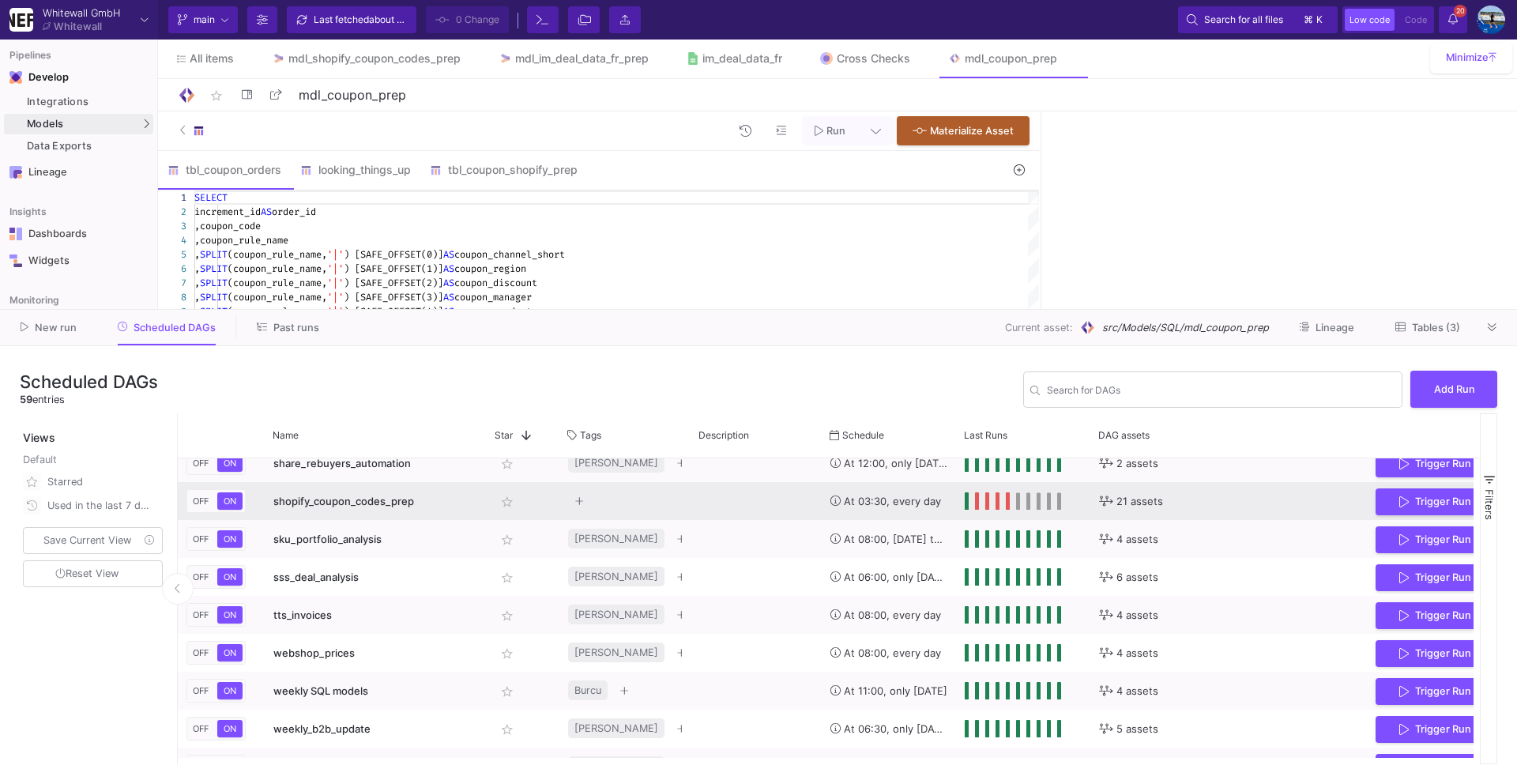
click at [1390, 497] on button "Trigger Run" at bounding box center [1435, 502] width 119 height 28
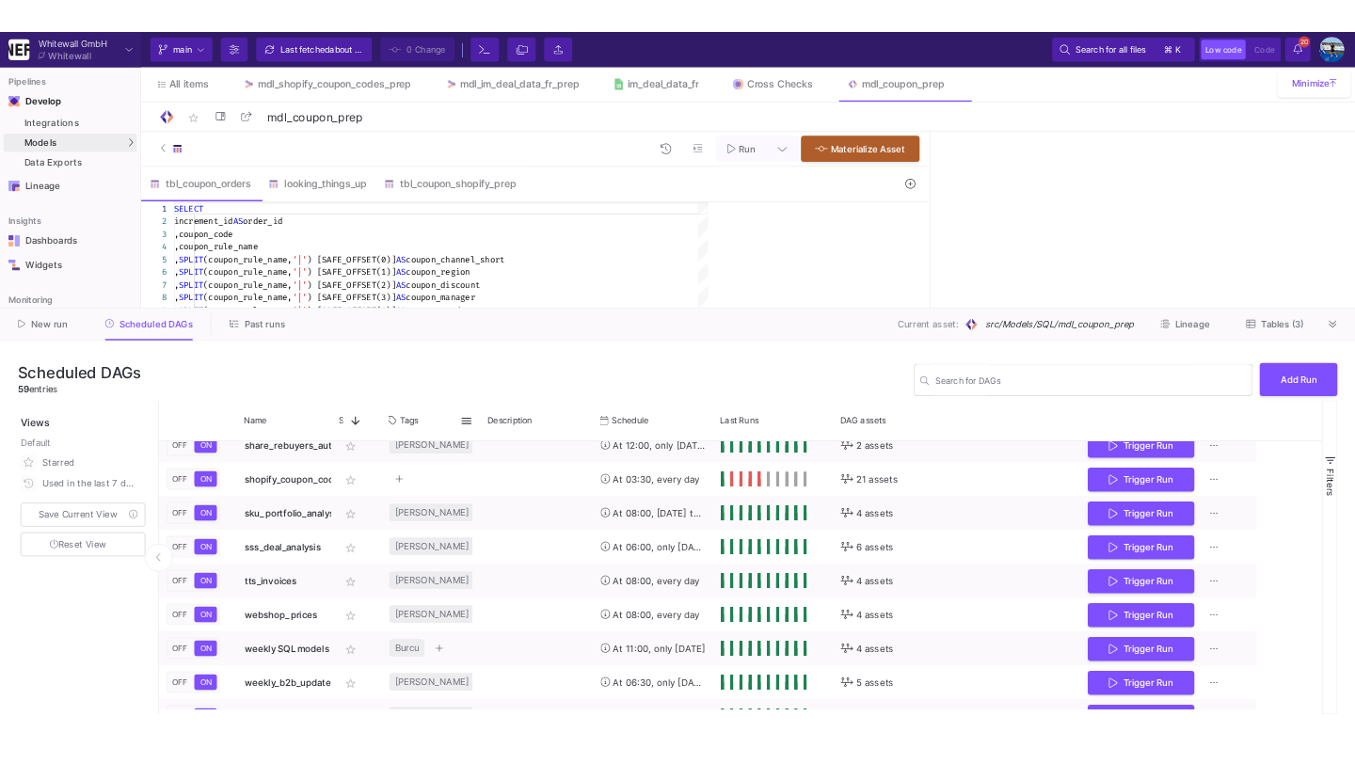
scroll to position [2200, 0]
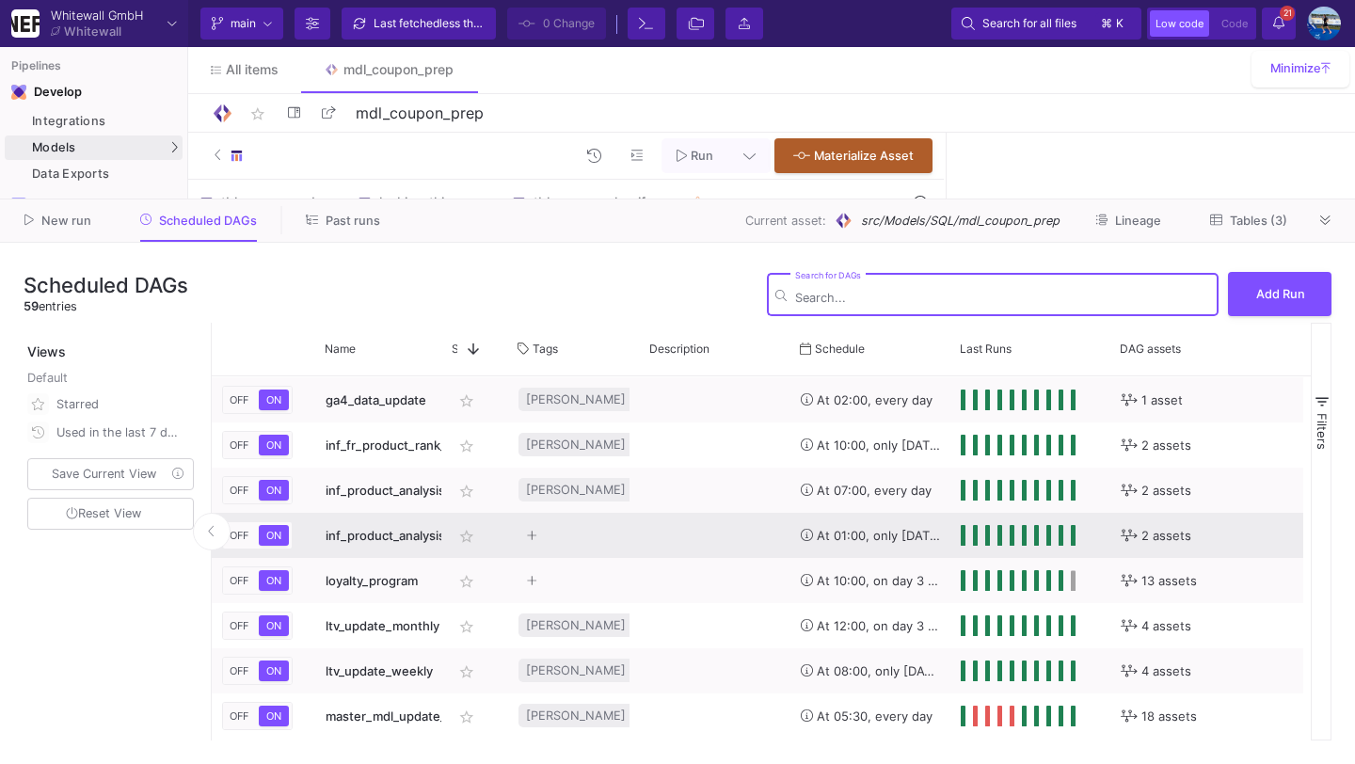
scroll to position [1028, 0]
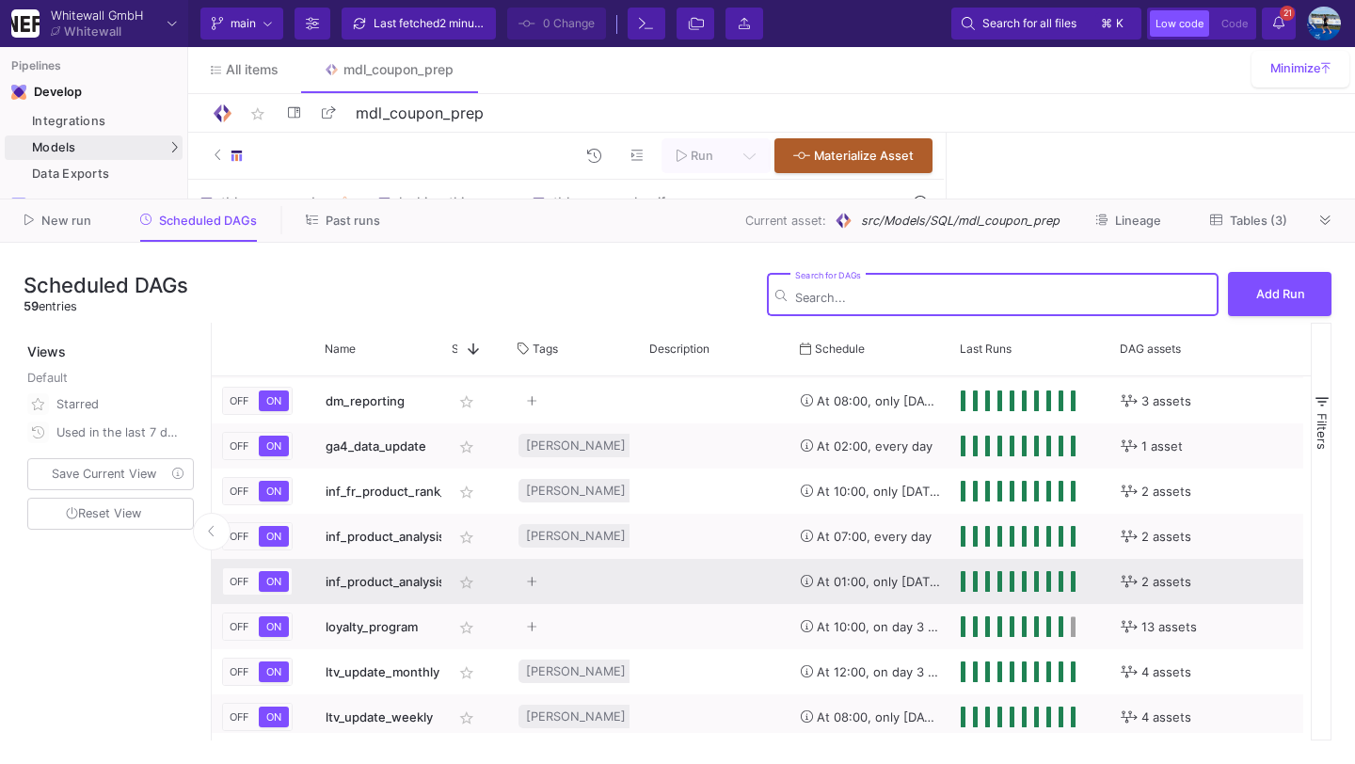
scroll to position [1029, 0]
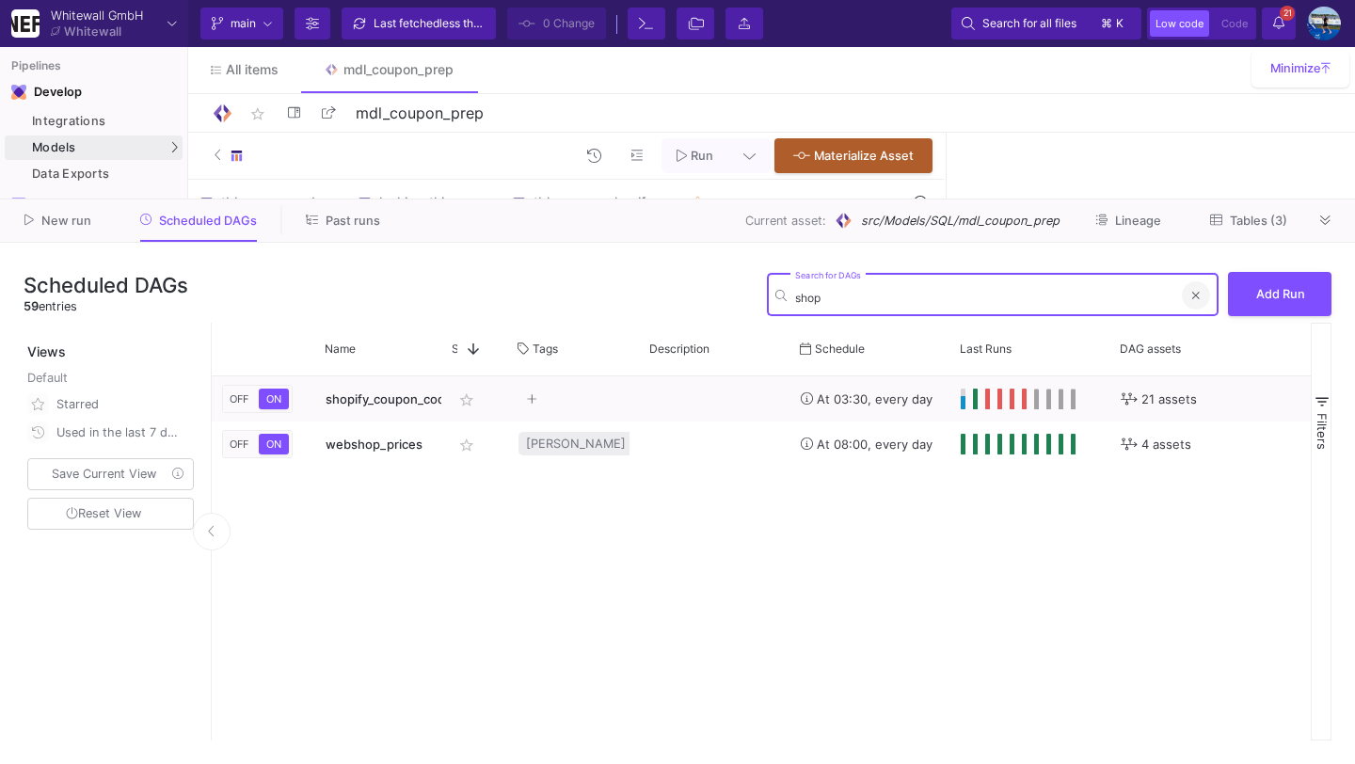
type input "shop"
click at [1201, 294] on button at bounding box center [1196, 295] width 28 height 28
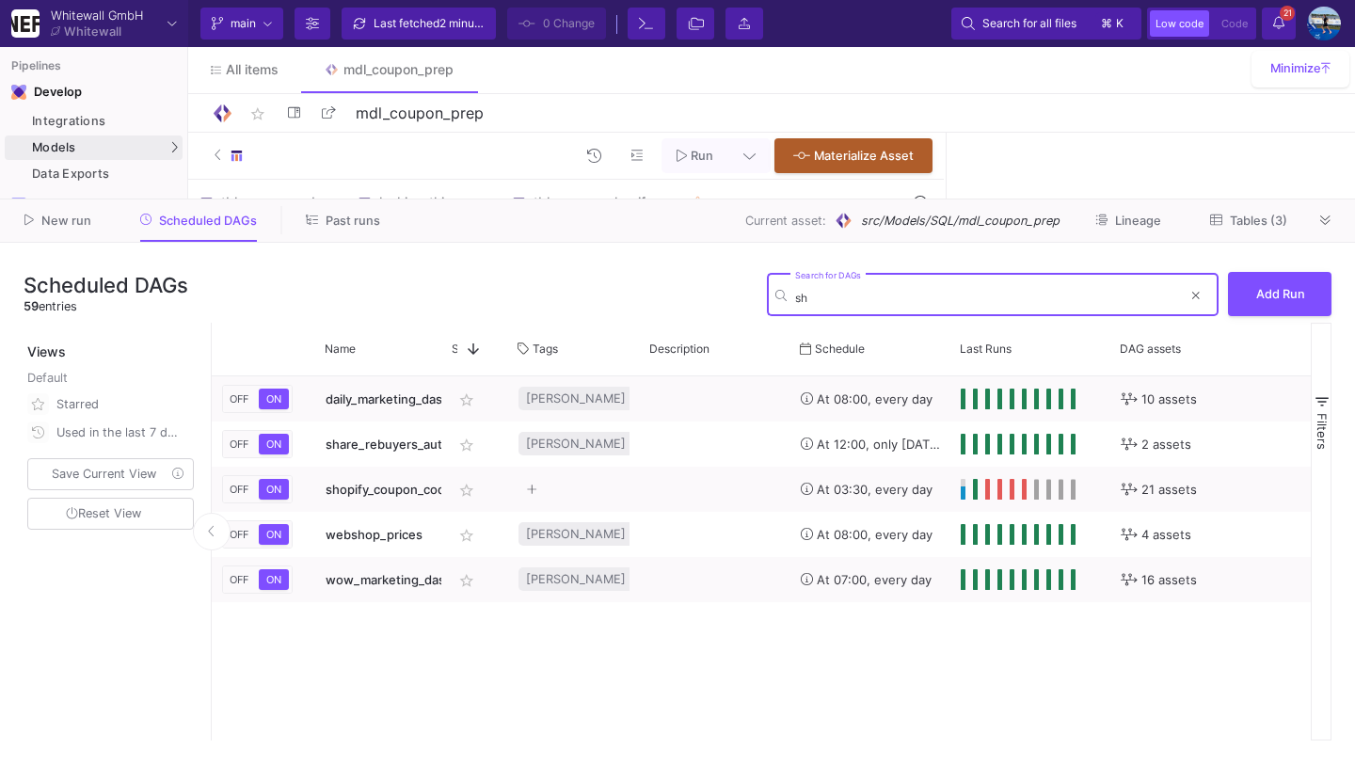
type input "s"
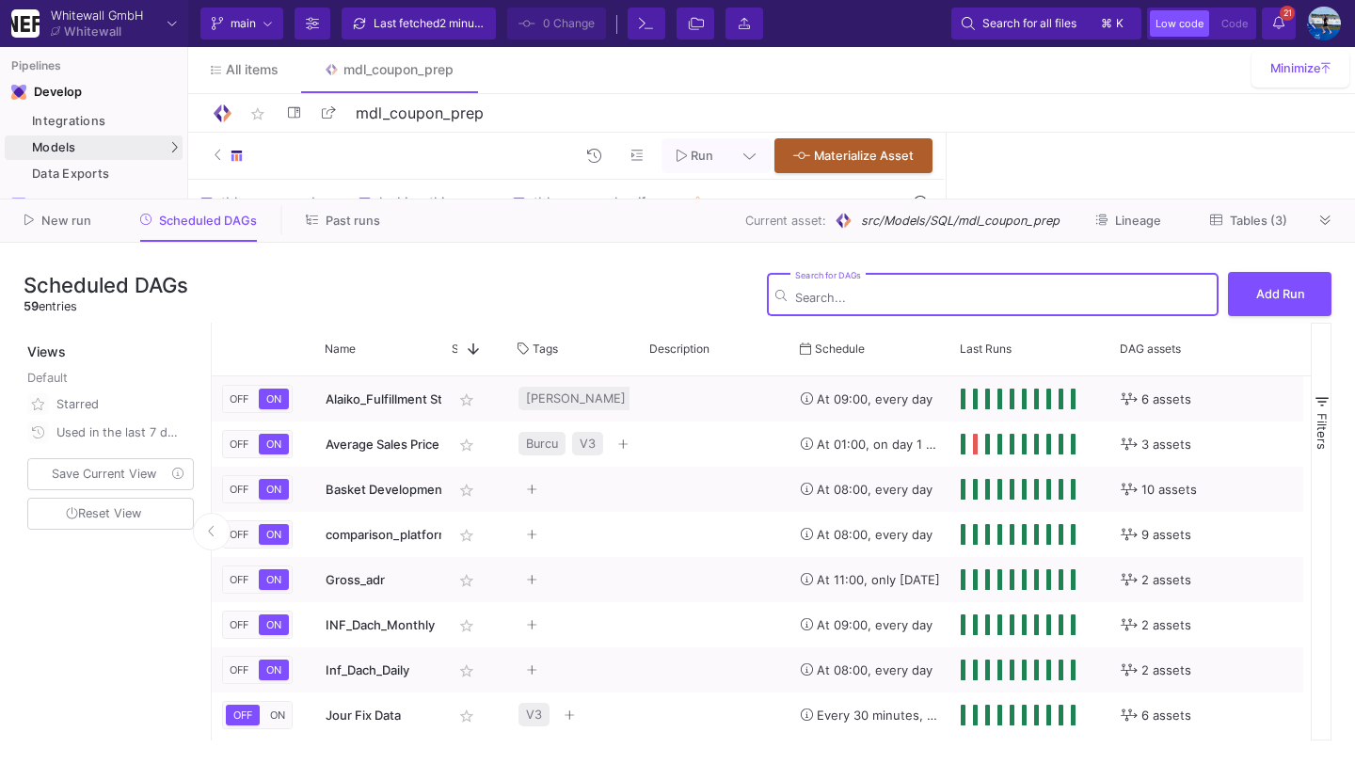
click at [1321, 217] on icon at bounding box center [1325, 220] width 10 height 9
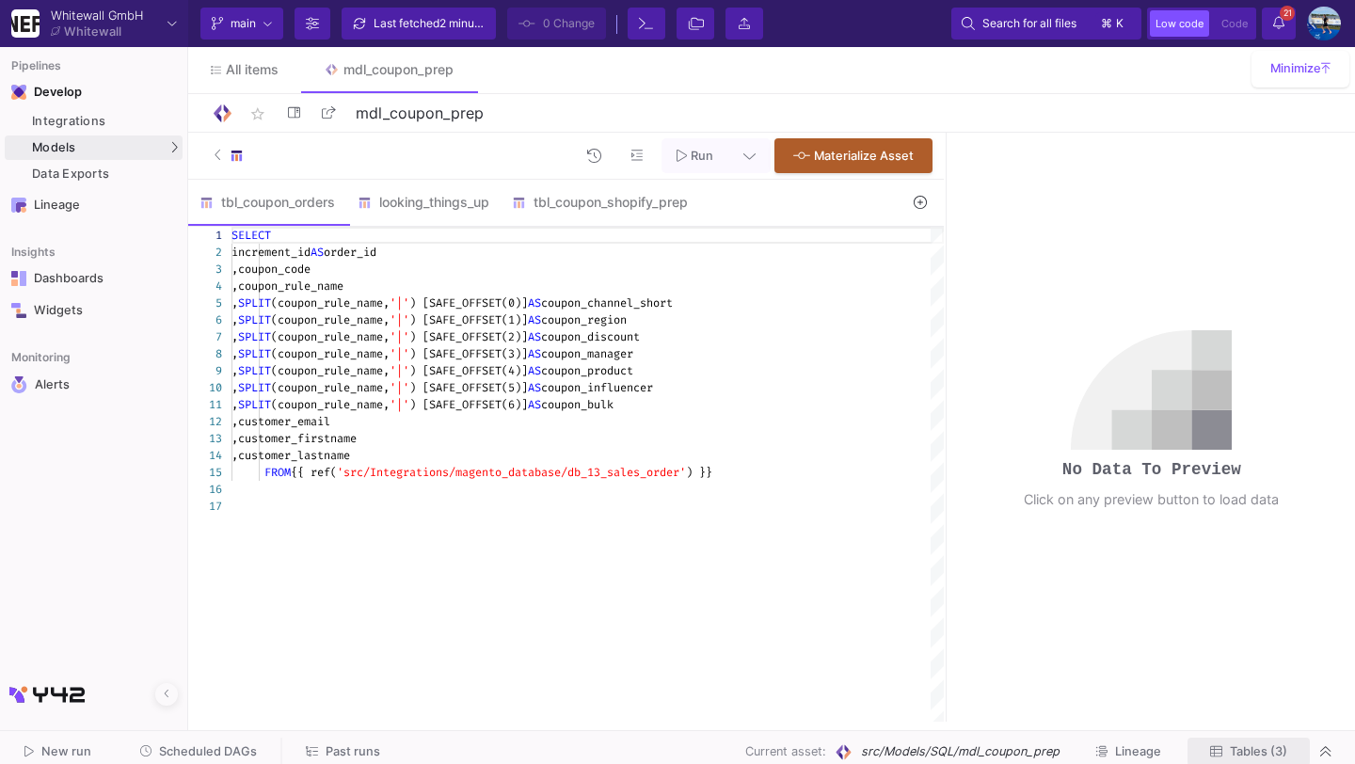
click at [1264, 746] on span "Tables (3)" at bounding box center [1258, 751] width 57 height 14
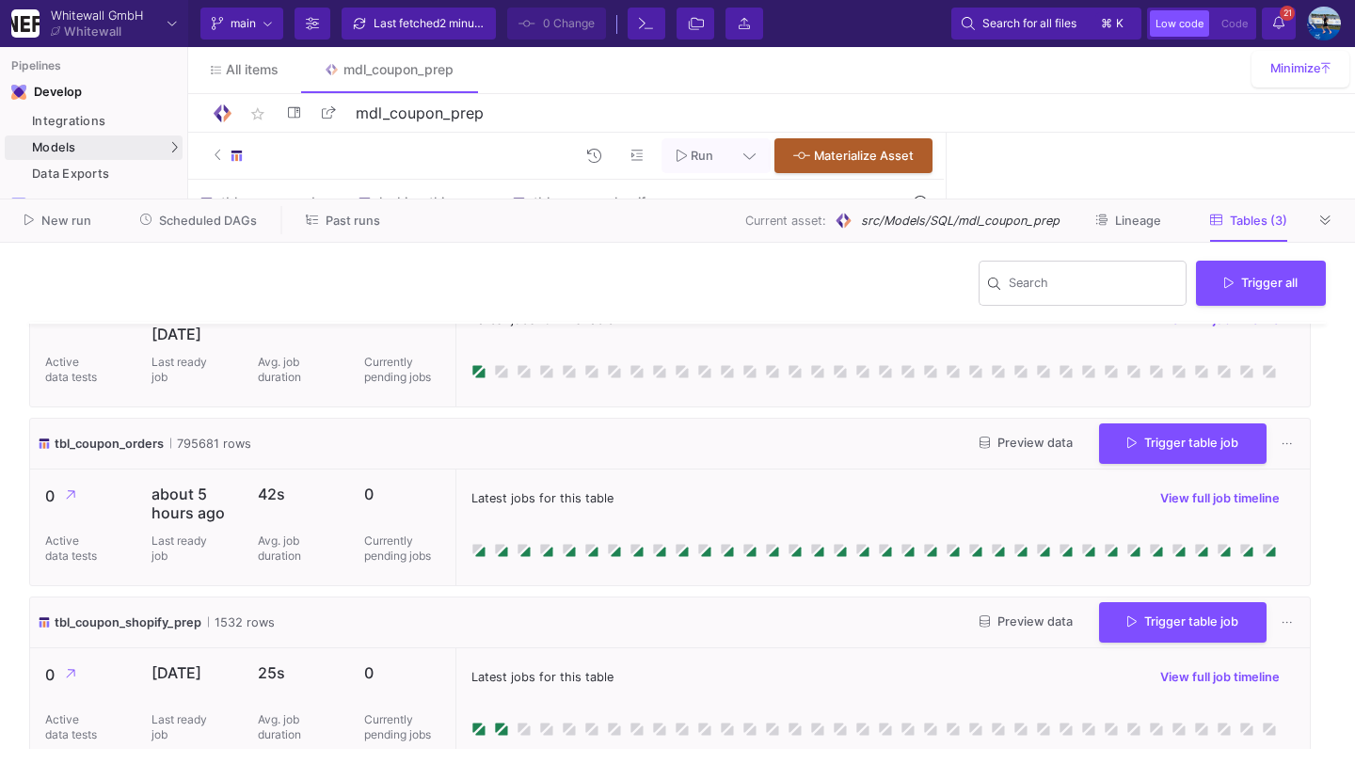
scroll to position [103, 0]
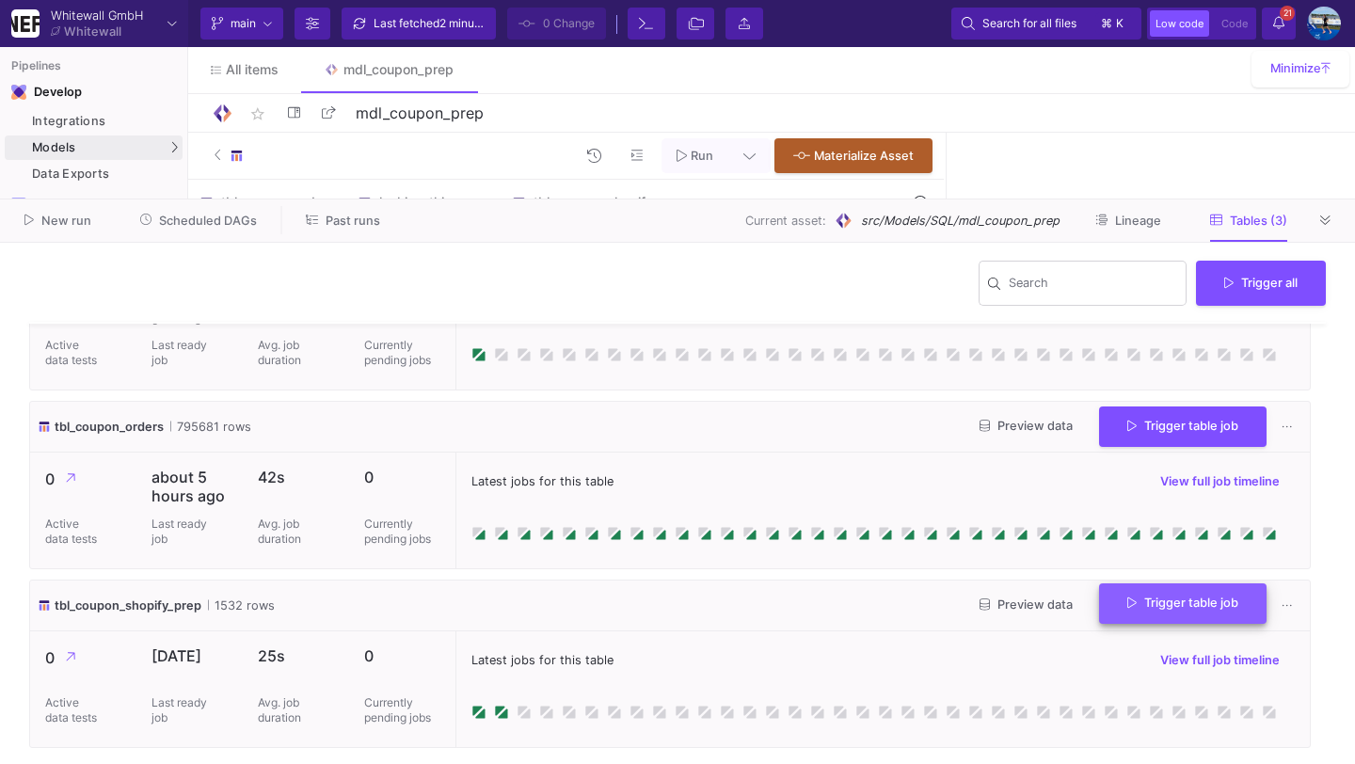
click at [1197, 602] on span "Trigger table job" at bounding box center [1182, 603] width 111 height 14
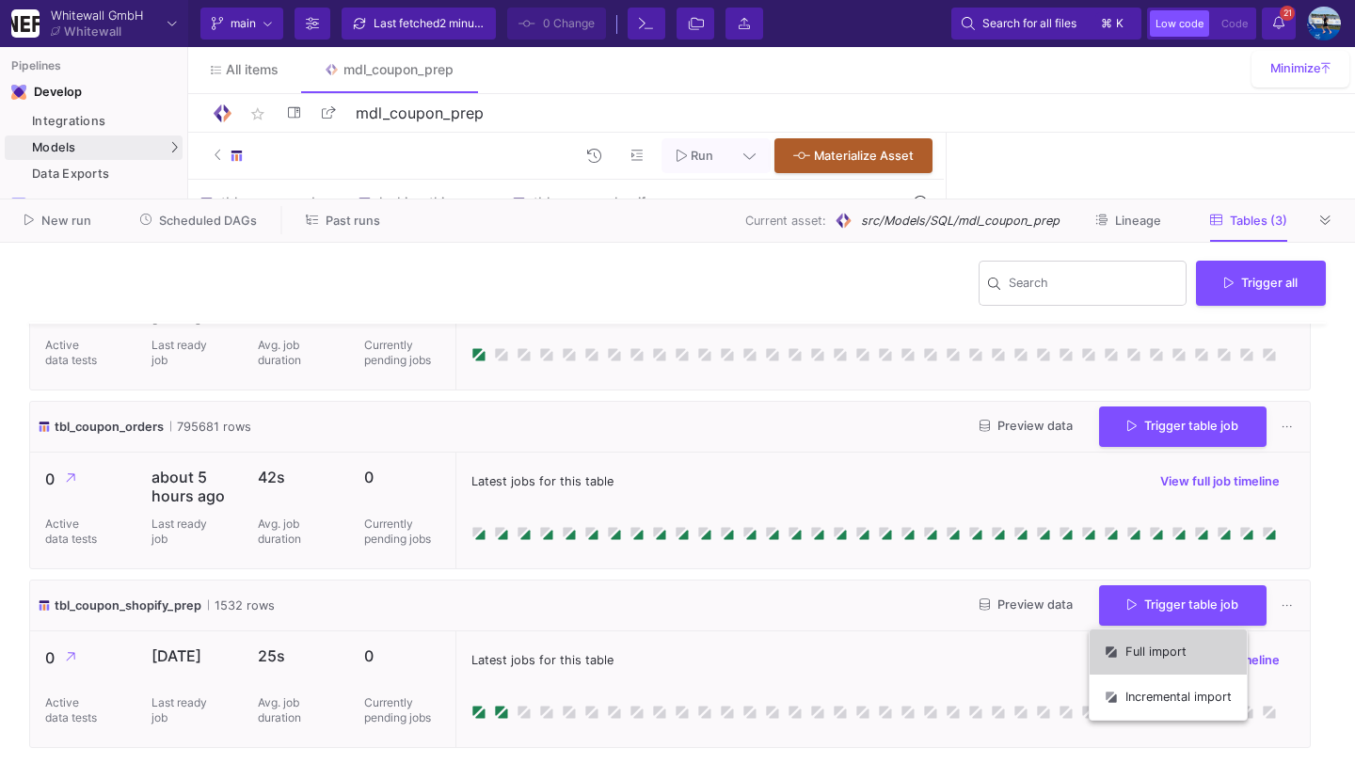
click at [1182, 651] on button "Full import" at bounding box center [1168, 652] width 157 height 45
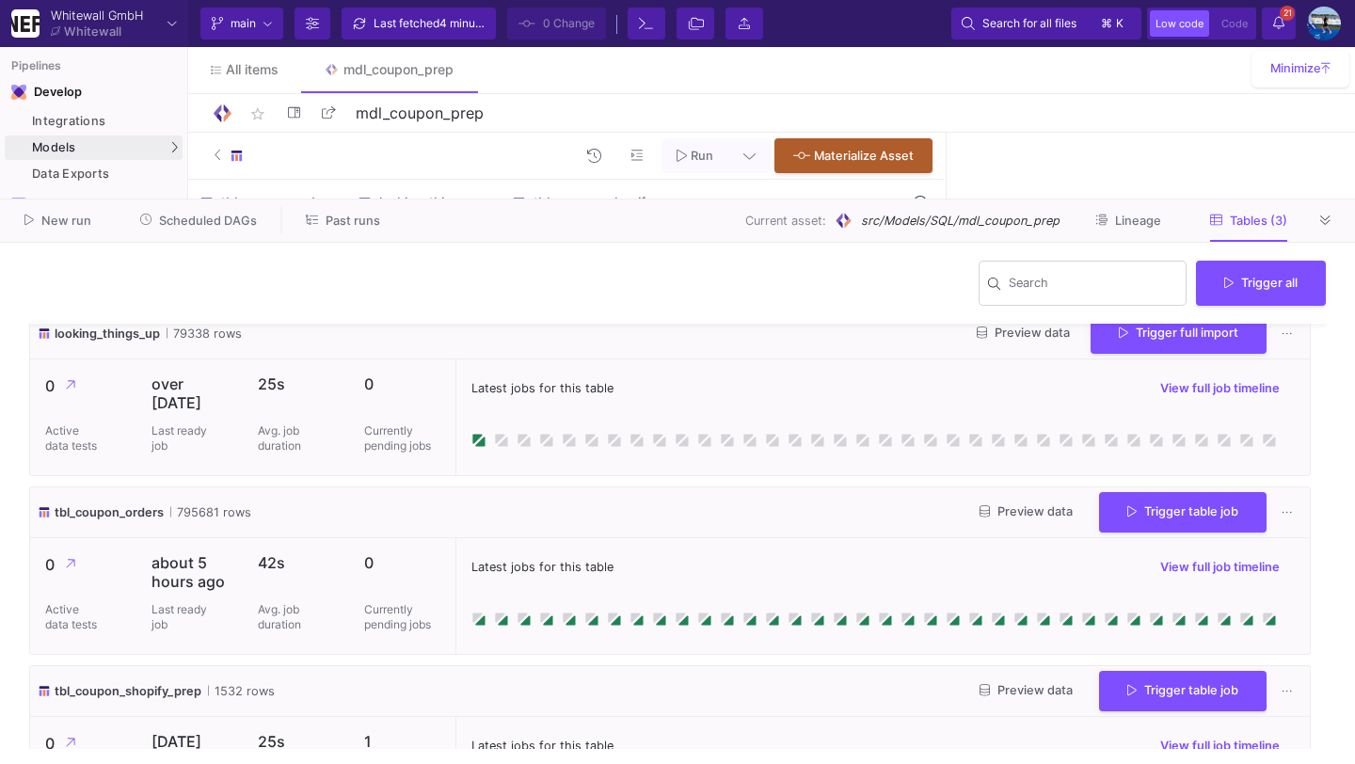
scroll to position [10, 0]
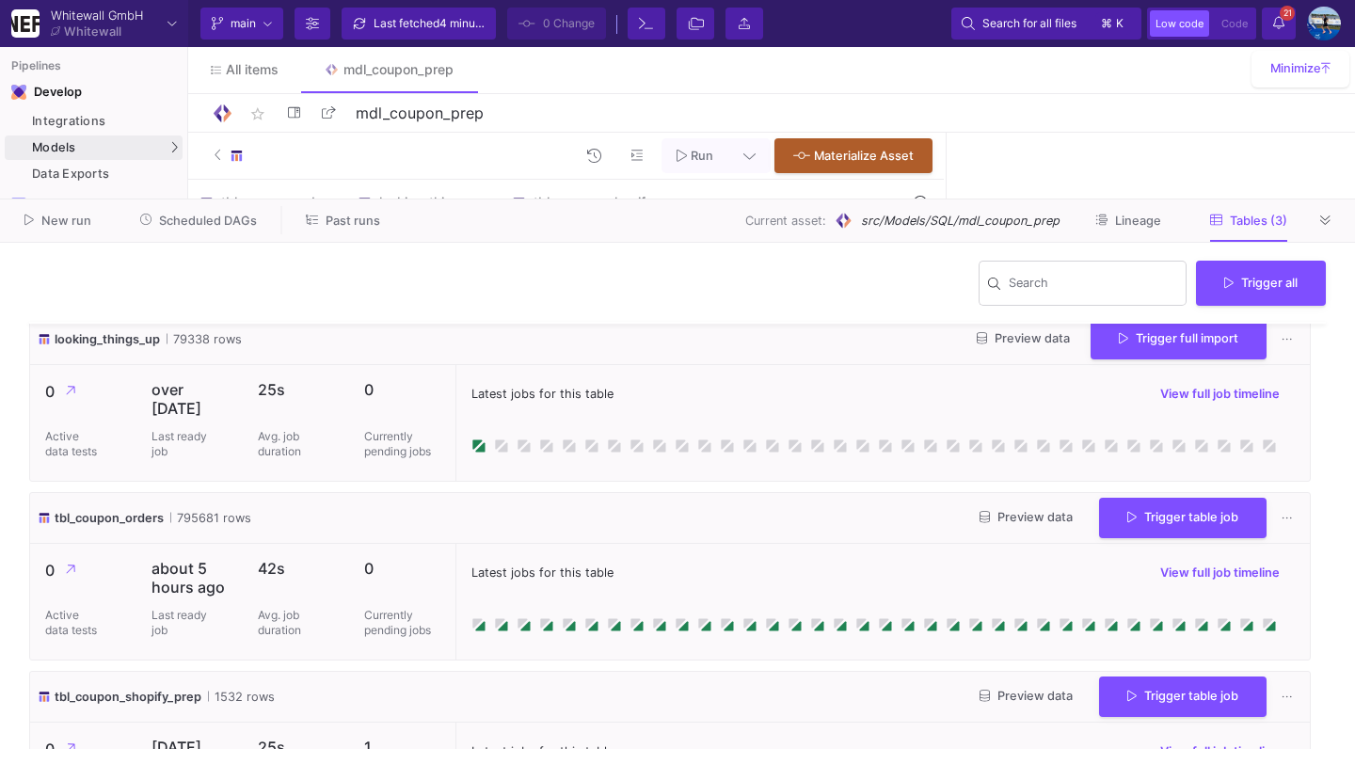
click at [1306, 223] on button "Tables (3)" at bounding box center [1249, 220] width 122 height 29
click at [1318, 220] on button at bounding box center [1326, 220] width 28 height 28
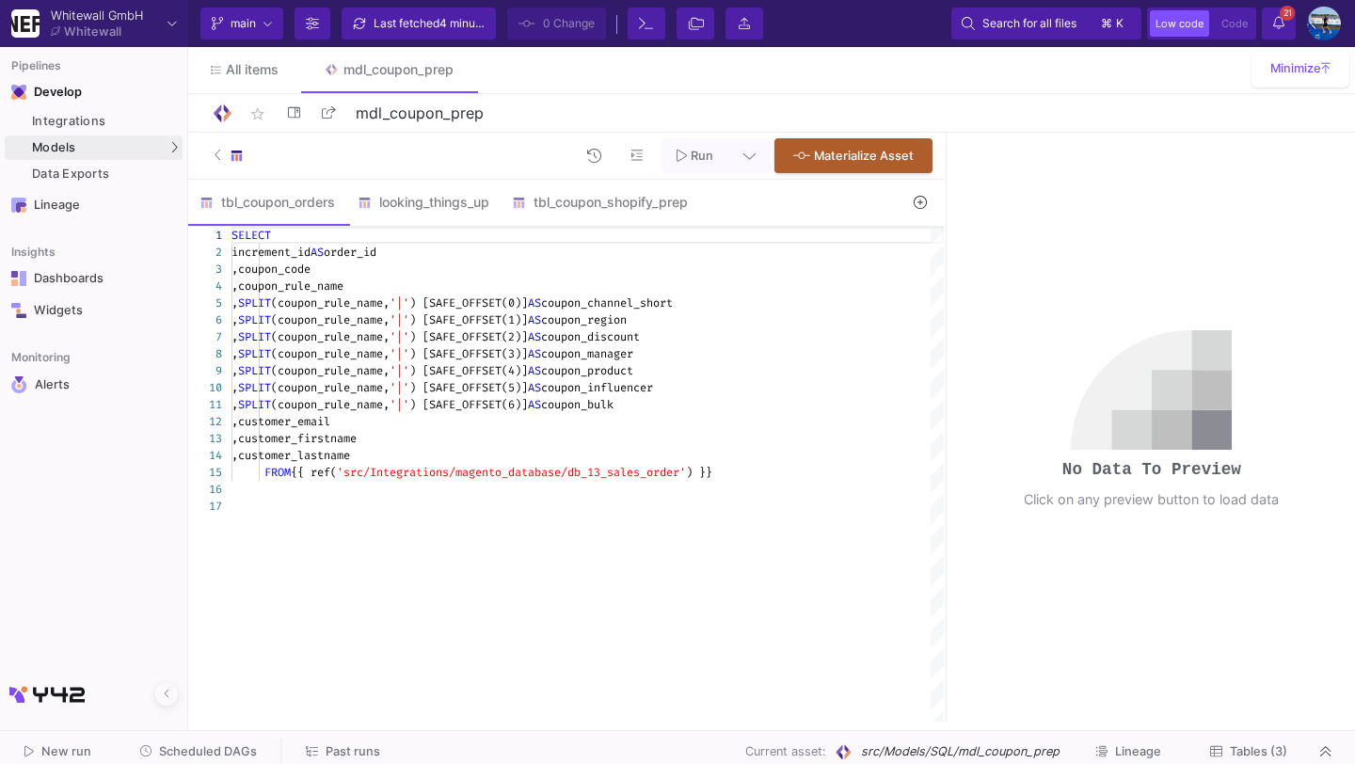
click at [1278, 7] on div "Search for all files ⌘ k Low code Code 21 21 Notifications Settings" at bounding box center [1143, 24] width 395 height 34
click at [1280, 14] on span "21" at bounding box center [1287, 13] width 15 height 15
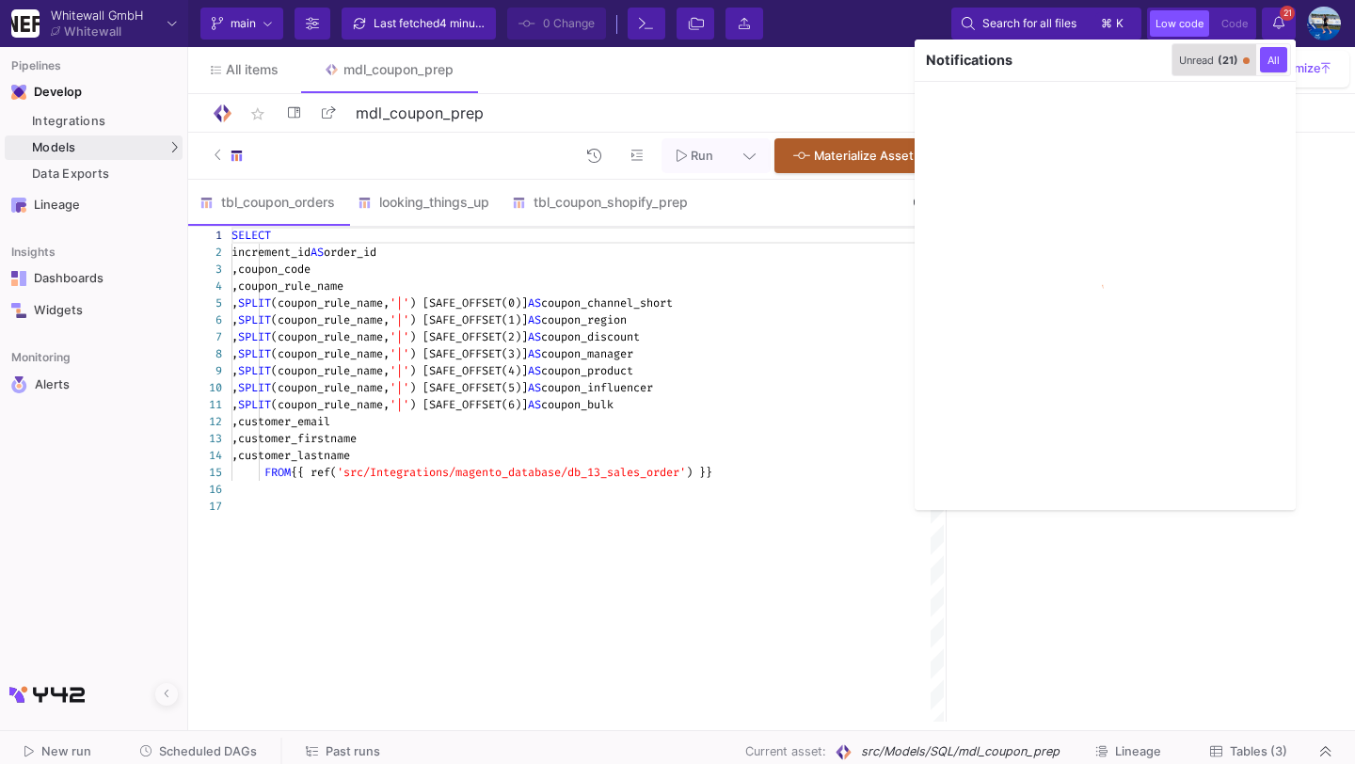
click at [1199, 53] on button "Unread (21)" at bounding box center [1214, 59] width 78 height 25
click at [1139, 60] on button "button" at bounding box center [1153, 60] width 28 height 28
click at [1269, 26] on div at bounding box center [677, 382] width 1355 height 764
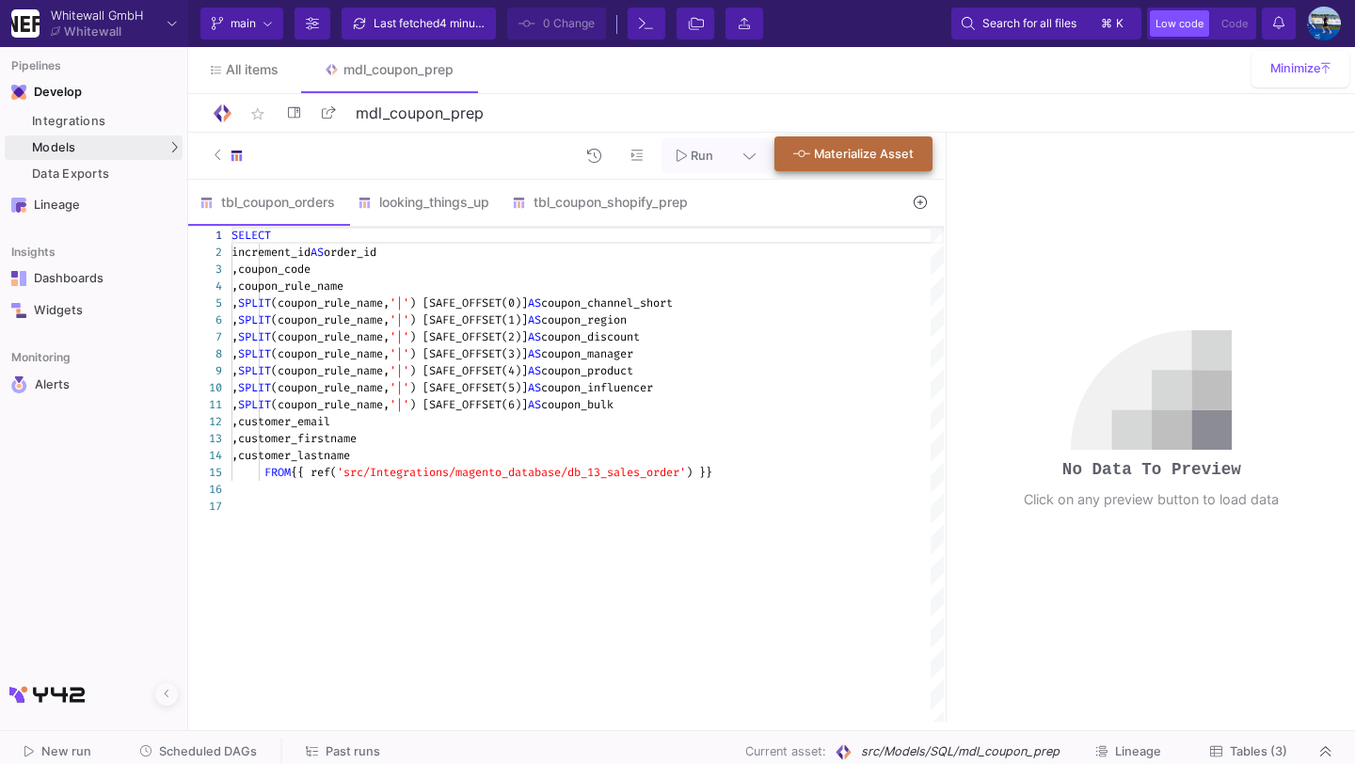
click at [817, 166] on button "Materialize Asset" at bounding box center [853, 153] width 158 height 35
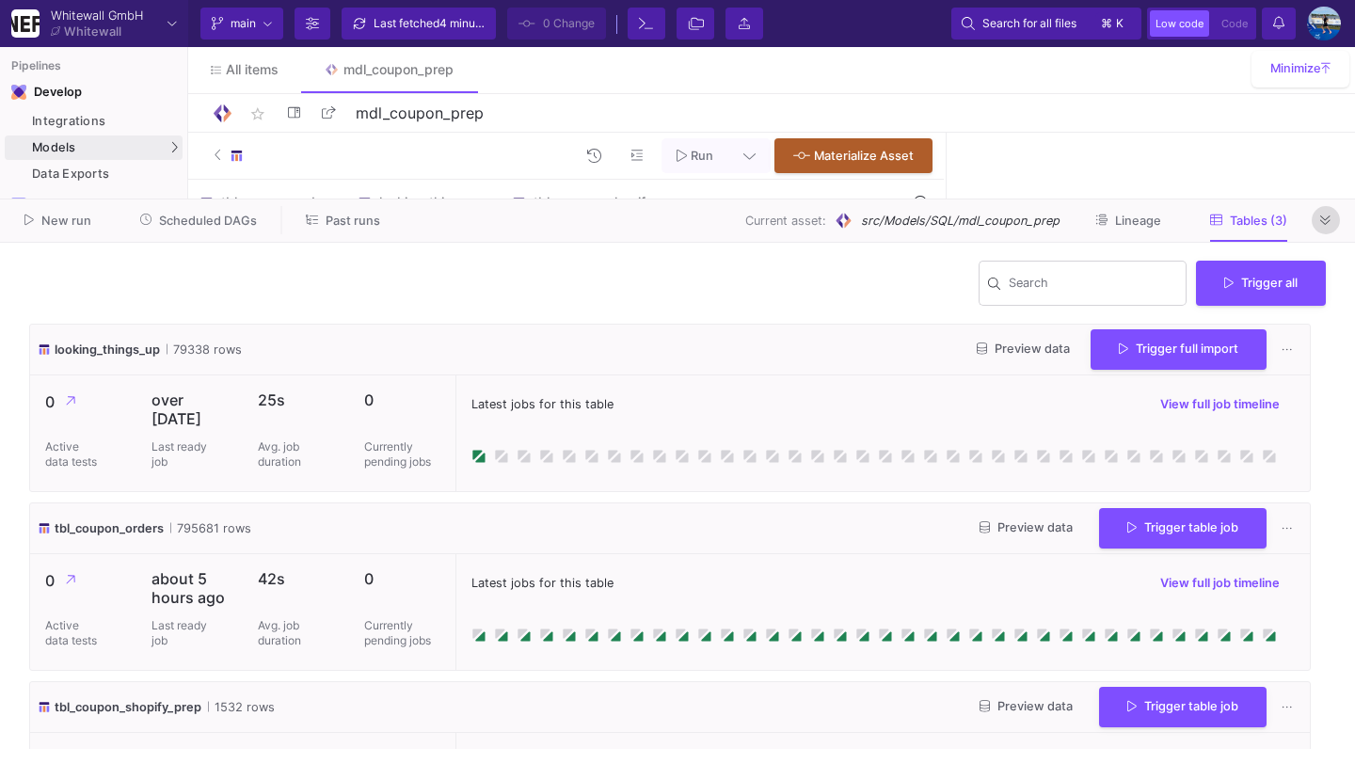
click at [1332, 213] on button at bounding box center [1326, 220] width 28 height 28
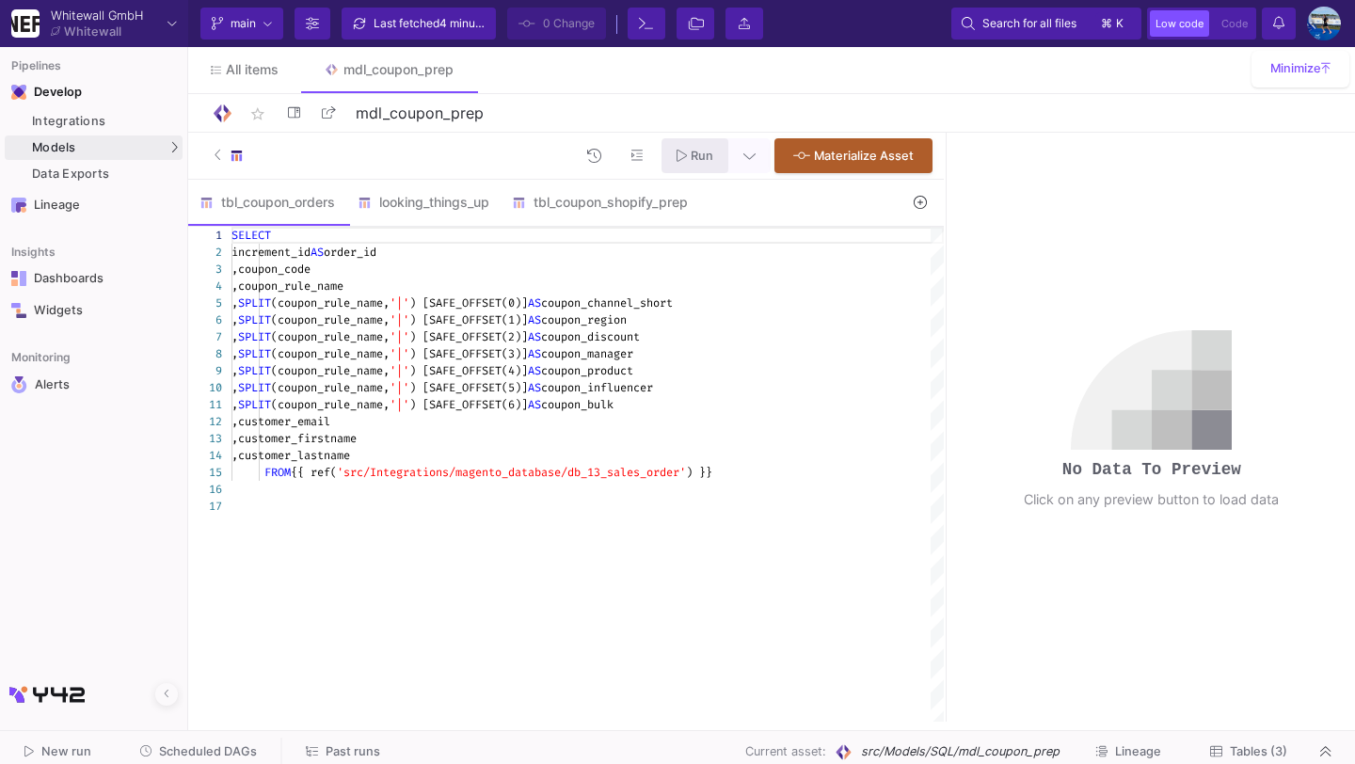
click at [705, 157] on span "Run" at bounding box center [702, 156] width 23 height 14
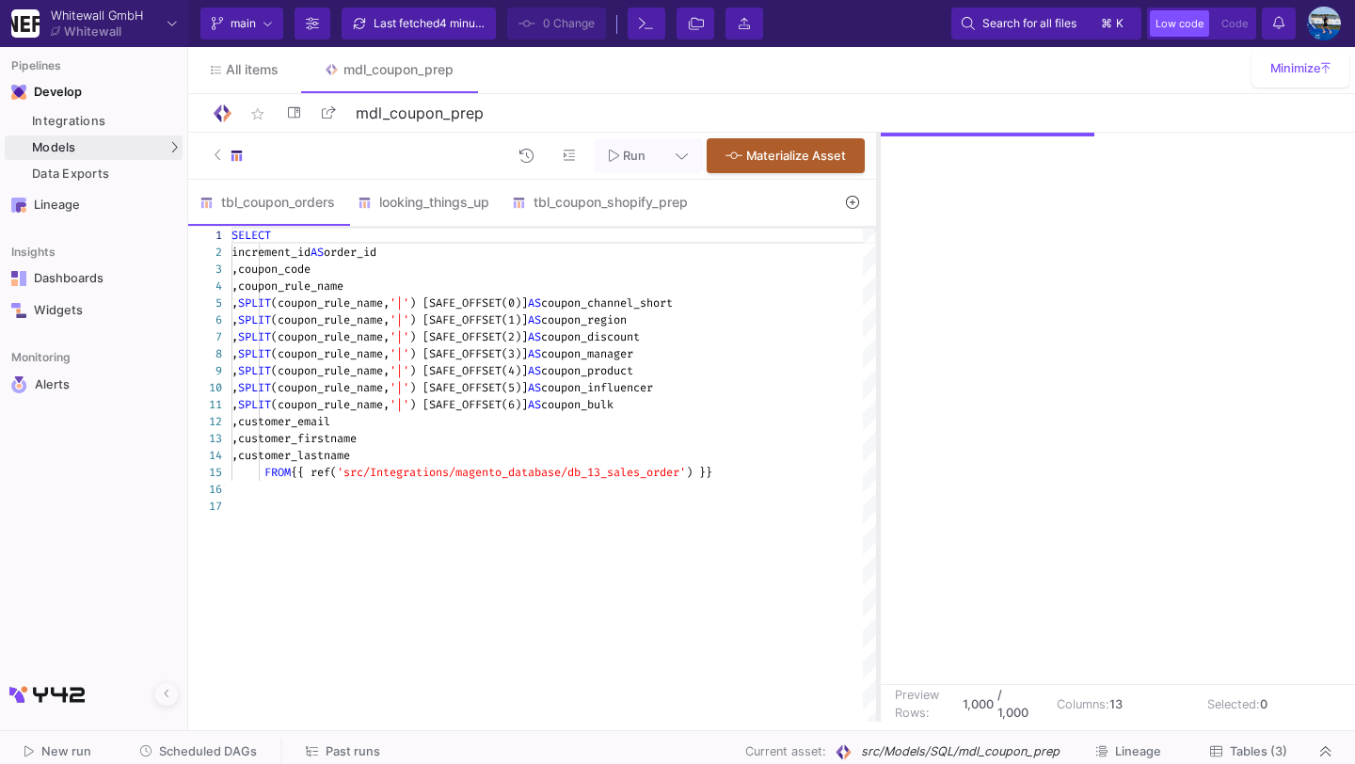
drag, startPoint x: 944, startPoint y: 494, endPoint x: 875, endPoint y: 494, distance: 68.7
click at [876, 494] on div at bounding box center [878, 427] width 5 height 589
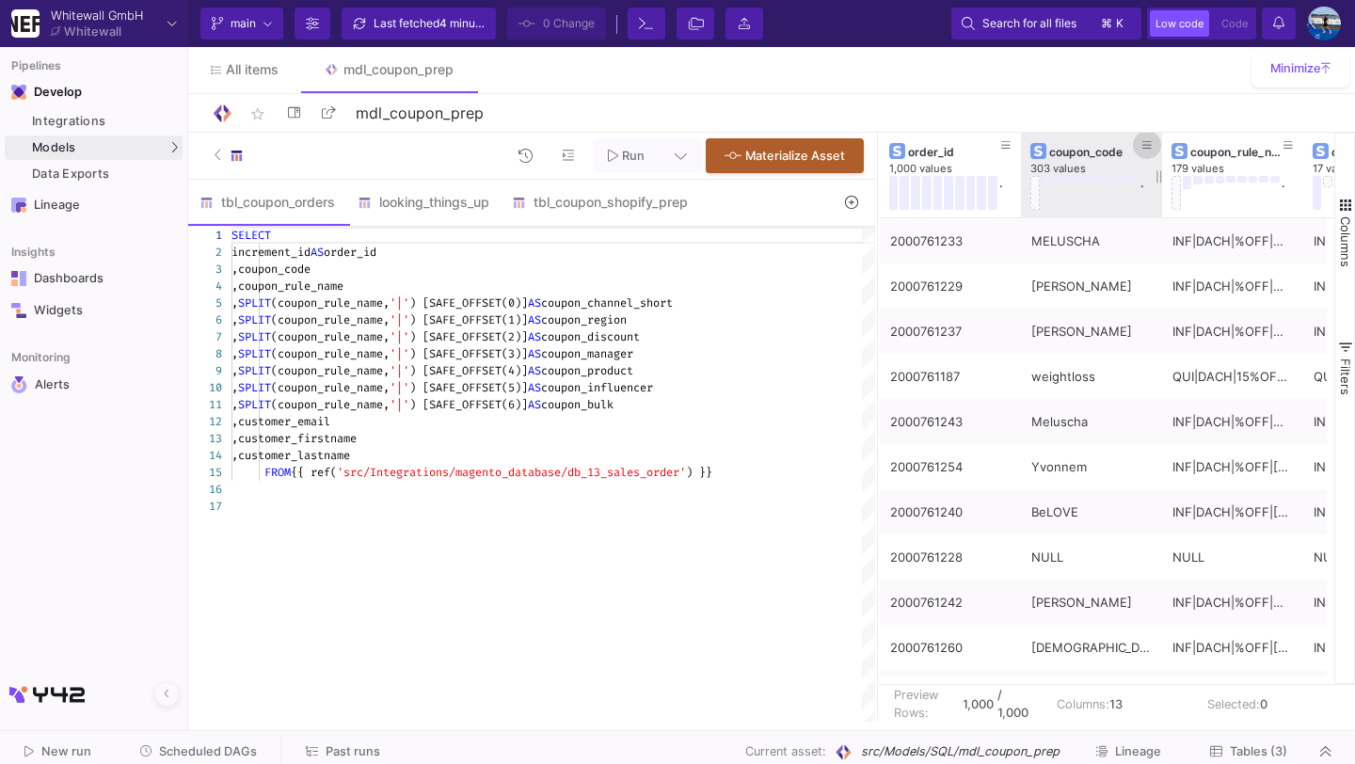
click at [1147, 142] on icon at bounding box center [1146, 145] width 9 height 10
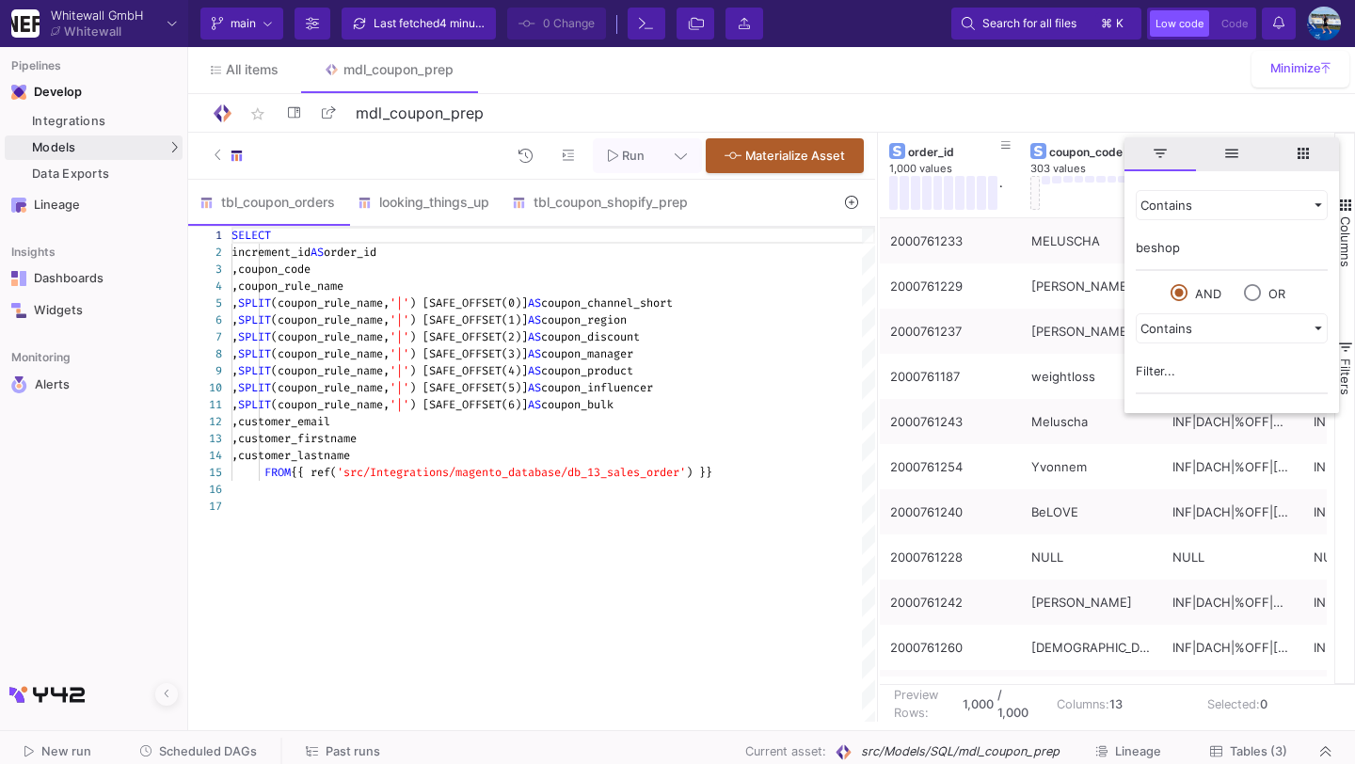
type input "beshop"
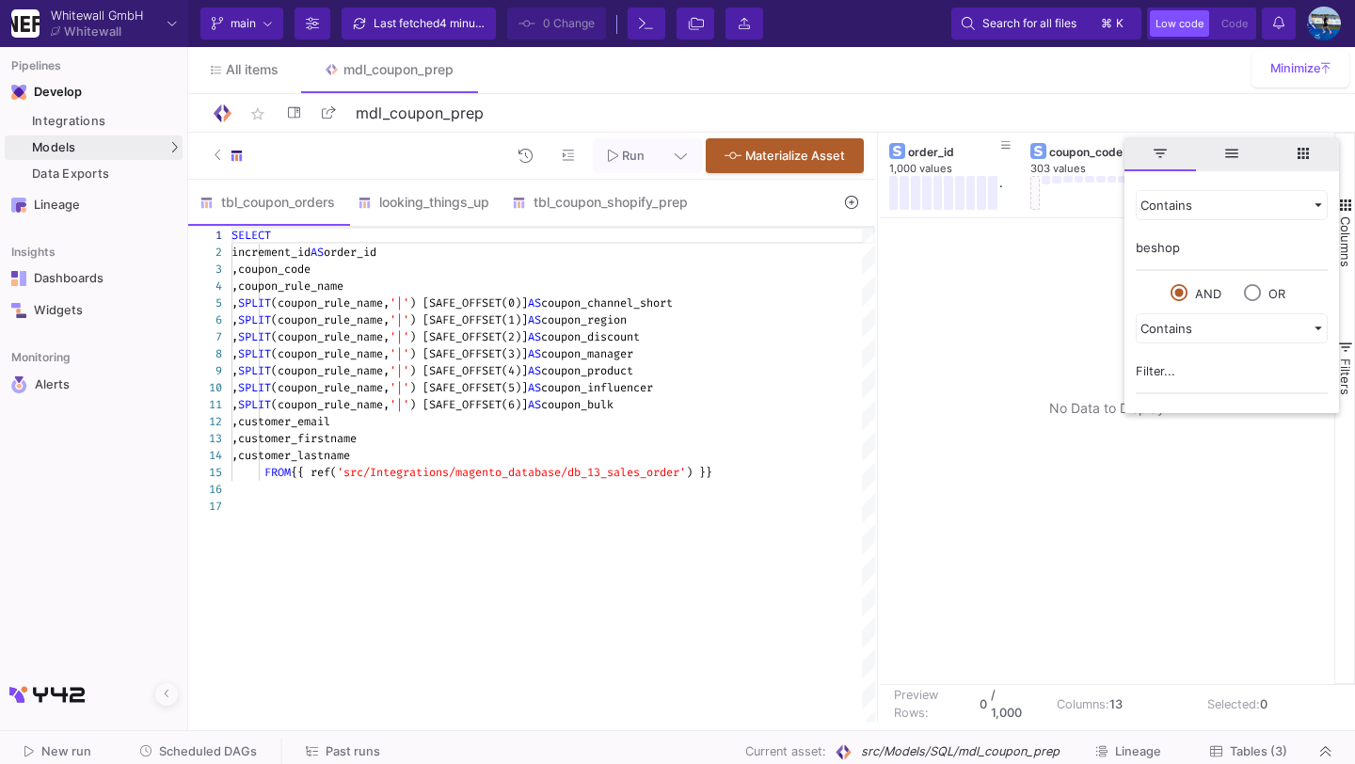
click at [994, 324] on div at bounding box center [1107, 451] width 455 height 466
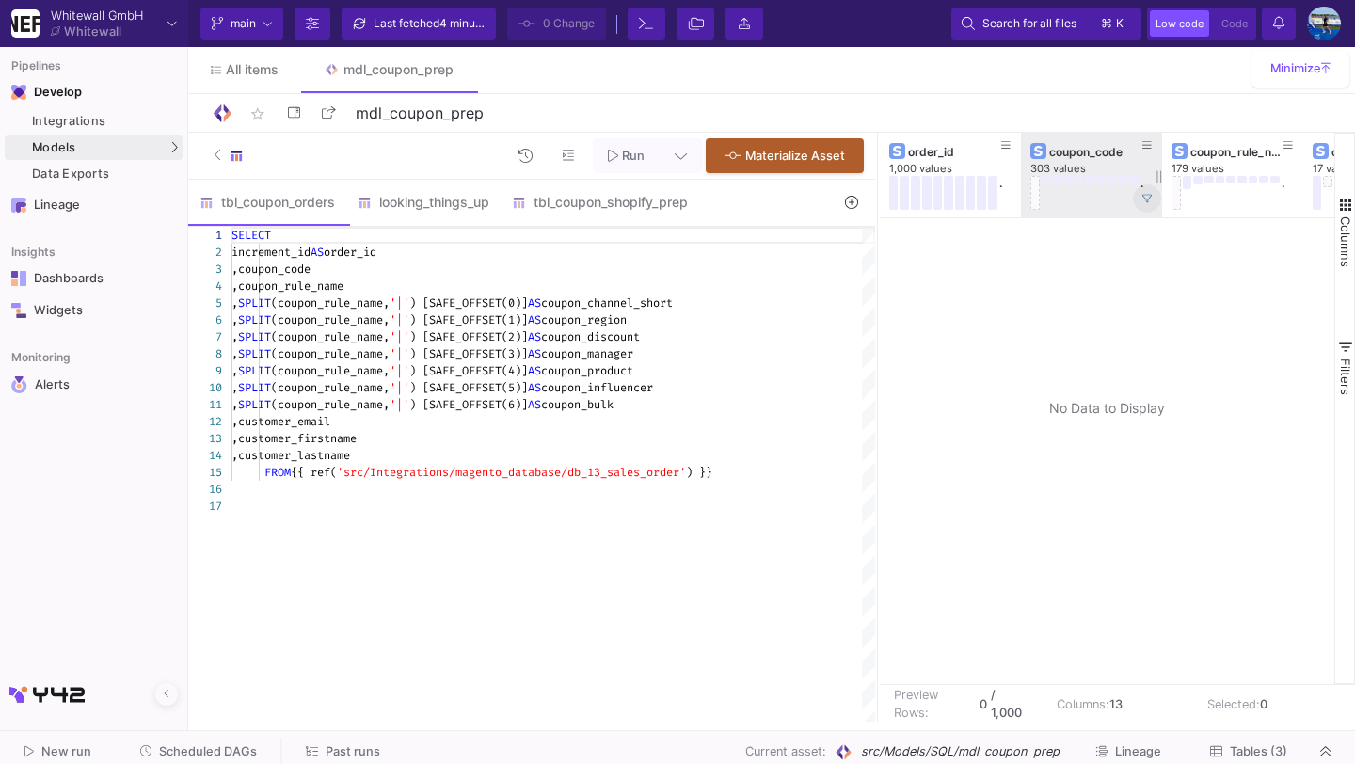
click at [1149, 195] on icon at bounding box center [1146, 199] width 9 height 8
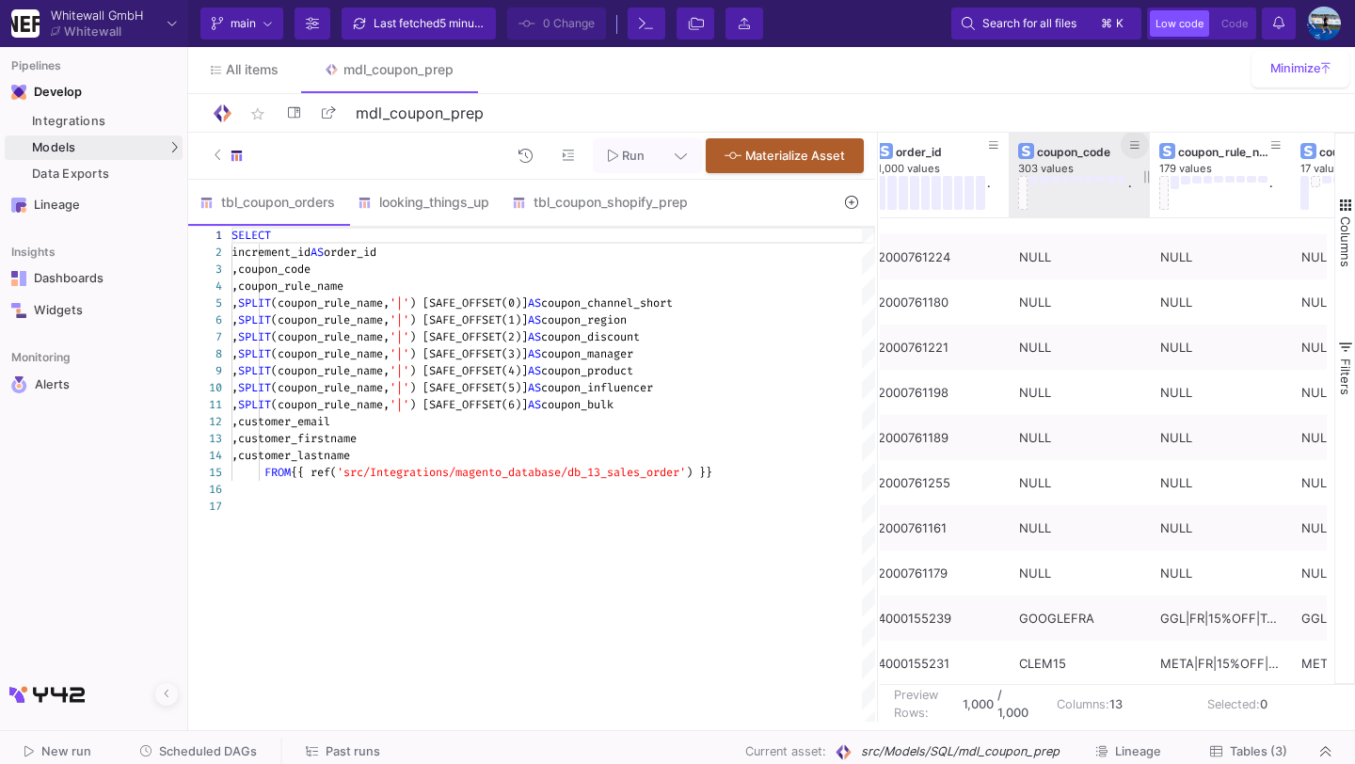
click at [1132, 150] on icon at bounding box center [1134, 145] width 9 height 10
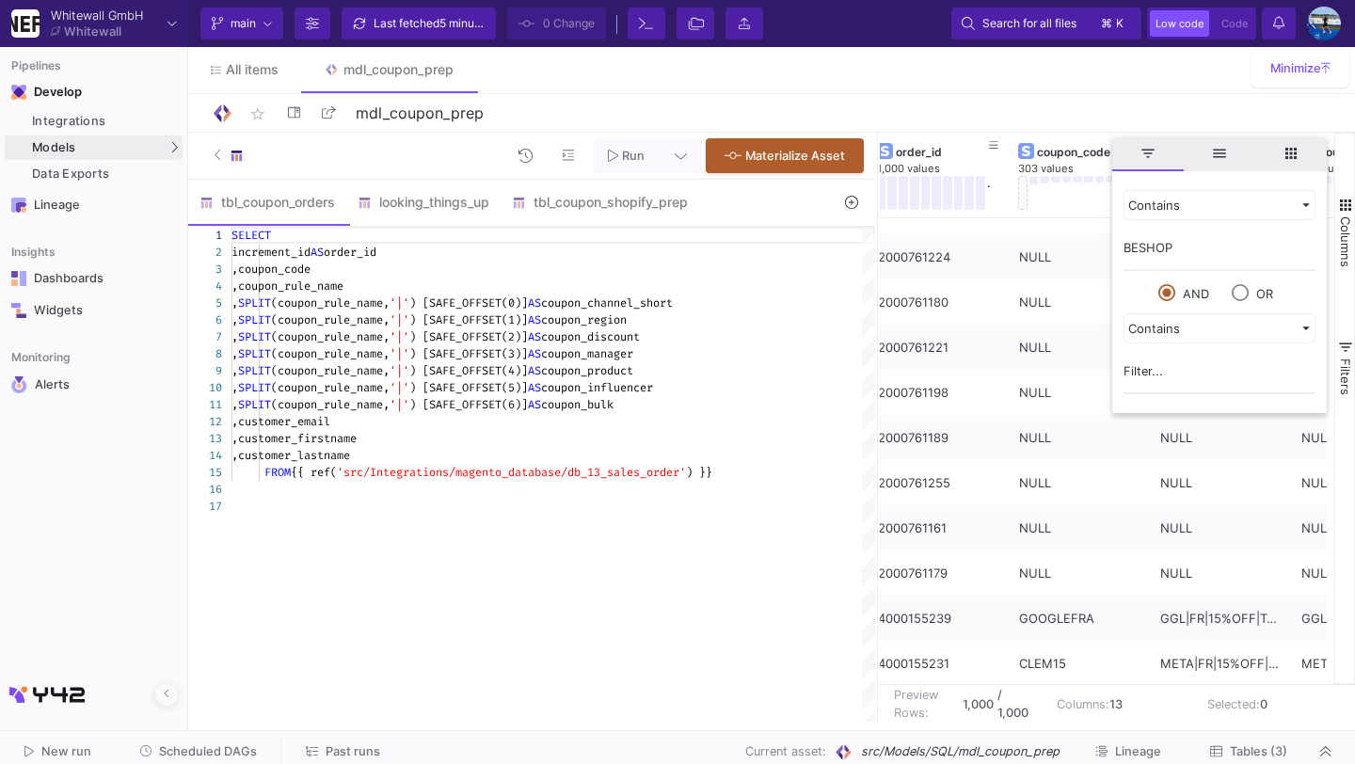
type input "BESHOP"
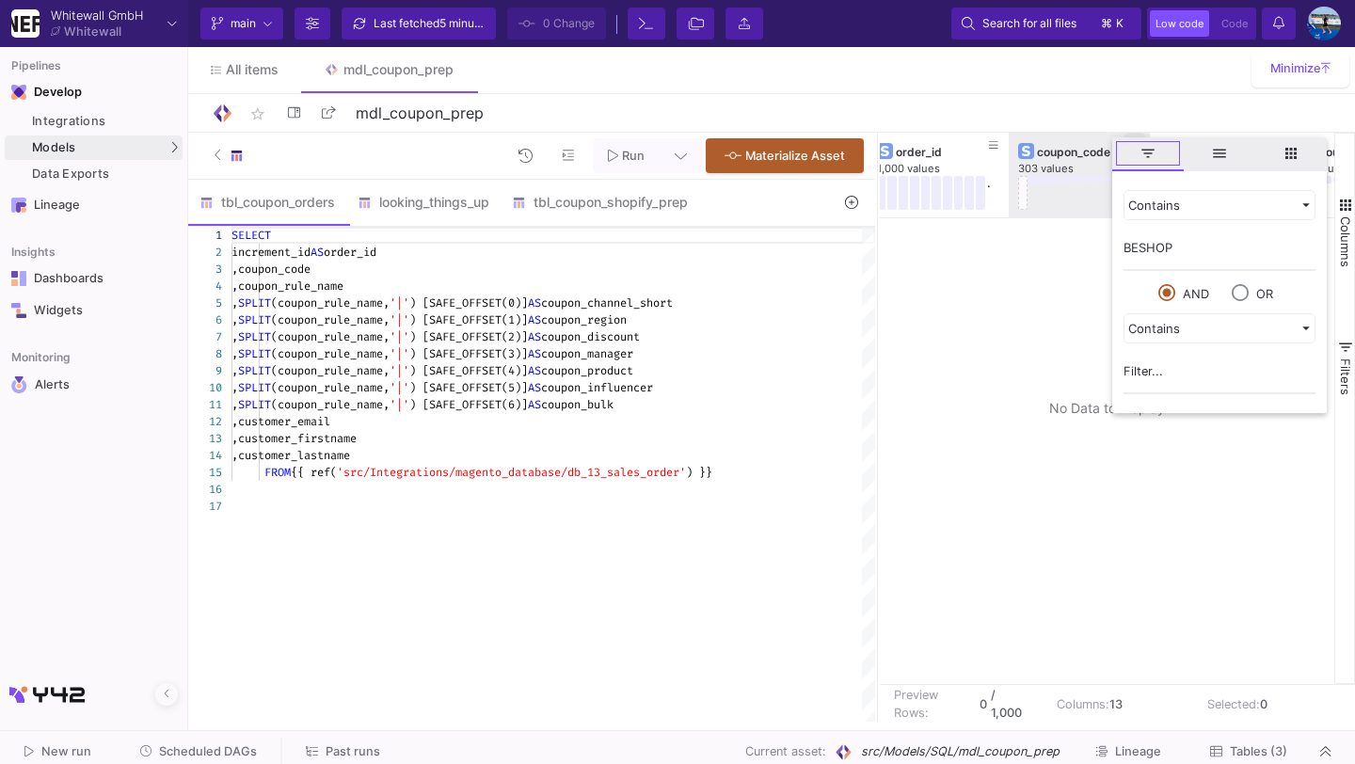
click at [1144, 148] on span "filter" at bounding box center [1148, 153] width 17 height 17
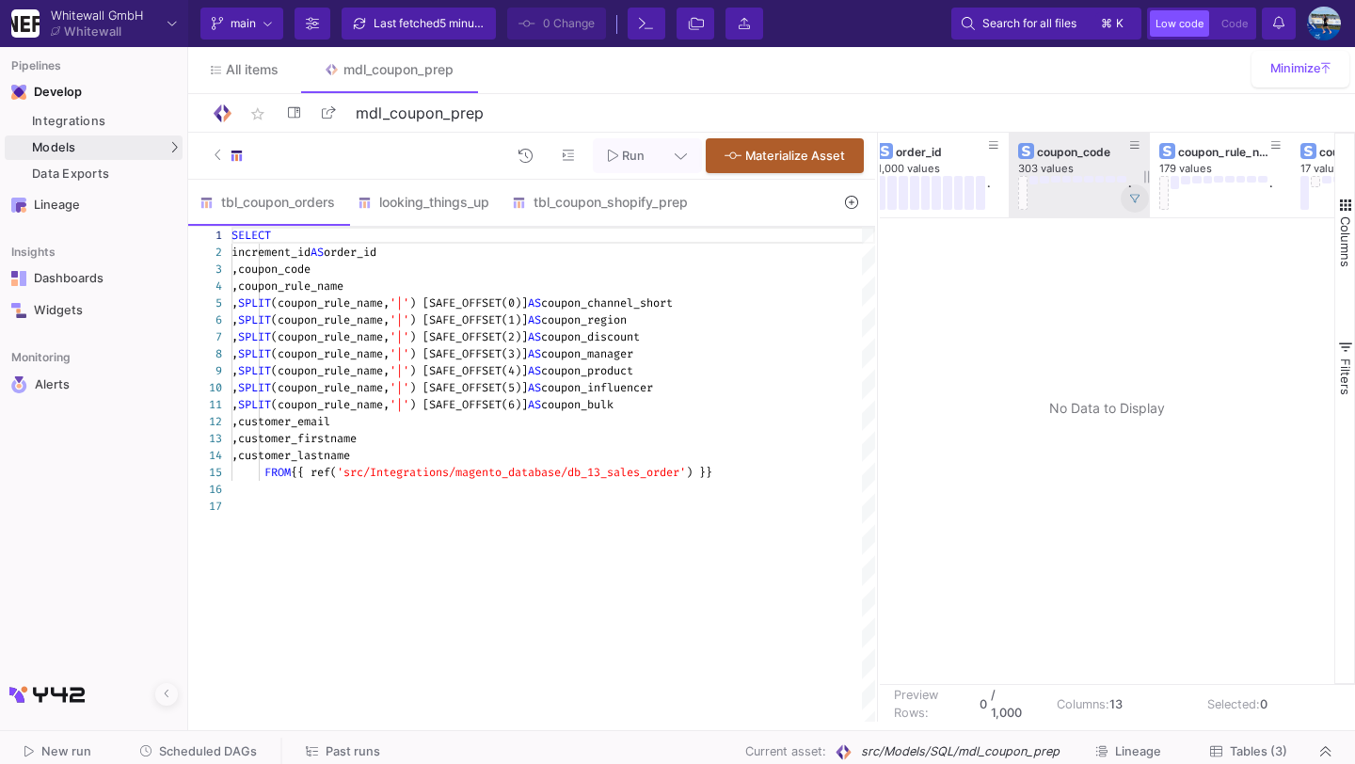
click at [1135, 200] on icon at bounding box center [1134, 199] width 9 height 8
